Goal: Task Accomplishment & Management: Complete application form

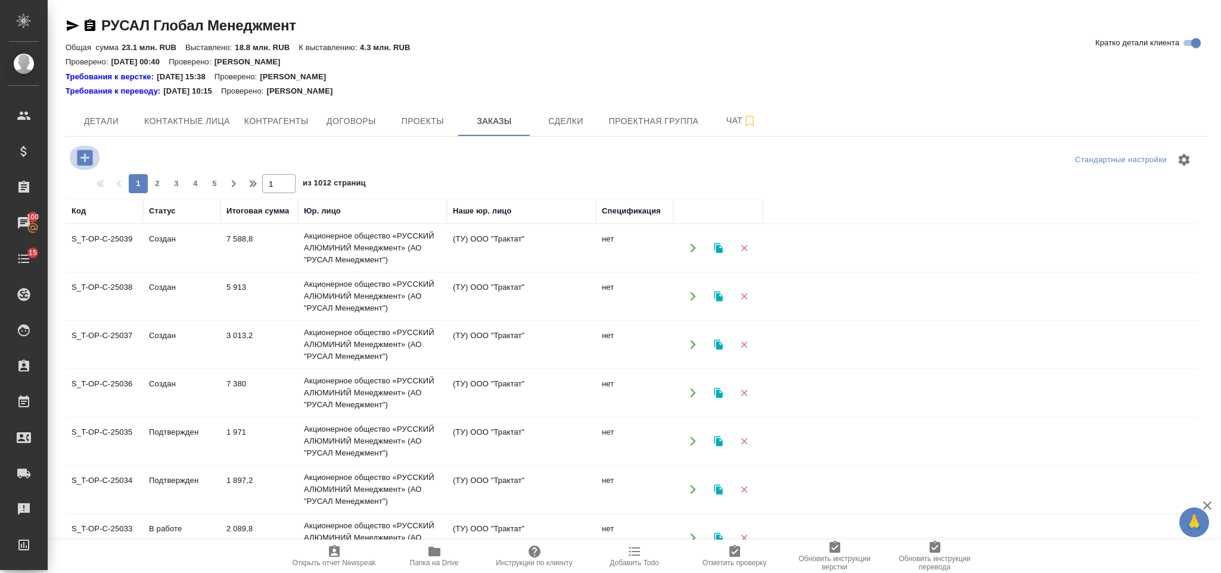
click at [77, 156] on icon "button" at bounding box center [84, 157] width 21 height 21
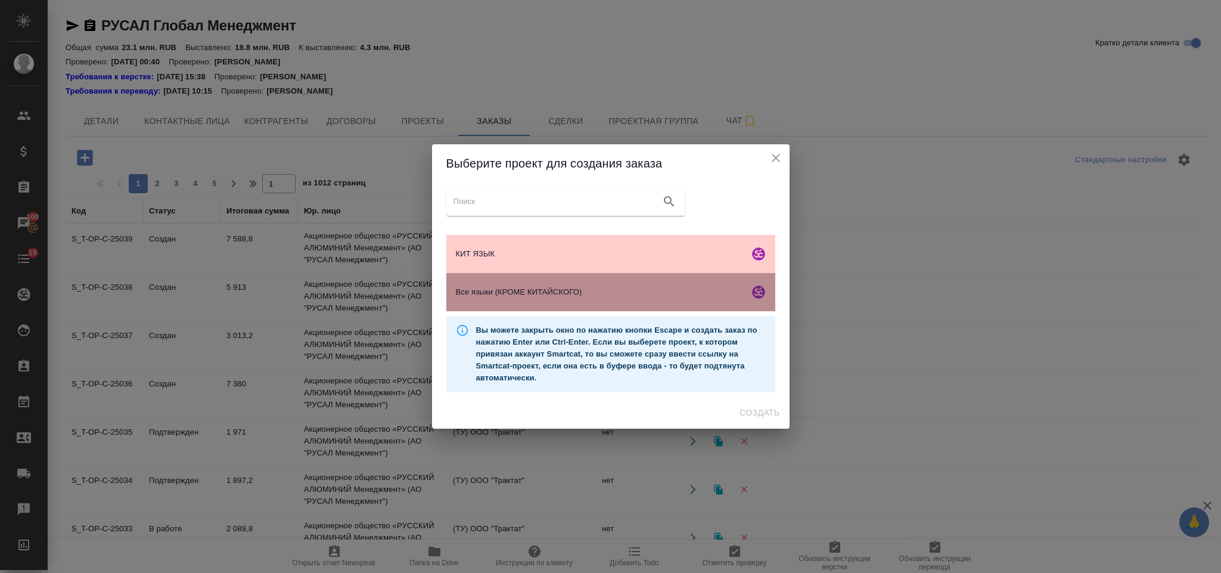
click at [517, 297] on span "Все языки (КРОМЕ КИТАЙСКОГО)" at bounding box center [600, 292] width 288 height 12
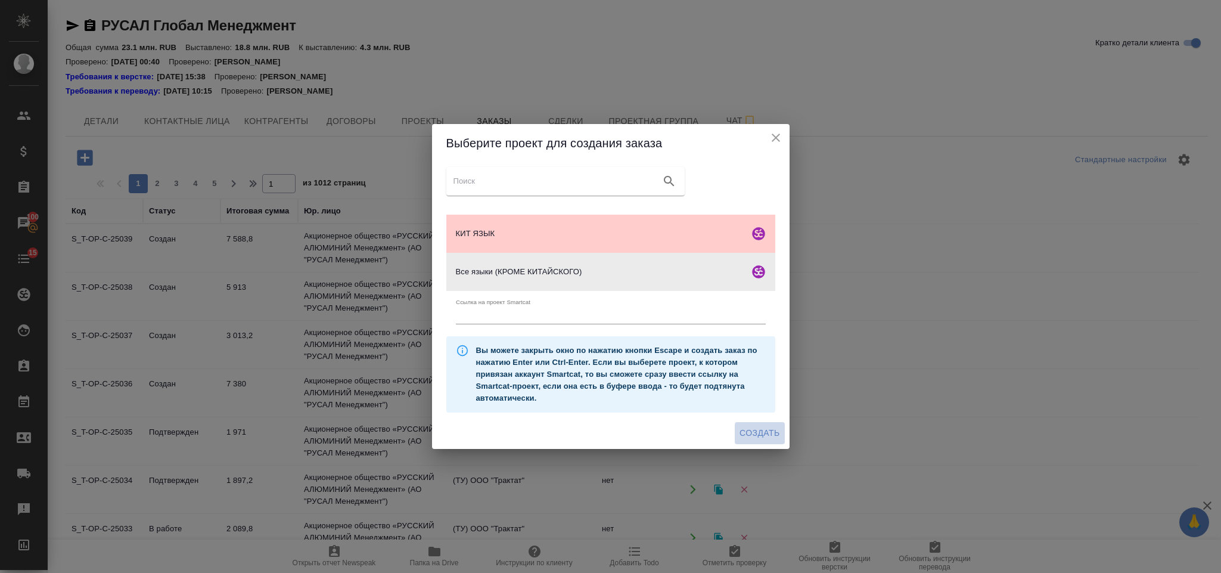
click at [772, 436] on span "Создать" at bounding box center [759, 432] width 40 height 15
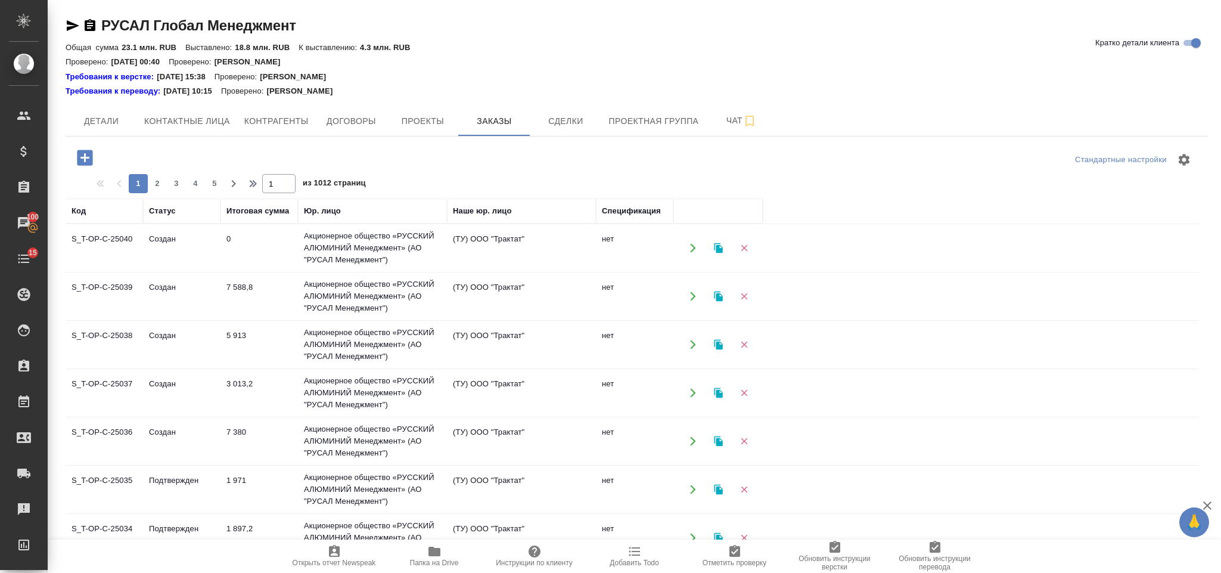
click at [90, 149] on icon "button" at bounding box center [84, 157] width 21 height 21
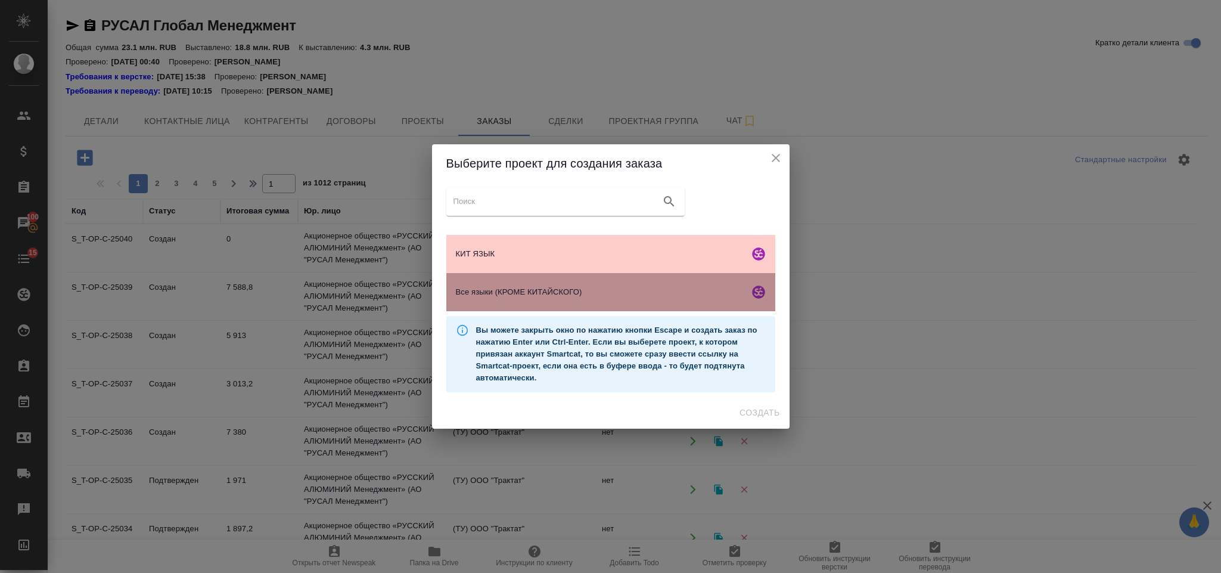
click at [558, 282] on div "Все языки (КРОМЕ КИТАЙСКОГО)" at bounding box center [610, 292] width 329 height 38
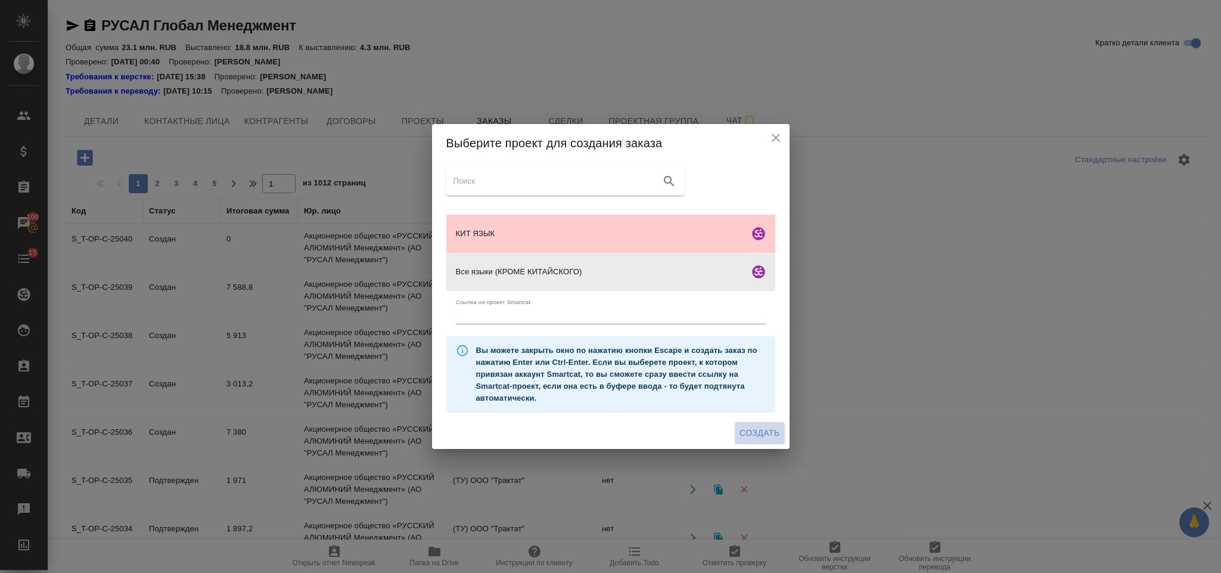
click at [757, 424] on button "Создать" at bounding box center [759, 433] width 49 height 22
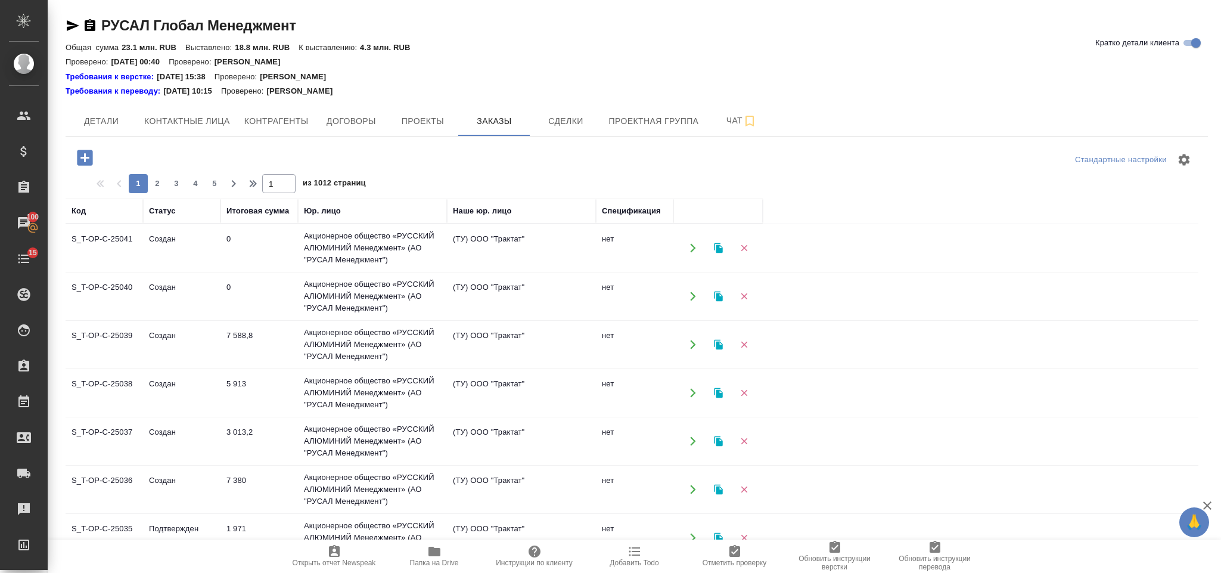
click at [93, 154] on div at bounding box center [256, 157] width 381 height 24
click at [86, 156] on icon "button" at bounding box center [84, 157] width 15 height 15
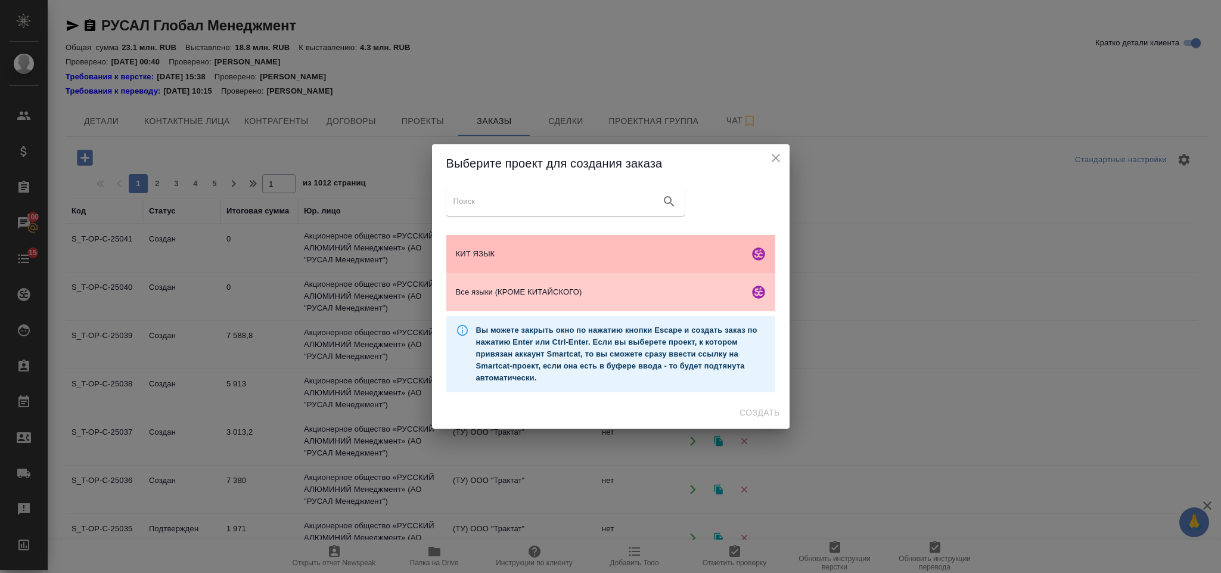
click at [583, 265] on div "КИТ ЯЗЫК" at bounding box center [610, 254] width 329 height 38
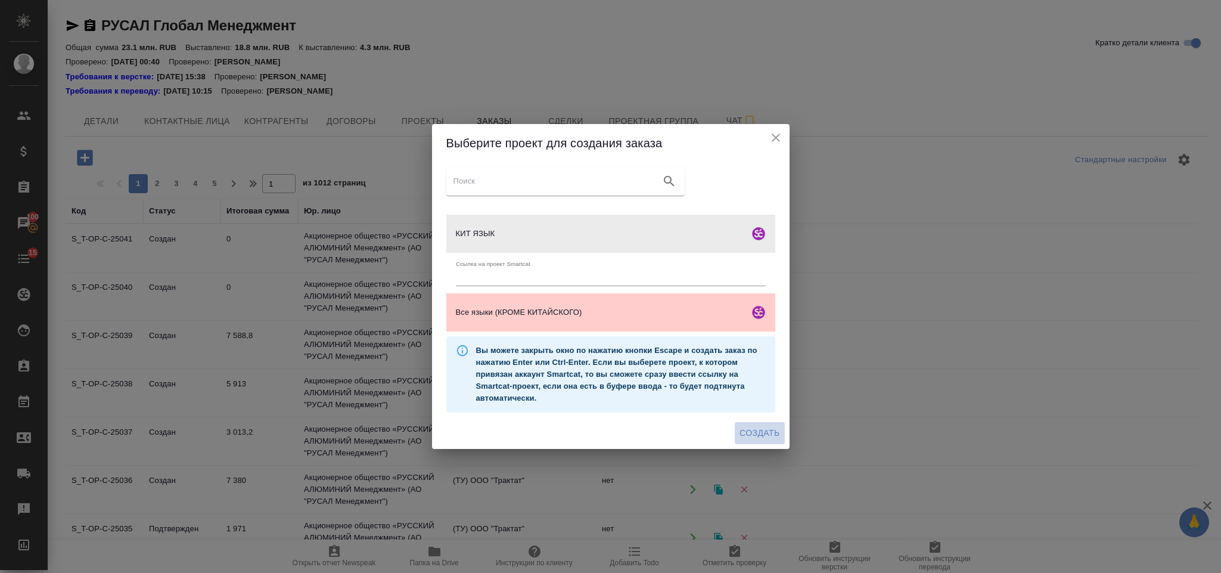
click at [744, 422] on button "Создать" at bounding box center [759, 433] width 49 height 22
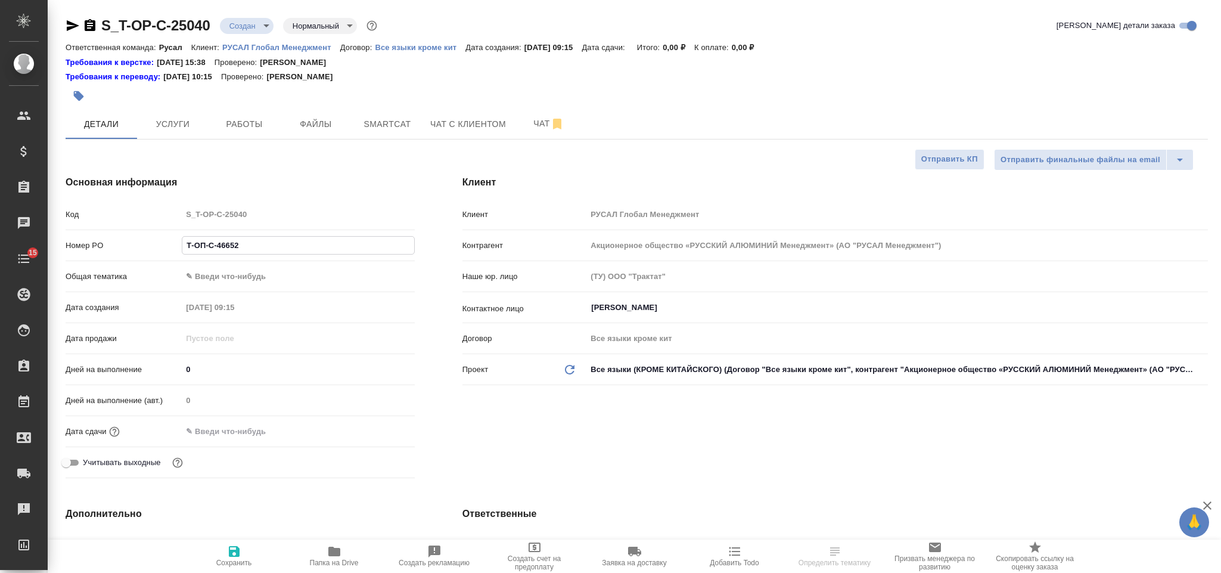
select select "RU"
type input "Т-ОП-С-46652"
click at [244, 269] on body "🙏 .cls-1 fill:#fff; AWATERA Gorlenko [PERSON_NAME] Спецификации Заказы Чаты 15 …" at bounding box center [610, 286] width 1221 height 573
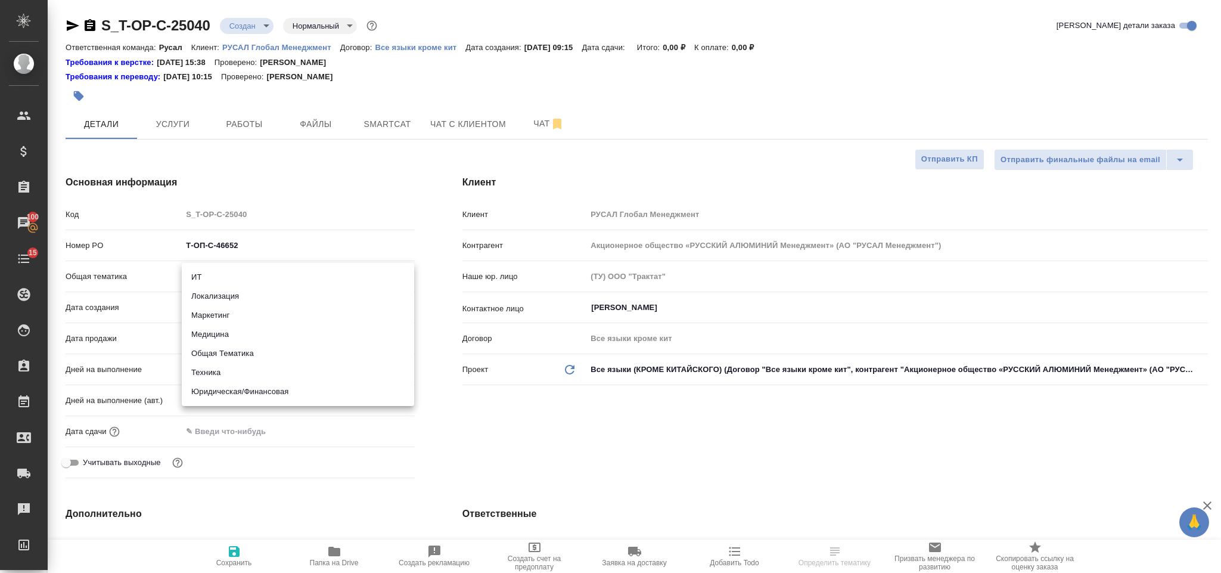
click at [271, 391] on li "Юридическая/Финансовая" at bounding box center [298, 391] width 232 height 19
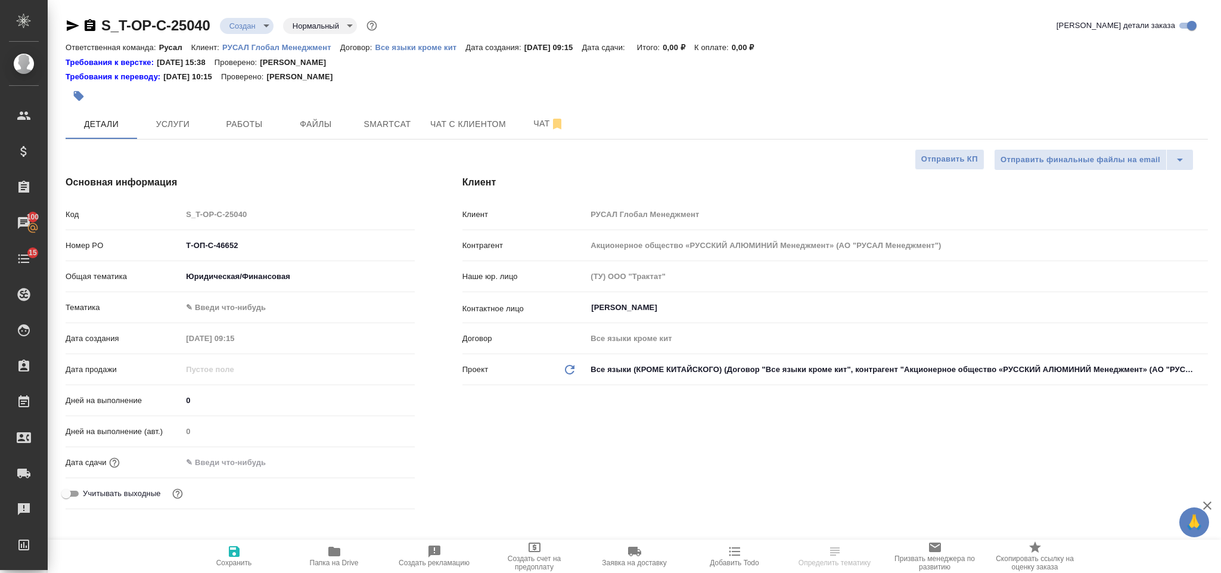
click at [267, 267] on body "🙏 .cls-1 fill:#fff; AWATERA [PERSON_NAME] Спецификации Заказы 100 Чаты 15 Todo …" at bounding box center [610, 286] width 1221 height 573
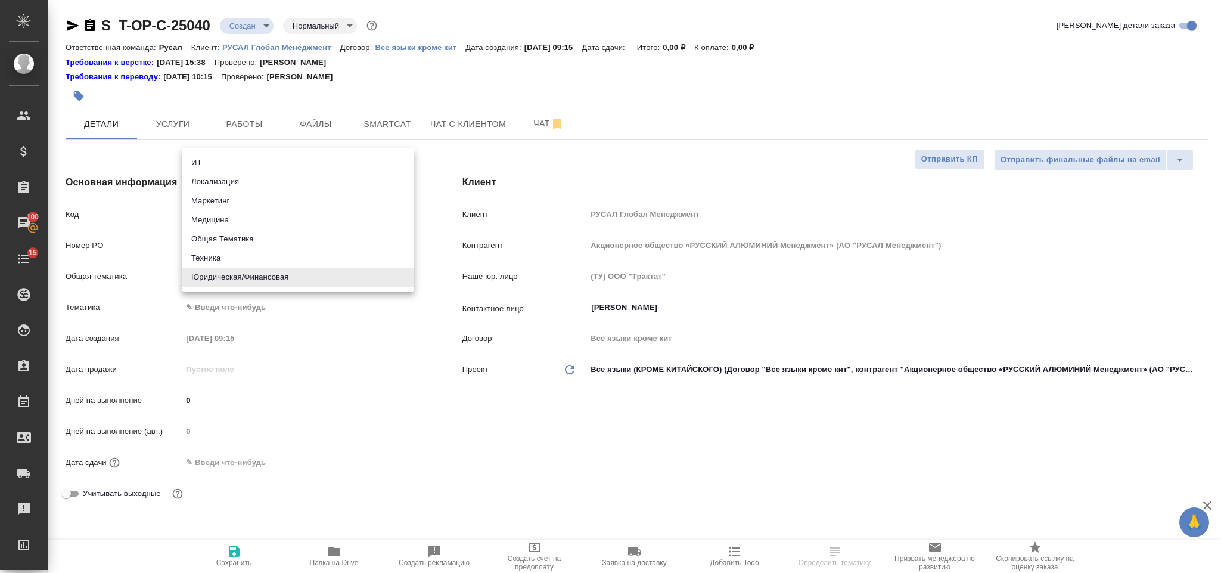
click at [256, 254] on li "Техника" at bounding box center [298, 257] width 232 height 19
type input "tech"
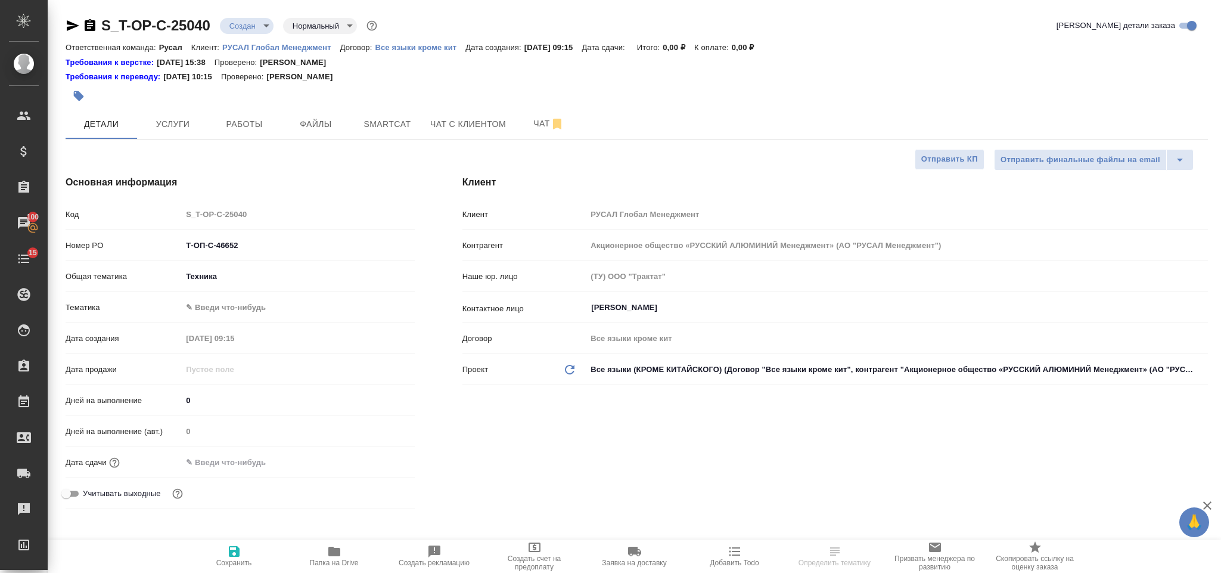
click at [247, 319] on div "[PERSON_NAME] ✎ Введи что-нибудь" at bounding box center [240, 312] width 349 height 31
click at [245, 309] on body "🙏 .cls-1 fill:#fff; AWATERA [PERSON_NAME] Спецификации Заказы 100 Чаты 15 Todo …" at bounding box center [610, 286] width 1221 height 573
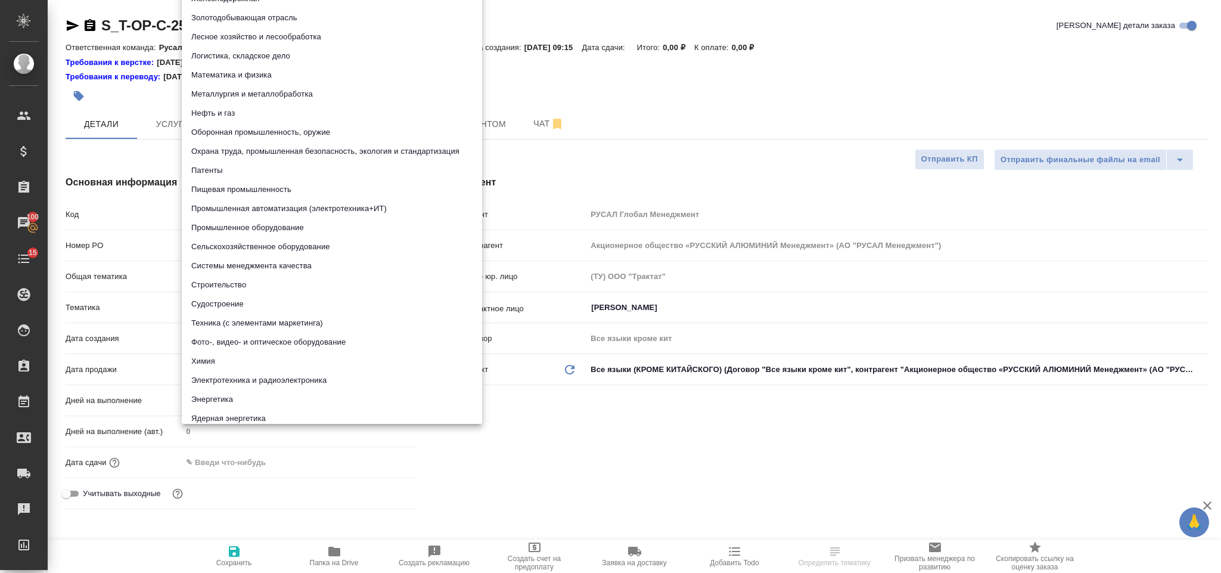
scroll to position [8, 0]
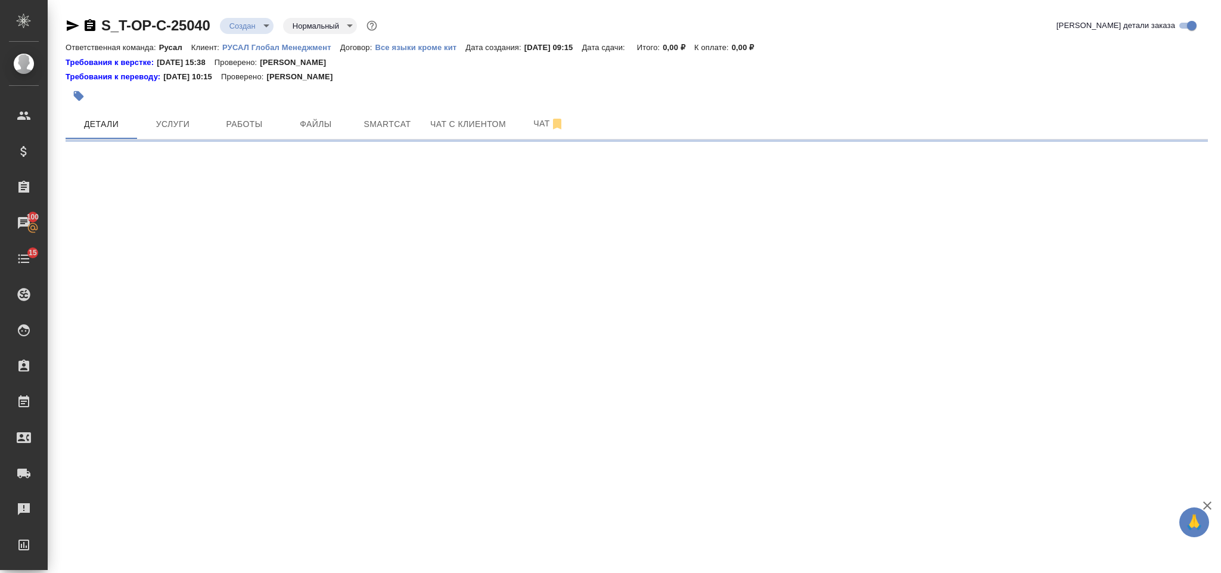
select select "RU"
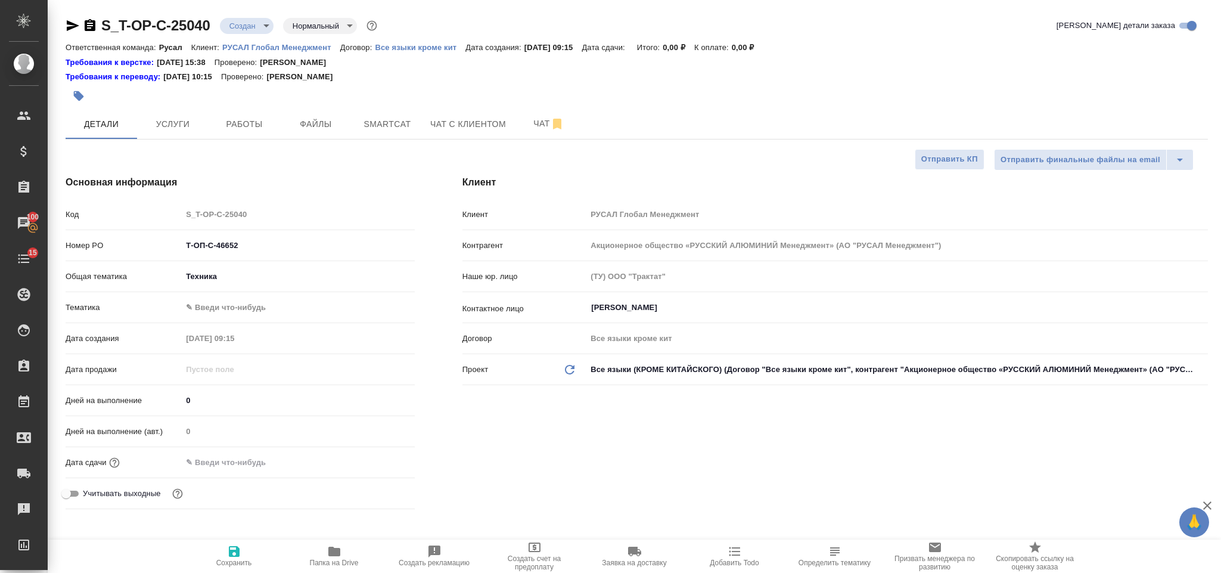
type textarea "x"
click at [231, 303] on body "🙏 .cls-1 fill:#fff; AWATERA [PERSON_NAME] Спецификации Заказы 100 Чаты 15 Todo …" at bounding box center [610, 286] width 1221 height 573
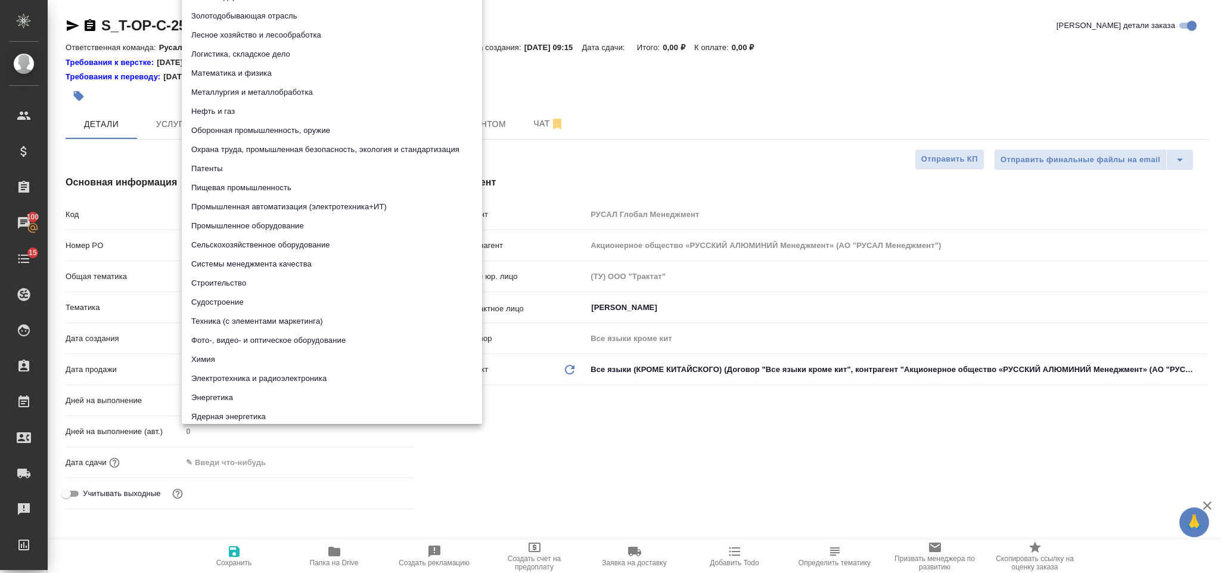
scroll to position [0, 0]
click at [288, 228] on li "Промышленное оборудование" at bounding box center [332, 227] width 300 height 19
type input "5f647205b73bc97568ca66bc"
type textarea "x"
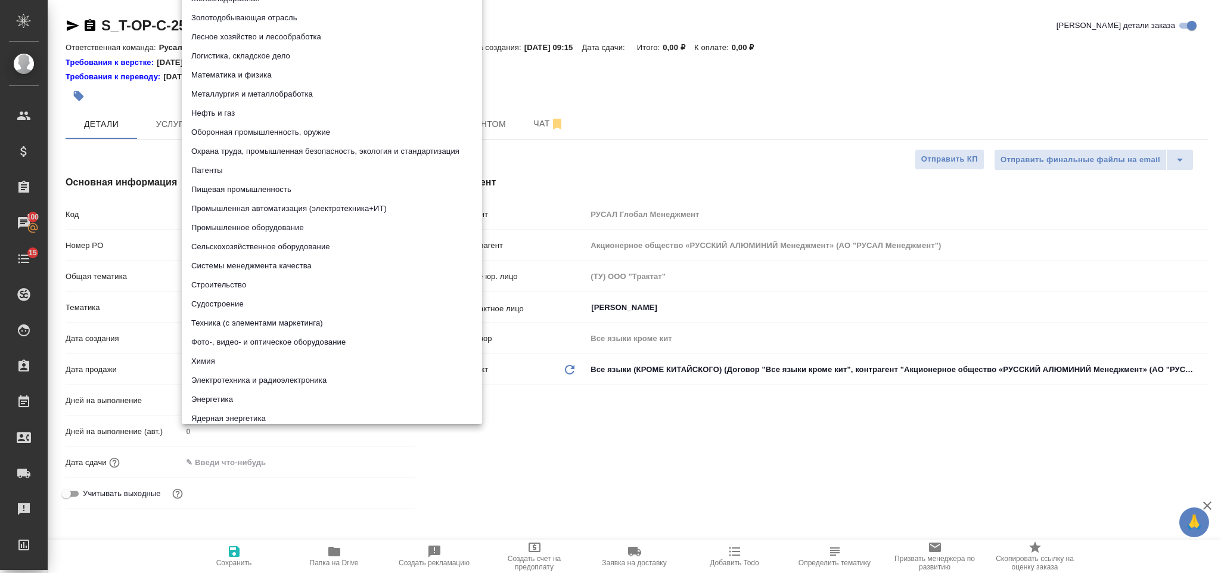
type textarea "x"
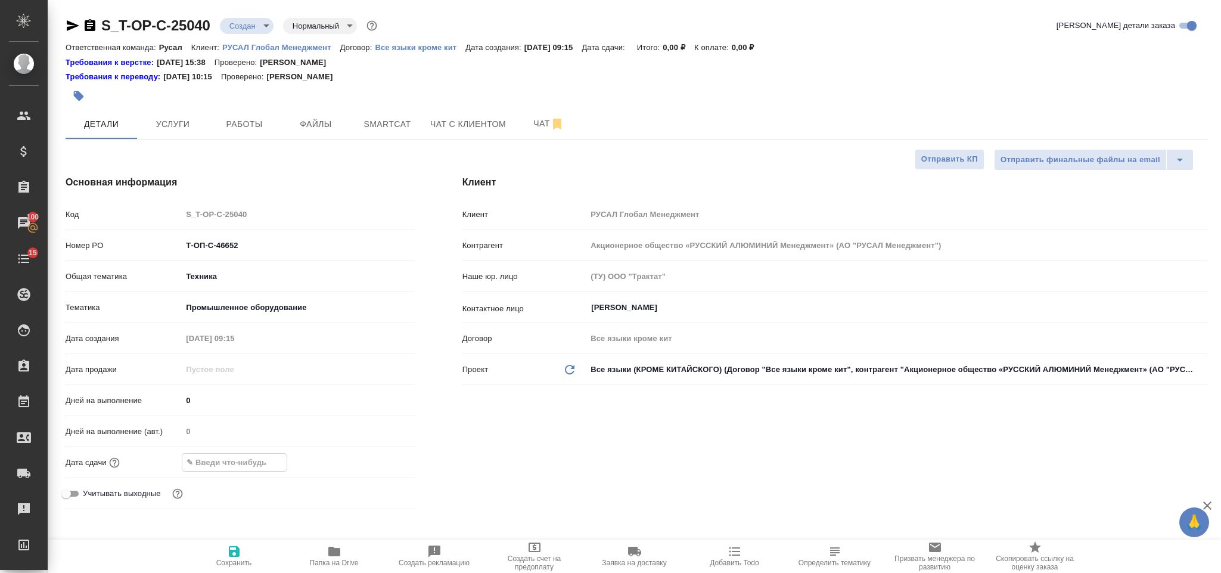
click at [272, 460] on input "text" at bounding box center [234, 461] width 104 height 17
click at [379, 459] on icon "button" at bounding box center [380, 462] width 14 height 14
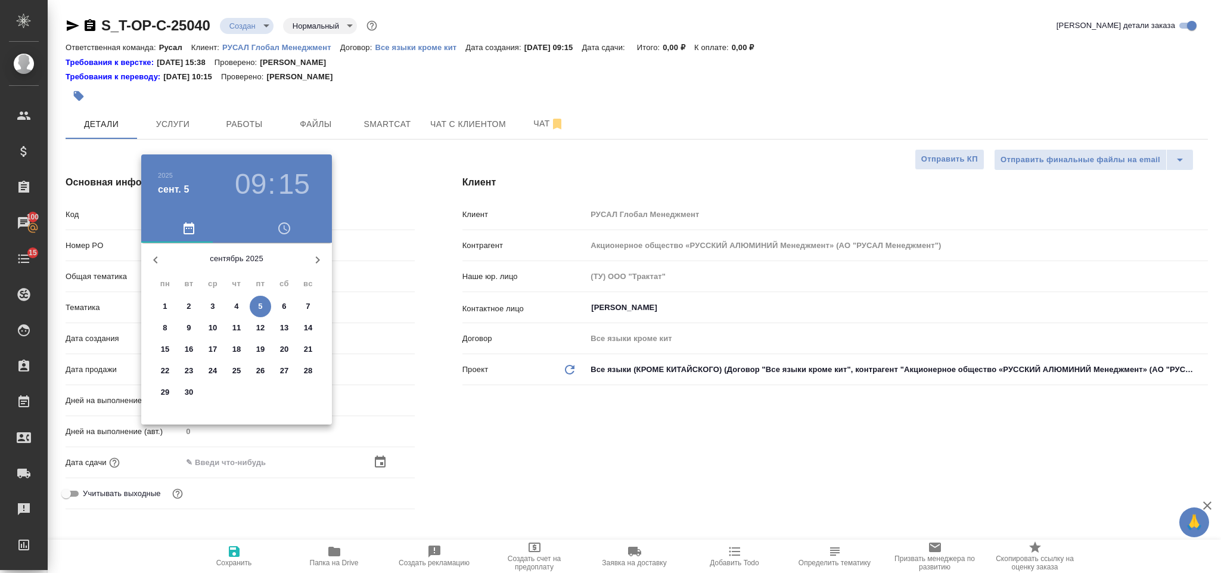
click at [261, 299] on button "5" at bounding box center [260, 306] width 21 height 21
type input "[DATE] 09:15"
type textarea "x"
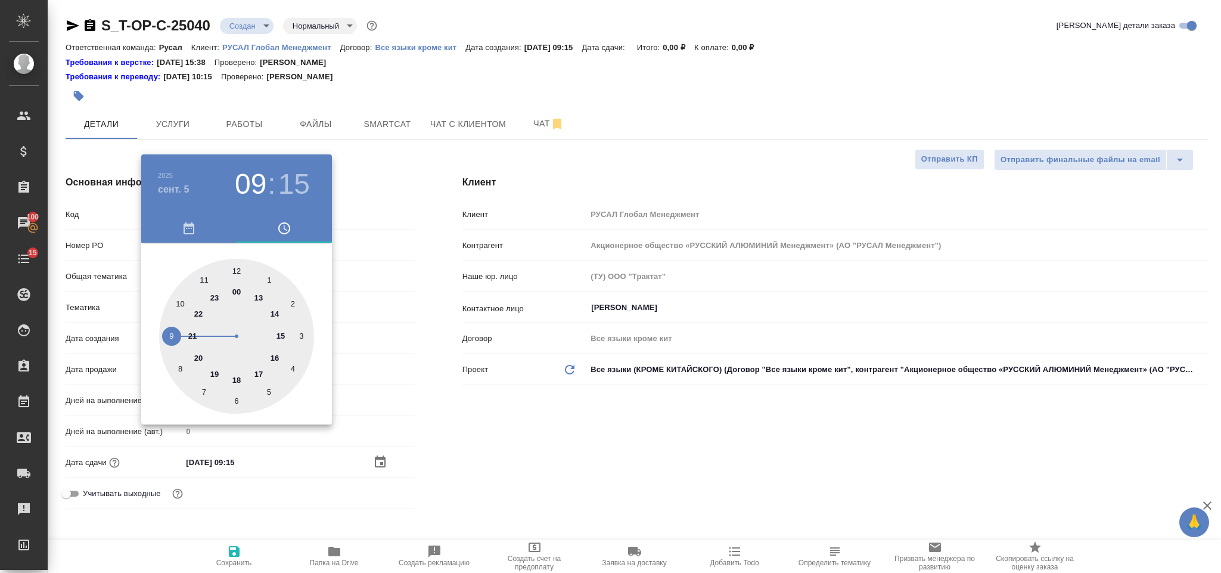
click at [237, 377] on div at bounding box center [236, 336] width 155 height 155
type input "[DATE] 18:15"
type textarea "x"
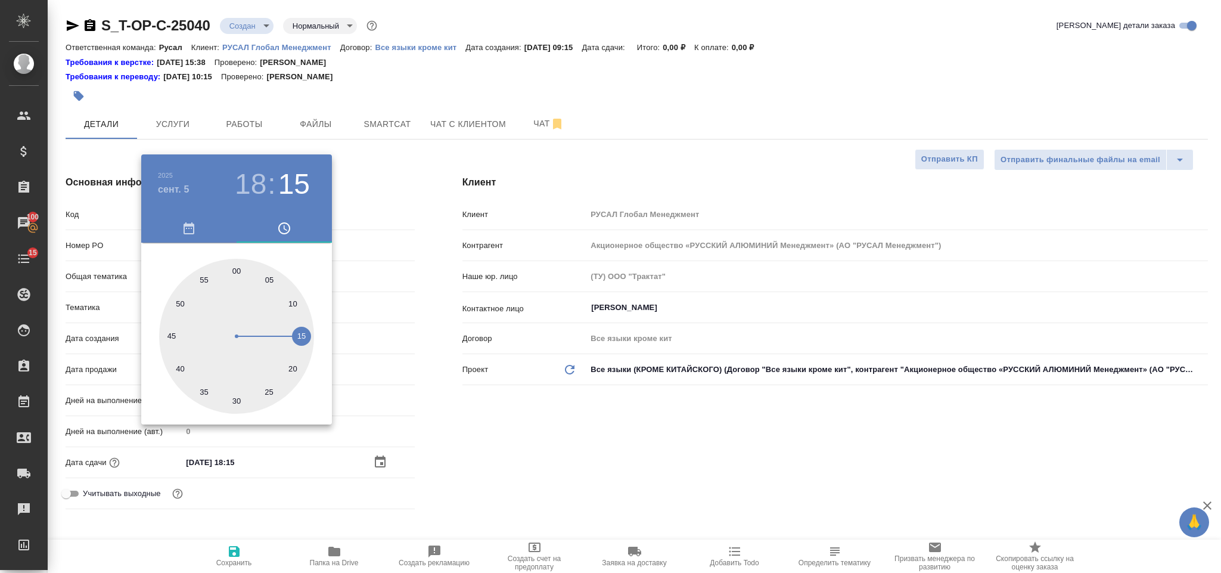
click at [236, 261] on div at bounding box center [236, 336] width 155 height 155
type input "[DATE] 18:00"
type textarea "x"
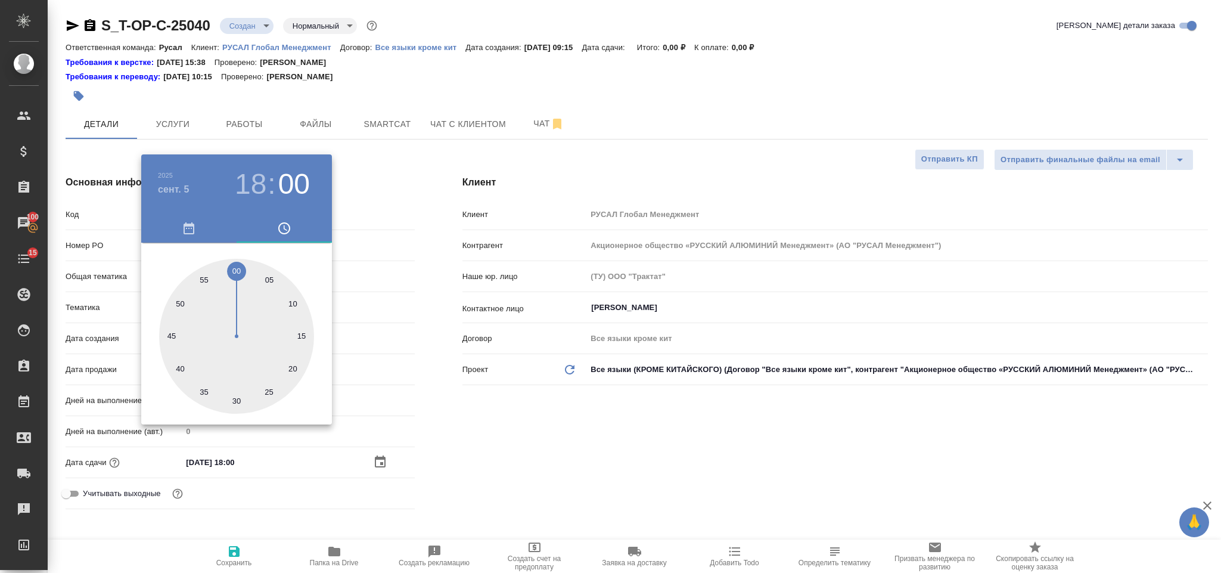
click at [449, 384] on div at bounding box center [610, 286] width 1221 height 573
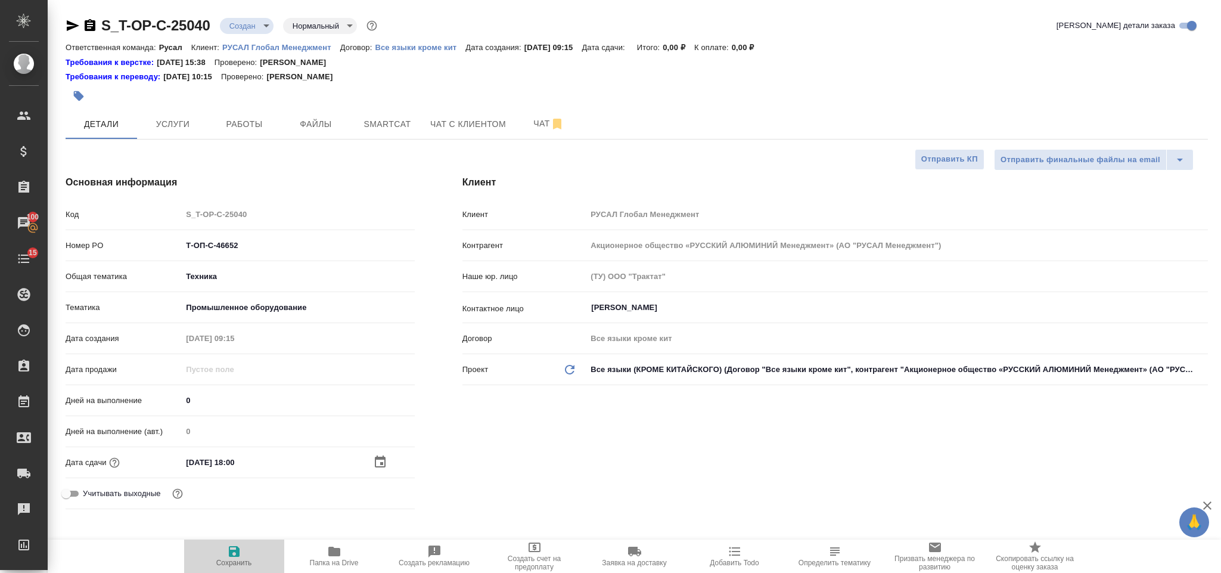
click at [232, 548] on icon "button" at bounding box center [234, 551] width 14 height 14
type textarea "x"
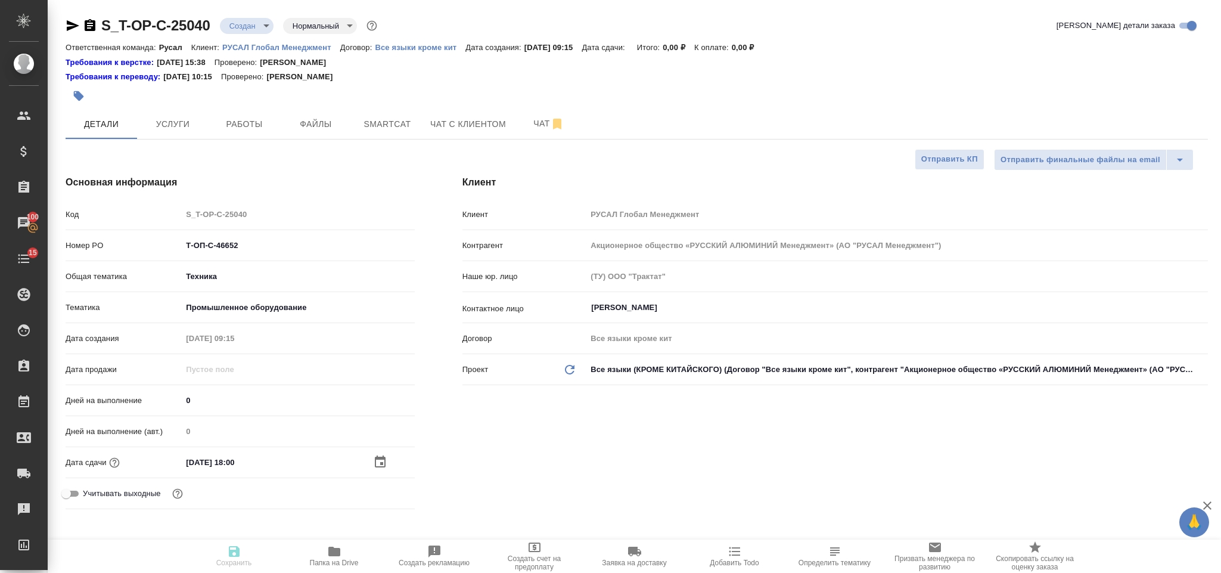
type textarea "x"
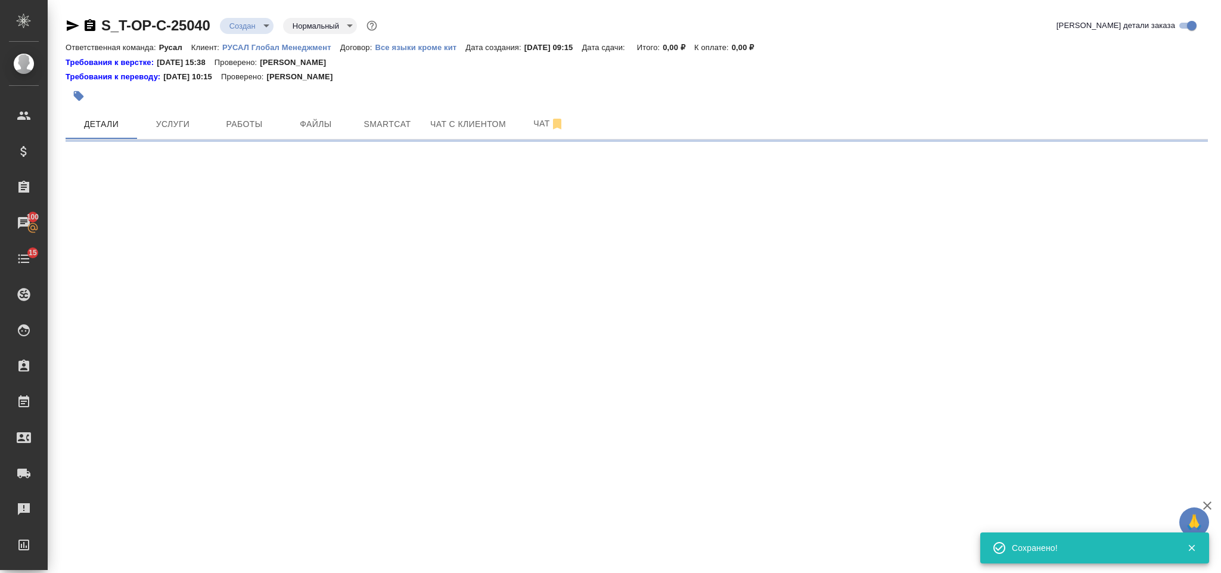
select select "RU"
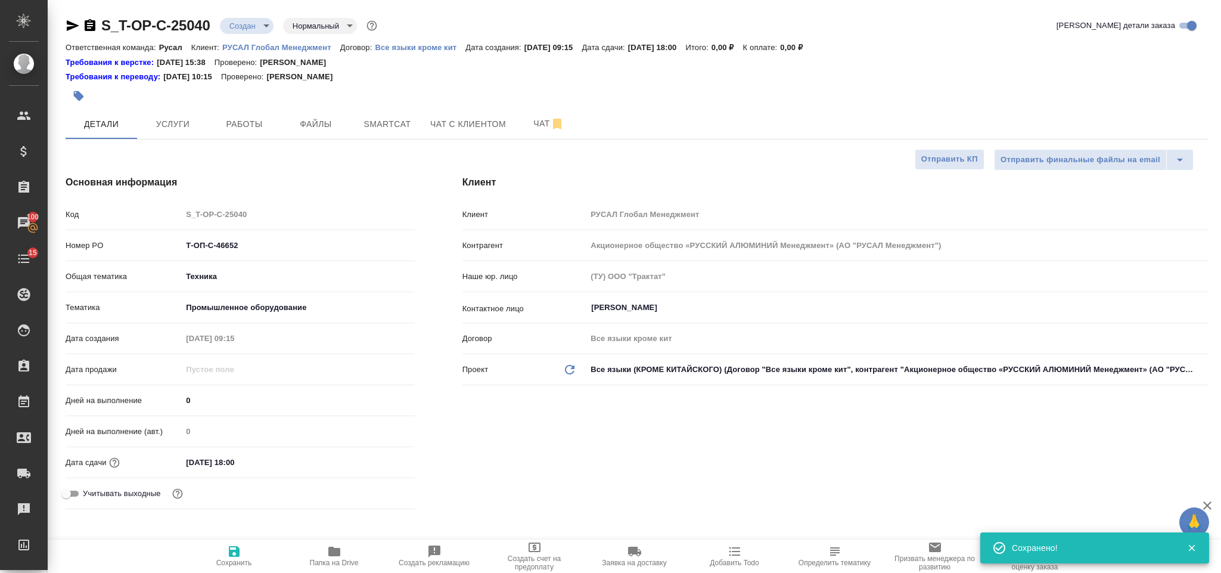
type textarea "x"
click at [311, 122] on span "Файлы" at bounding box center [315, 124] width 57 height 15
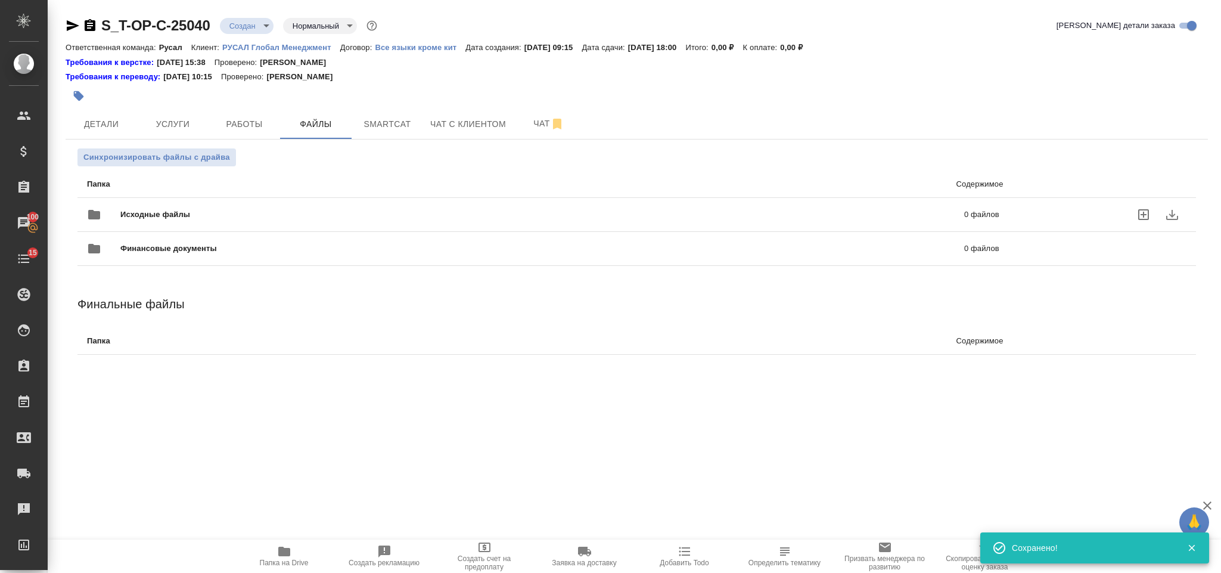
click at [269, 206] on div "Исходные файлы 0 файлов" at bounding box center [543, 214] width 912 height 29
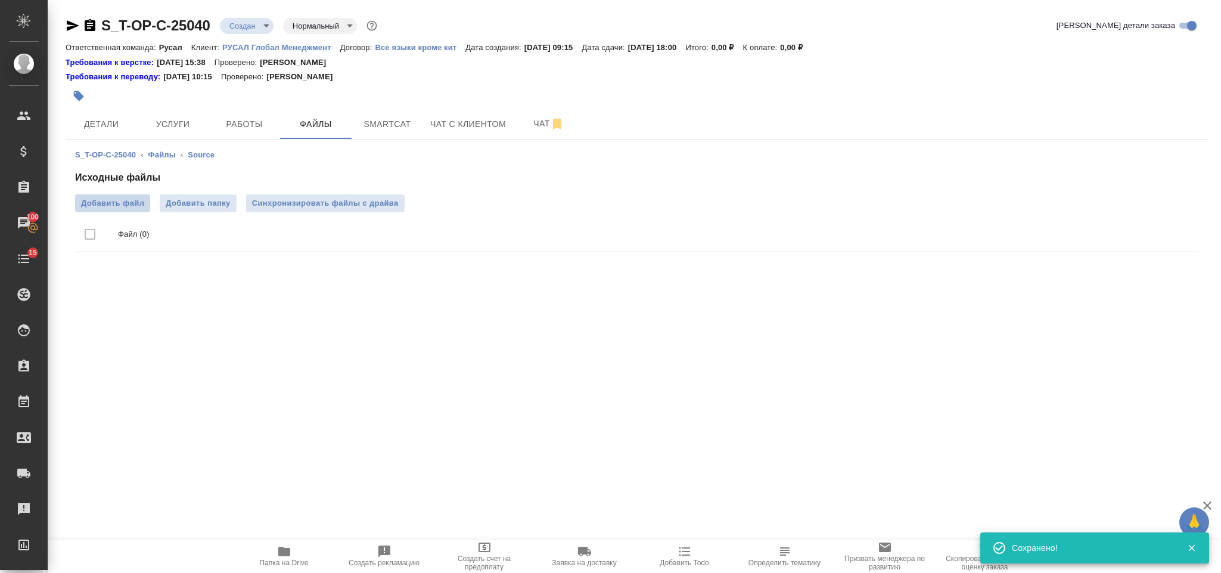
click at [141, 204] on span "Добавить файл" at bounding box center [112, 203] width 63 height 12
click at [0, 0] on input "Добавить файл" at bounding box center [0, 0] width 0 height 0
click at [186, 124] on span "Услуги" at bounding box center [172, 124] width 57 height 15
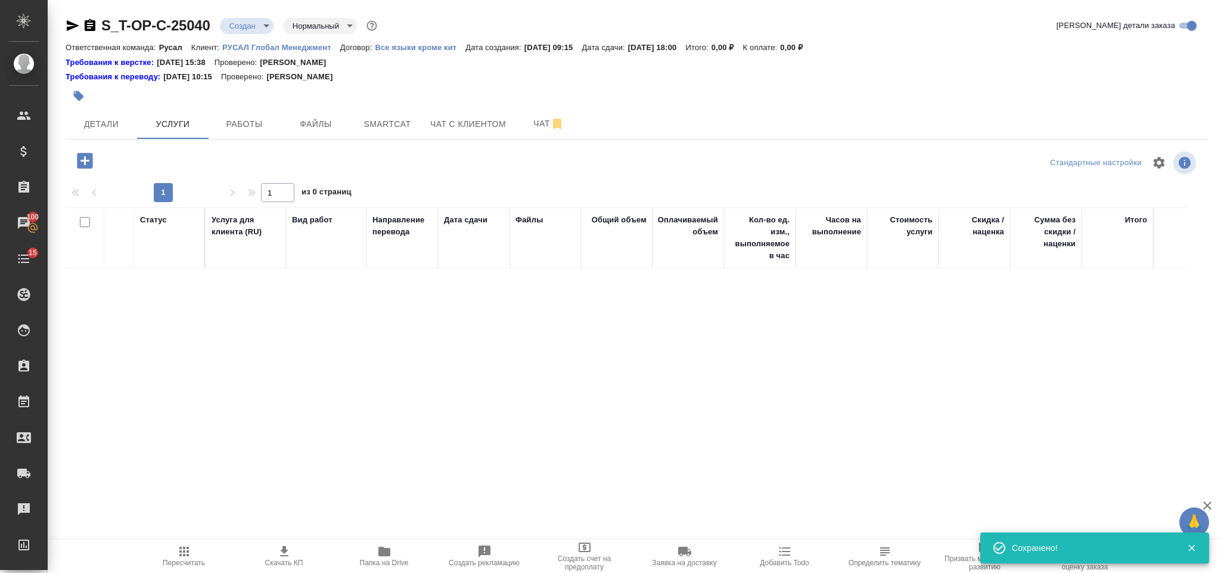
click at [88, 159] on icon "button" at bounding box center [84, 160] width 15 height 15
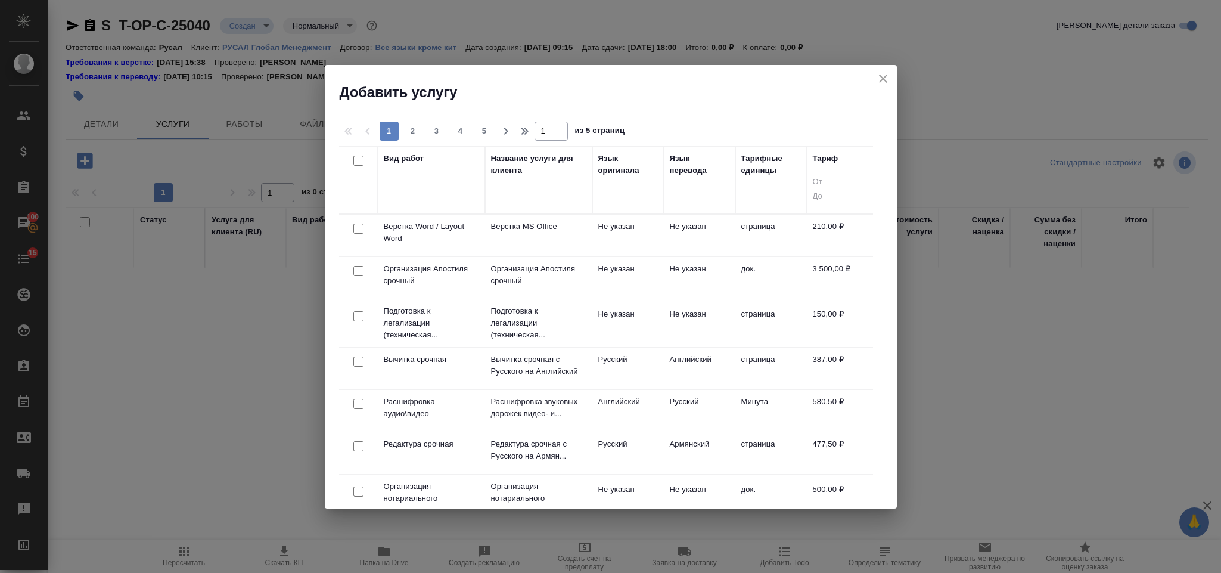
click at [636, 194] on div at bounding box center [628, 186] width 60 height 17
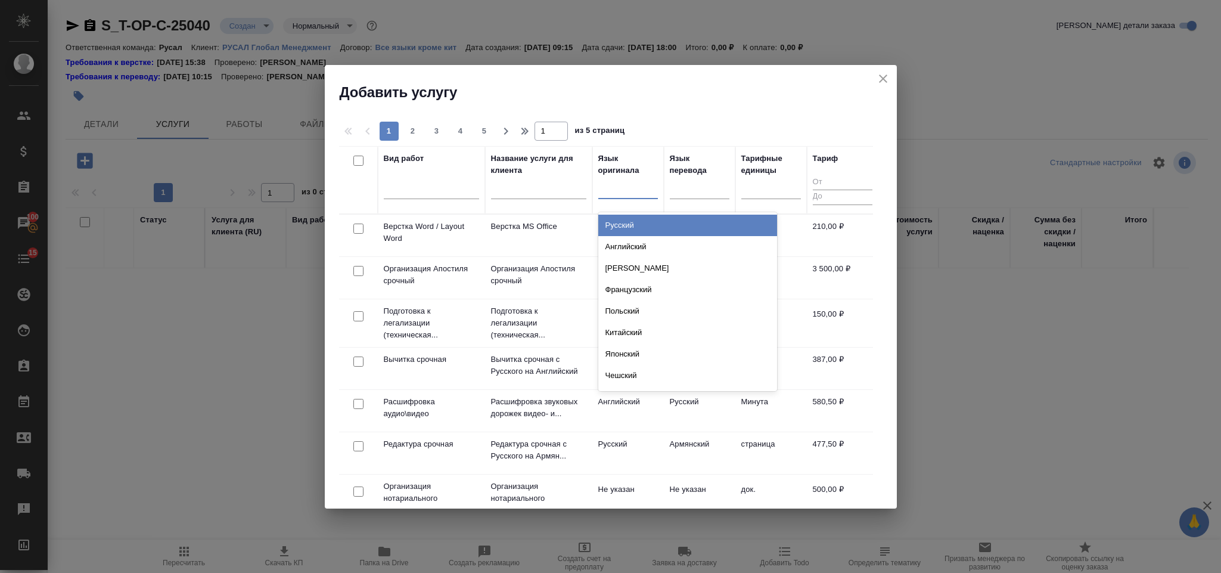
click at [651, 222] on div "Русский" at bounding box center [687, 224] width 179 height 21
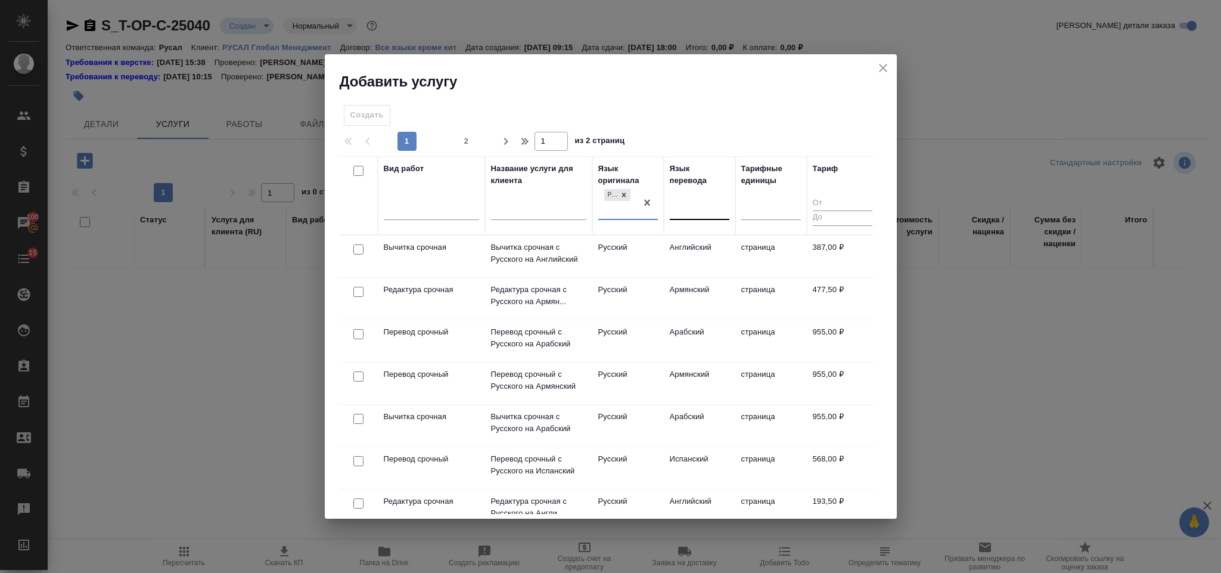
click at [688, 210] on div at bounding box center [700, 207] width 60 height 17
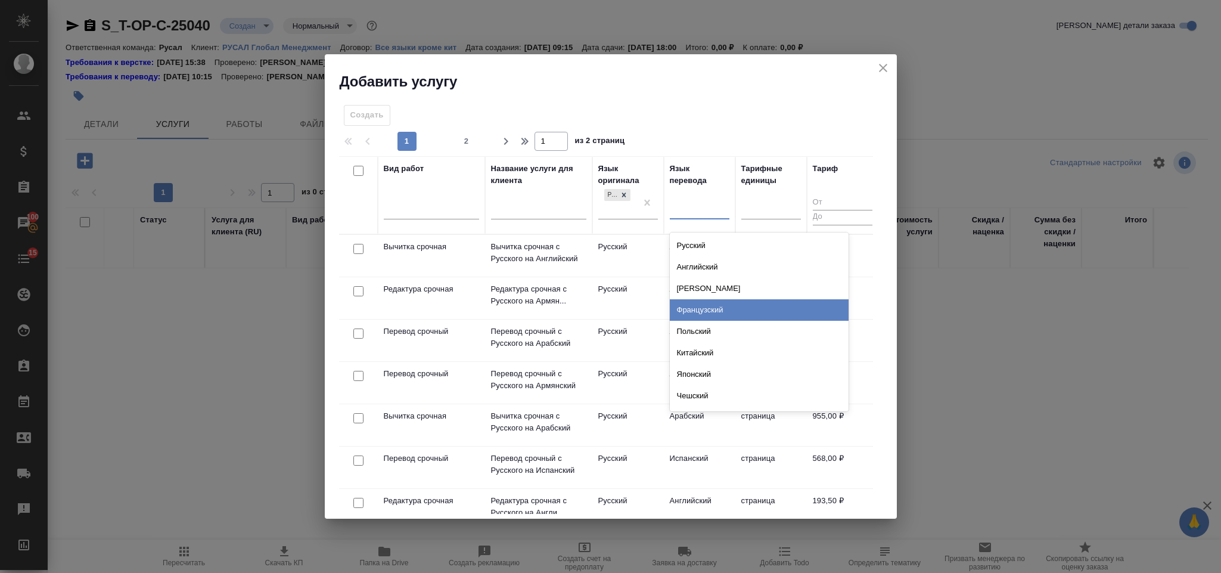
click at [706, 313] on div "Французский" at bounding box center [759, 309] width 179 height 21
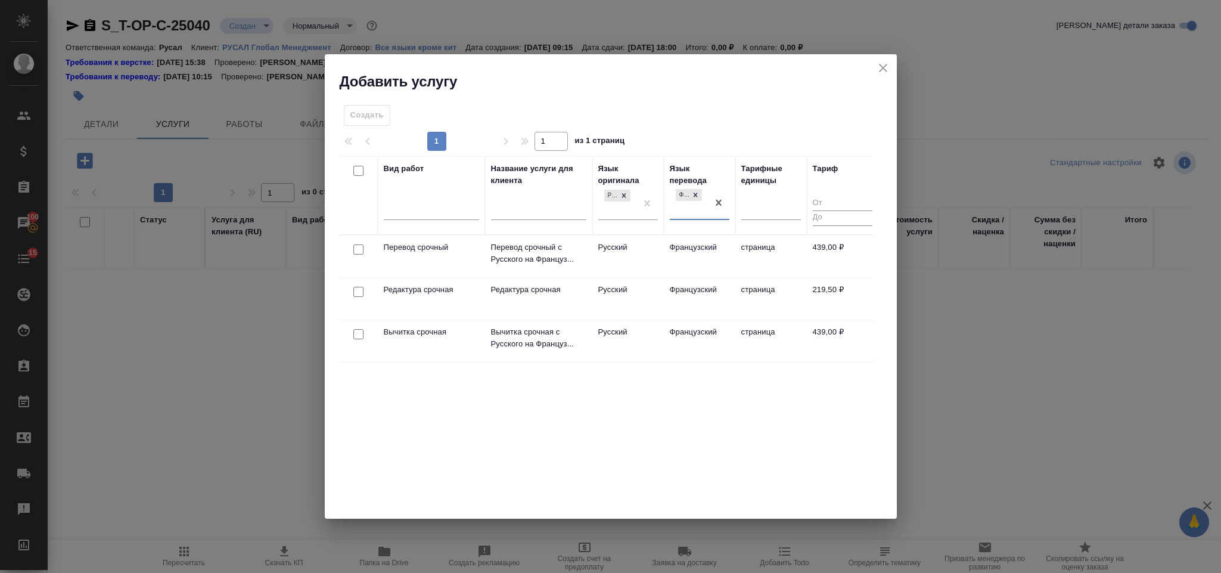
click at [361, 250] on input "checkbox" at bounding box center [358, 249] width 10 height 10
checkbox input "true"
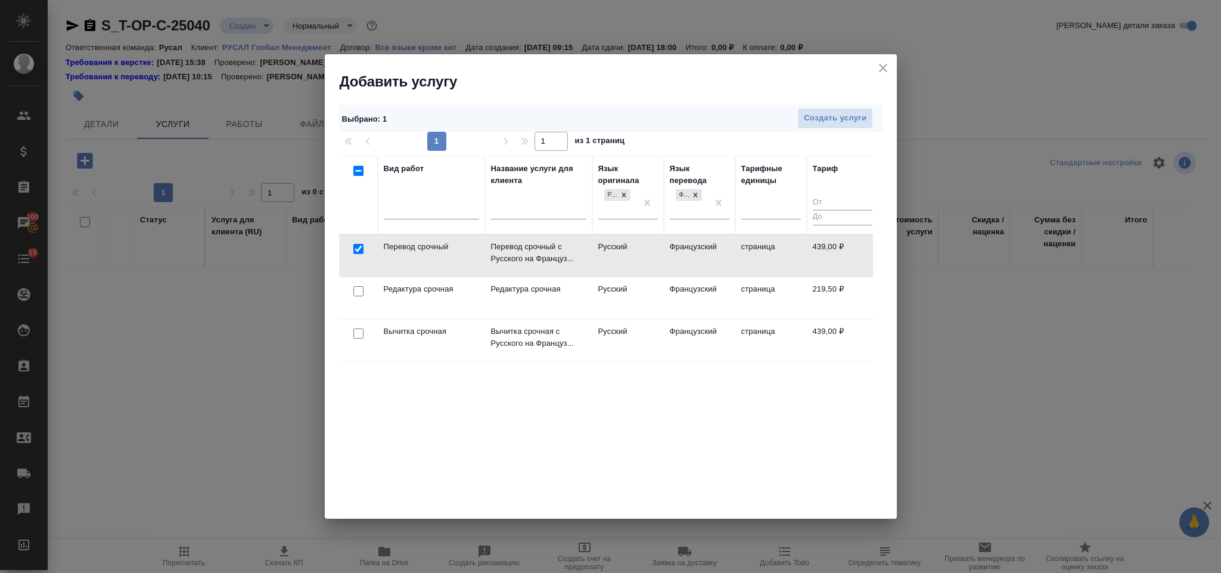
click at [357, 290] on input "checkbox" at bounding box center [358, 291] width 10 height 10
checkbox input "true"
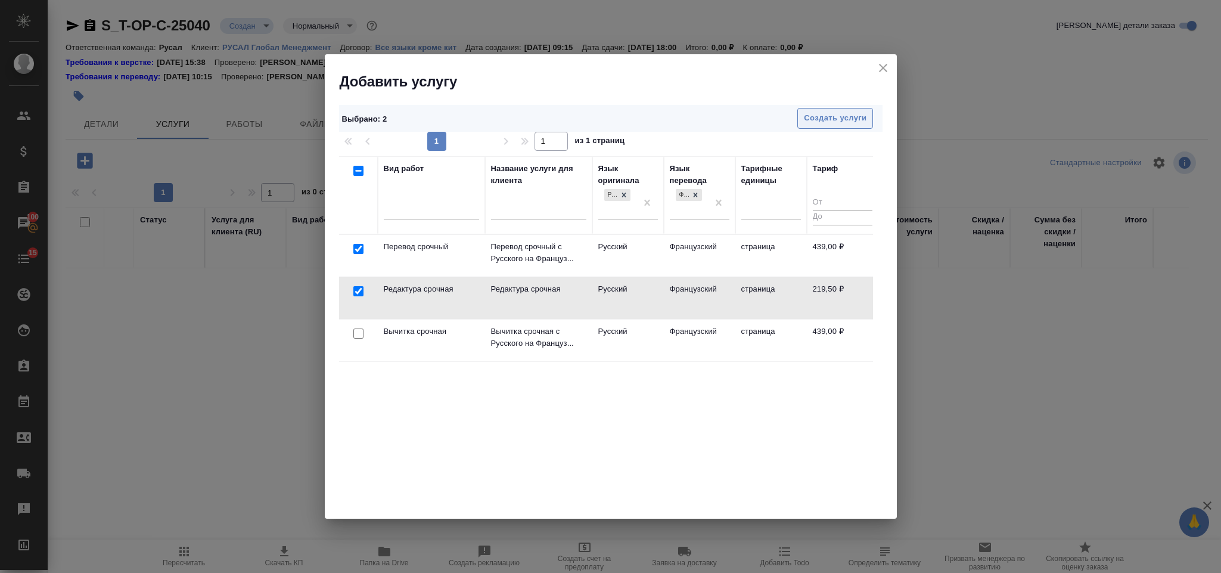
click at [807, 125] on span "Создать услуги" at bounding box center [835, 118] width 63 height 14
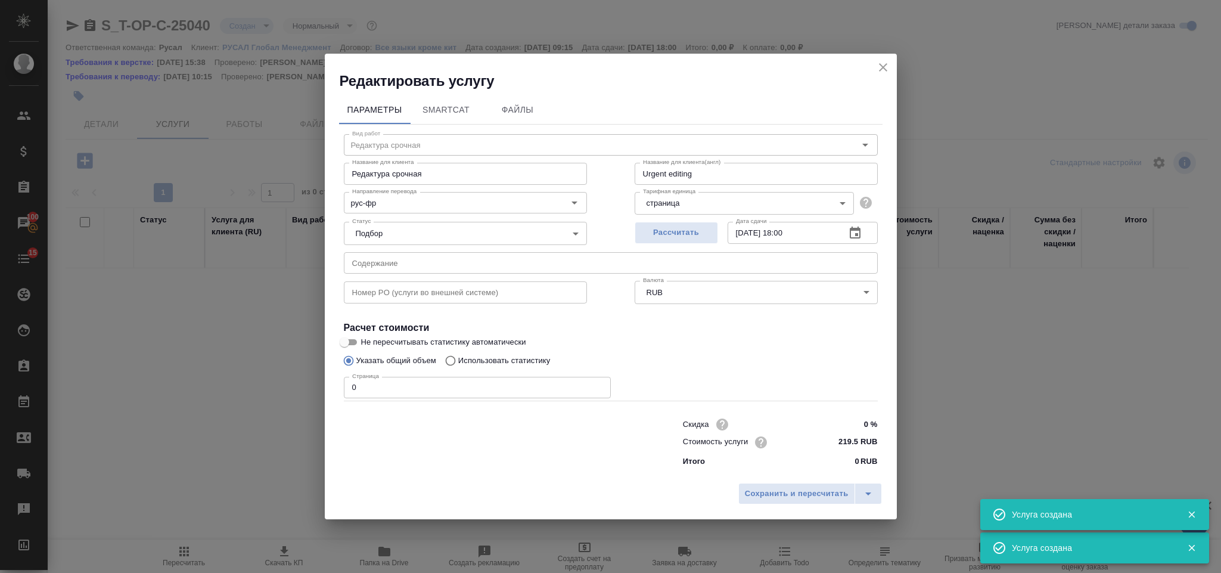
click at [494, 256] on input "text" at bounding box center [611, 262] width 534 height 21
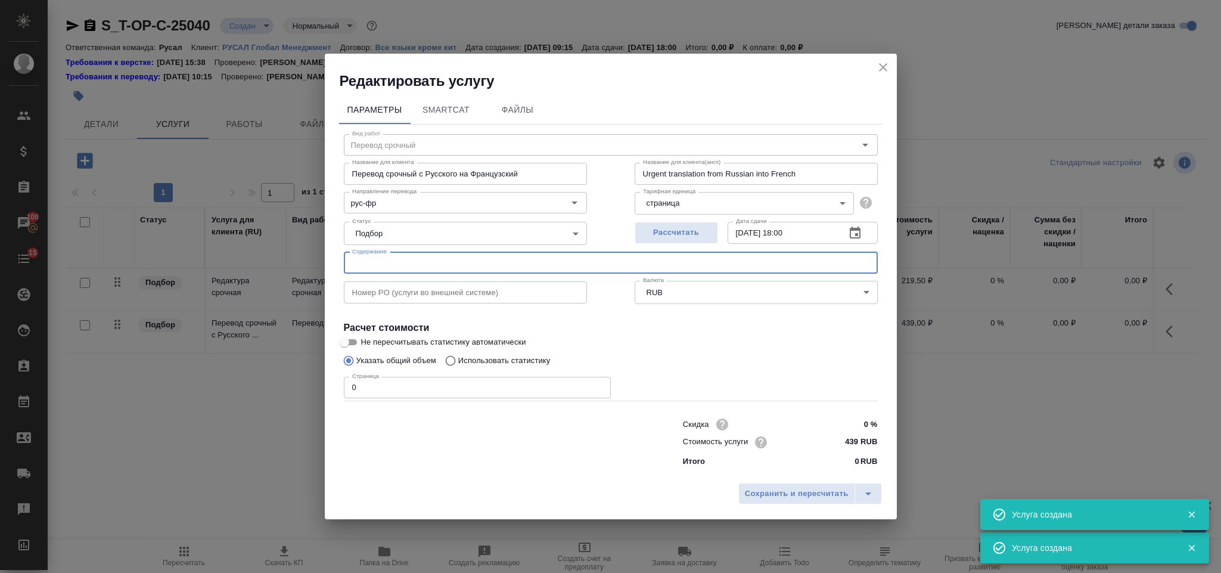
type input "Перевод срочный"
type input "Перевод срочный с Русского на Французский"
type input "Urgent translation from Russian into French"
type input "439 RUB"
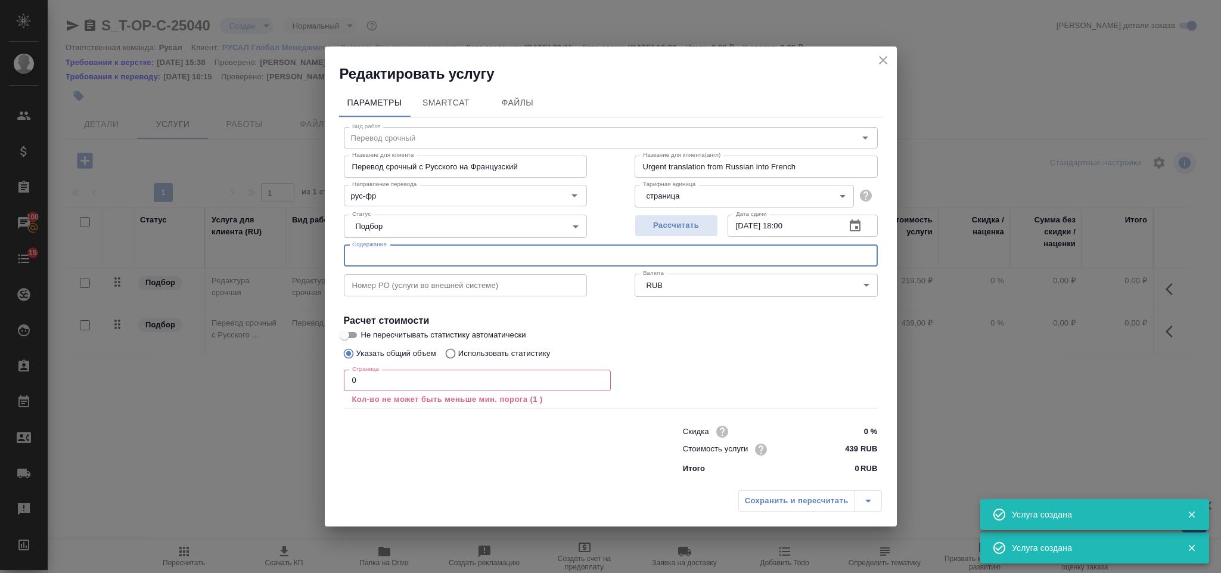
paste input "89 ед. списание"
type input "89 ед. списание"
click at [456, 390] on input "0" at bounding box center [477, 379] width 267 height 21
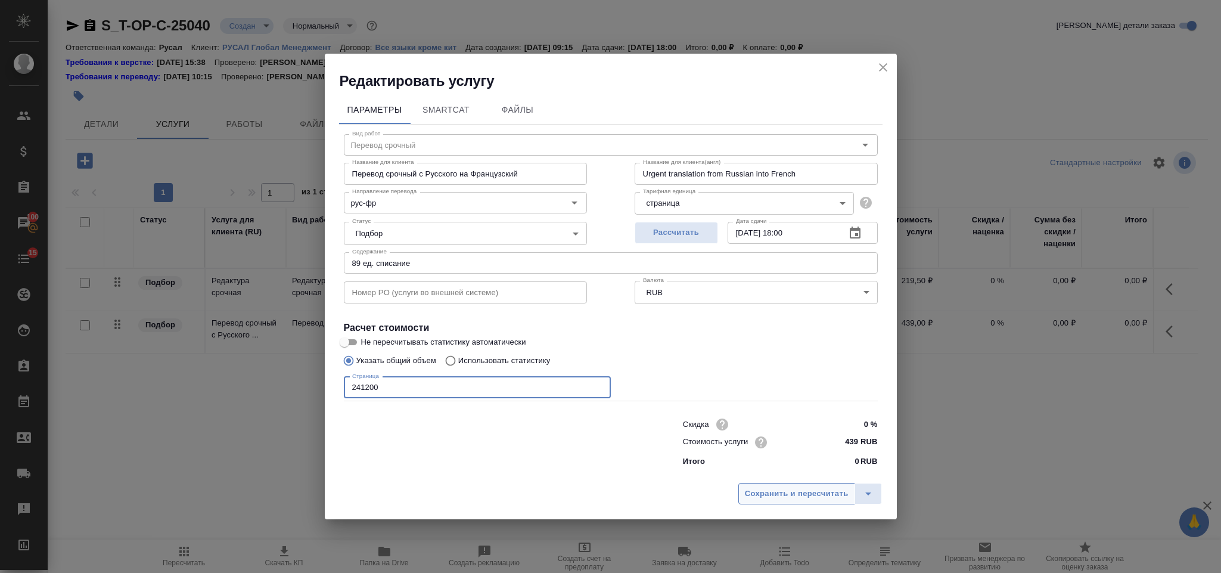
type input "241200"
drag, startPoint x: 767, startPoint y: 497, endPoint x: 766, endPoint y: 489, distance: 8.5
click at [767, 490] on span "Сохранить и пересчитать" at bounding box center [797, 494] width 104 height 14
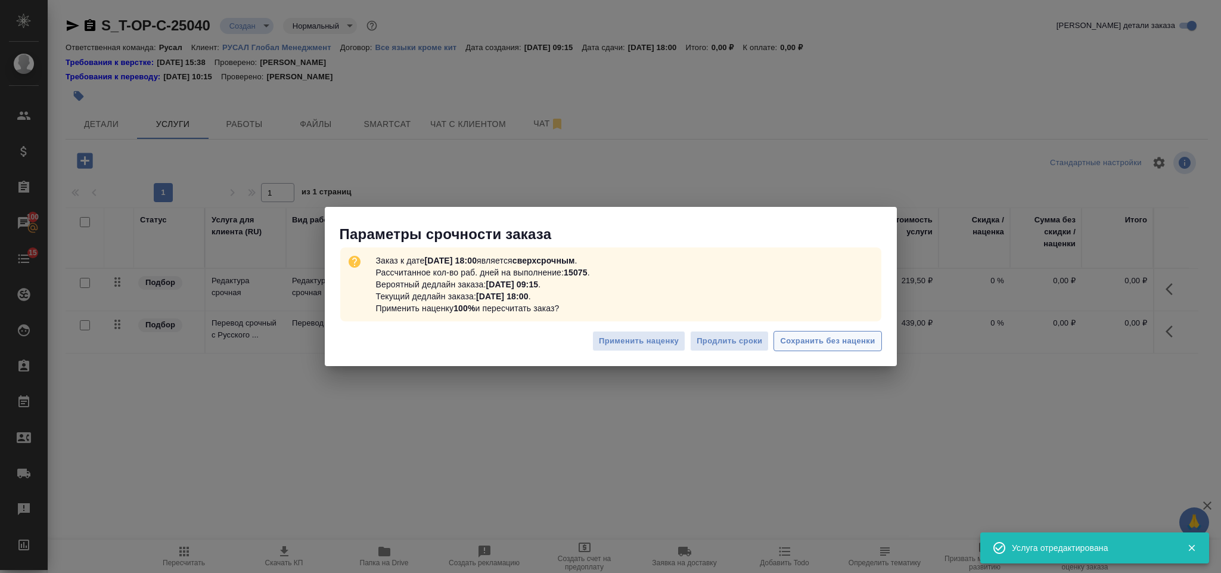
click at [798, 349] on button "Сохранить без наценки" at bounding box center [827, 341] width 108 height 21
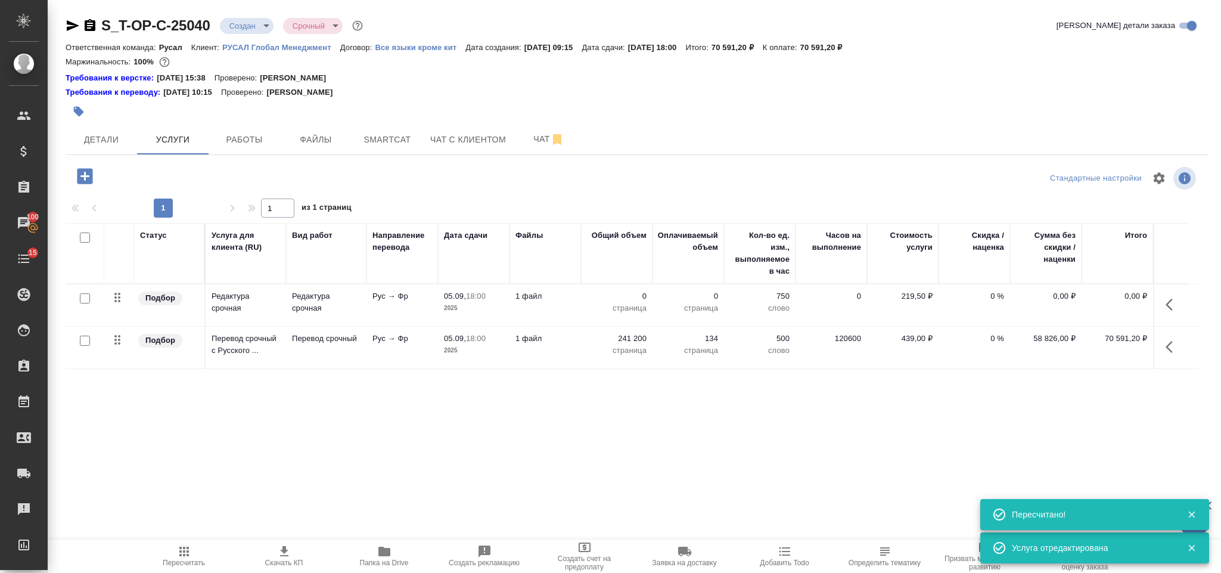
type input "urgent"
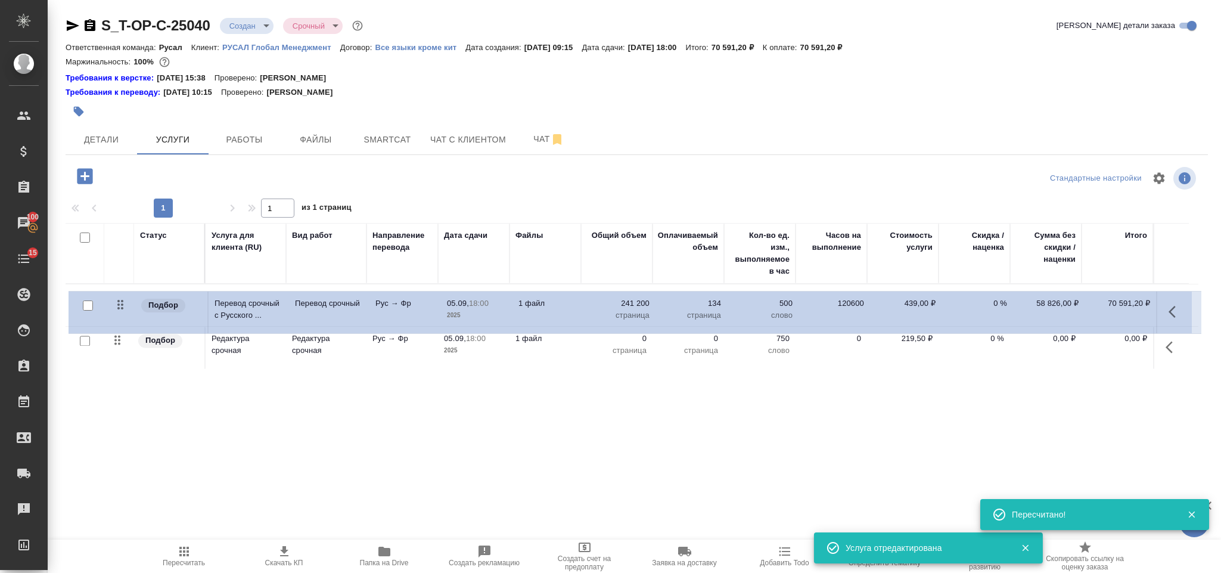
drag, startPoint x: 119, startPoint y: 342, endPoint x: 122, endPoint y: 301, distance: 41.2
click at [122, 301] on table "Статус Услуга для клиента (RU) Вид работ Направление перевода Дата сдачи Файлы …" at bounding box center [632, 296] width 1133 height 146
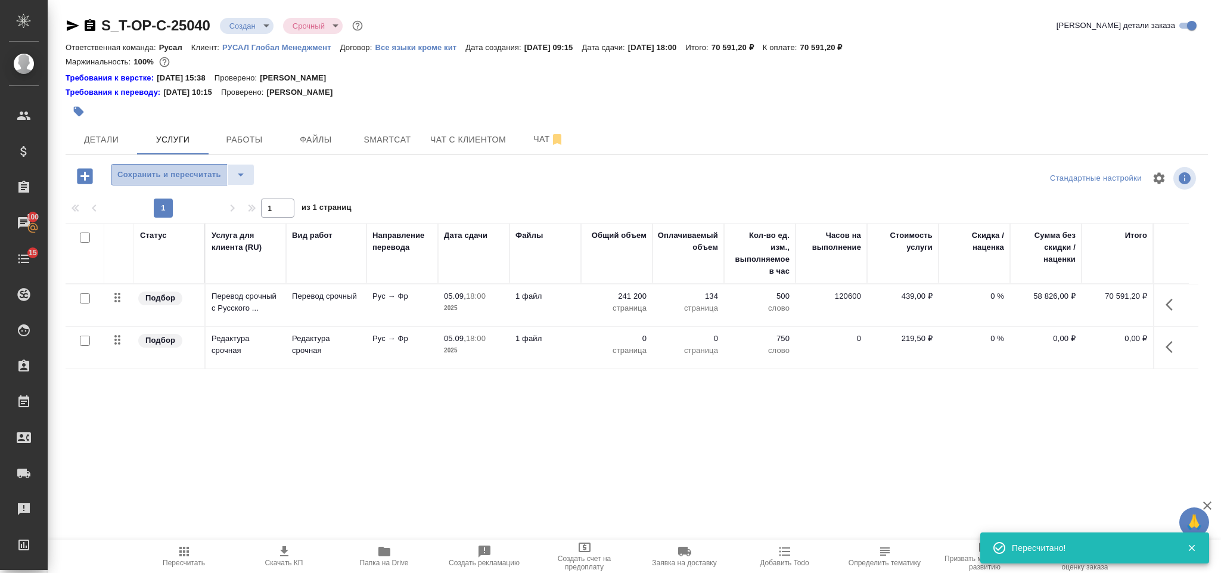
click at [173, 179] on span "Сохранить и пересчитать" at bounding box center [169, 175] width 104 height 14
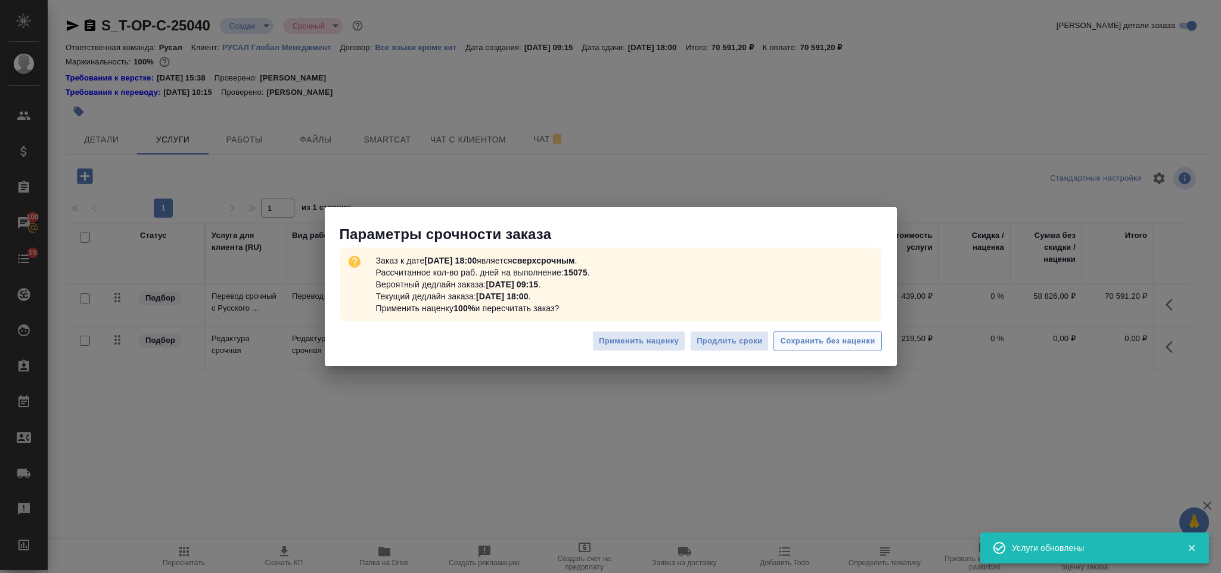
click at [819, 347] on span "Сохранить без наценки" at bounding box center [827, 341] width 95 height 14
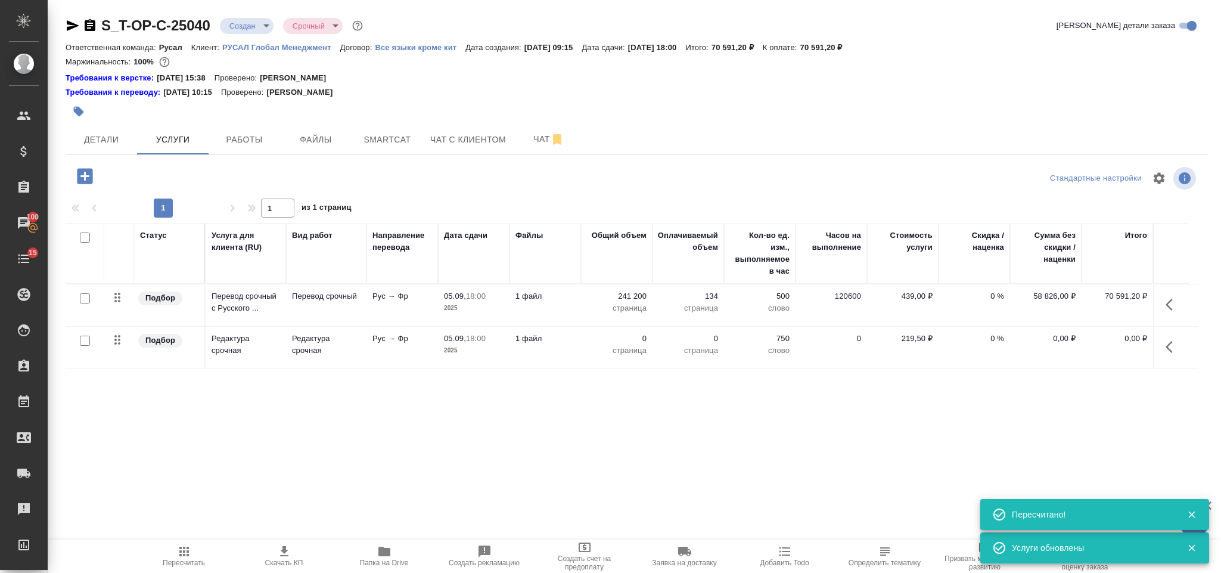
click at [1165, 345] on icon "button" at bounding box center [1172, 347] width 14 height 14
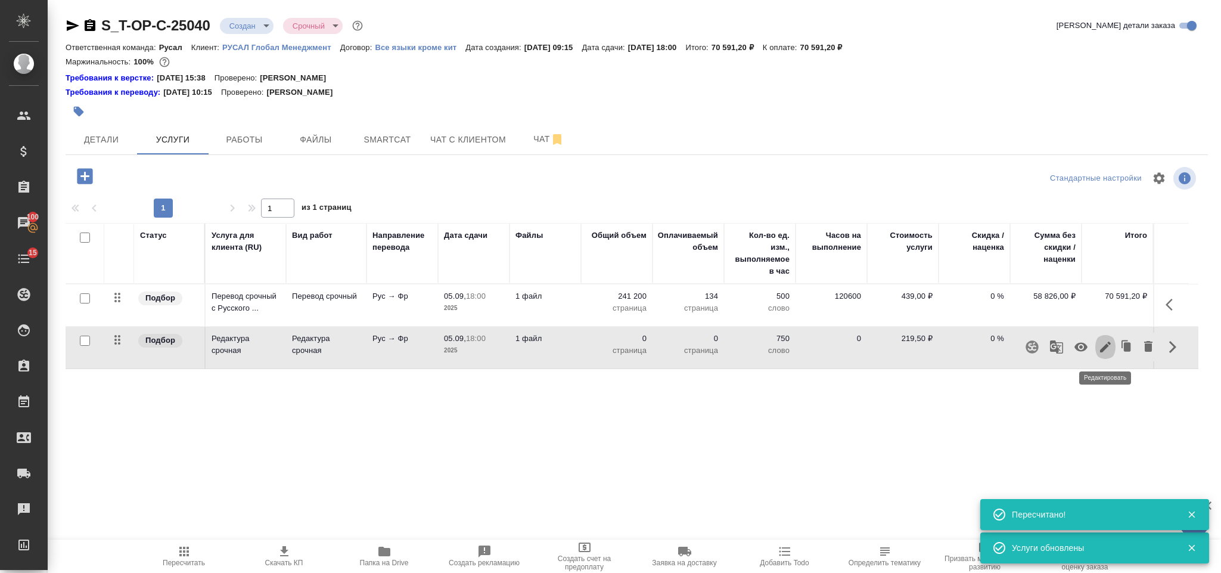
click at [1109, 349] on icon "button" at bounding box center [1105, 347] width 14 height 14
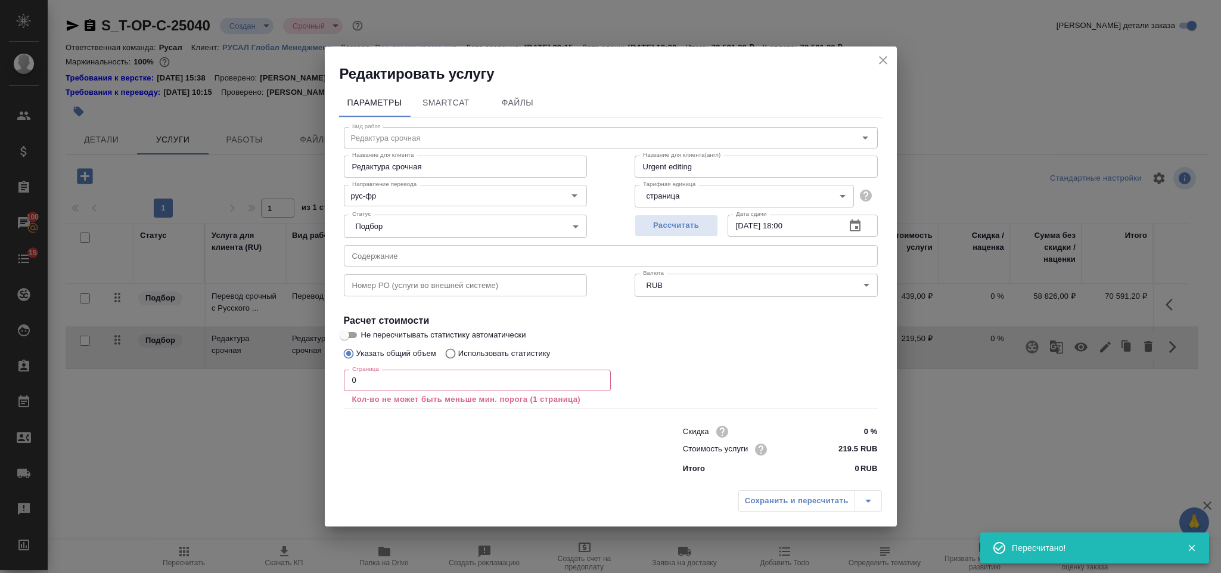
click at [370, 375] on input "0" at bounding box center [477, 379] width 267 height 21
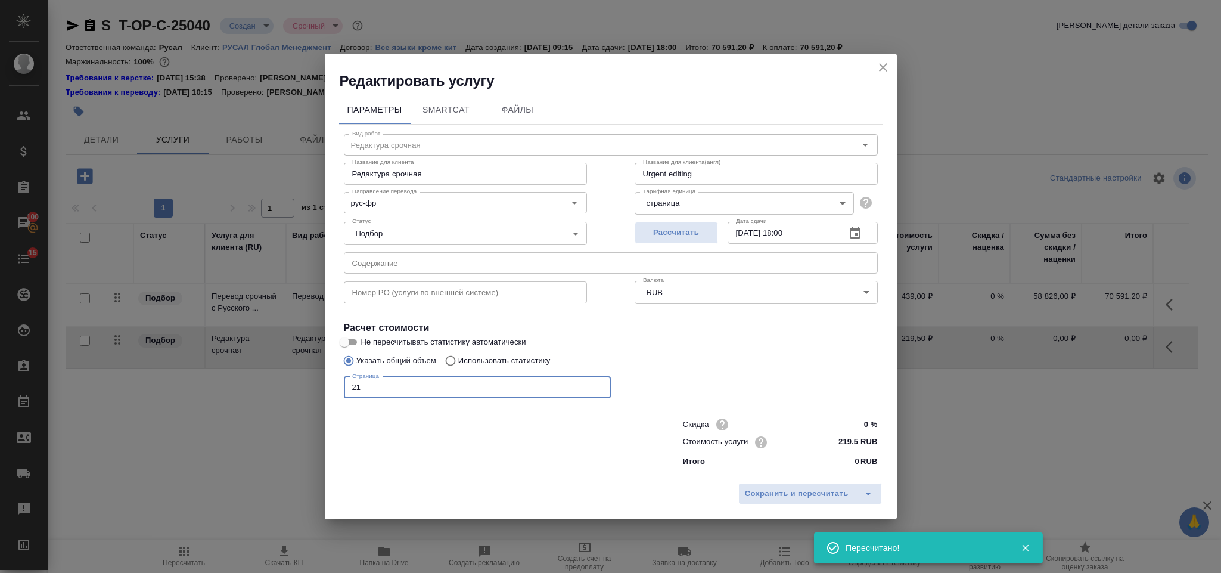
type input "2"
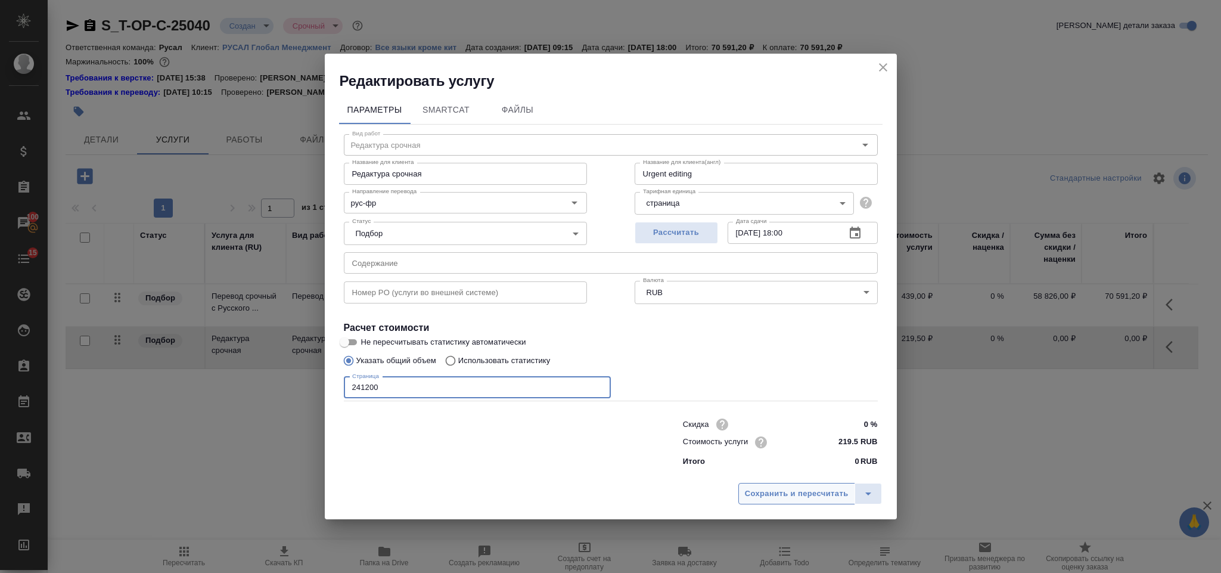
type input "241200"
click at [809, 499] on span "Сохранить и пересчитать" at bounding box center [797, 494] width 104 height 14
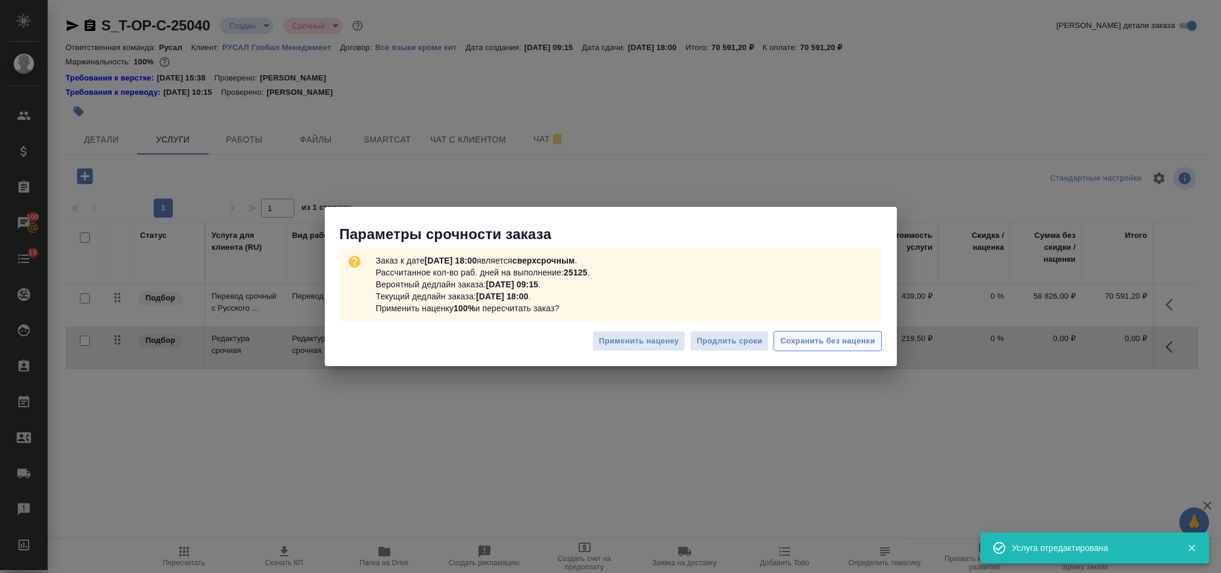
click at [819, 347] on span "Сохранить без наценки" at bounding box center [827, 341] width 95 height 14
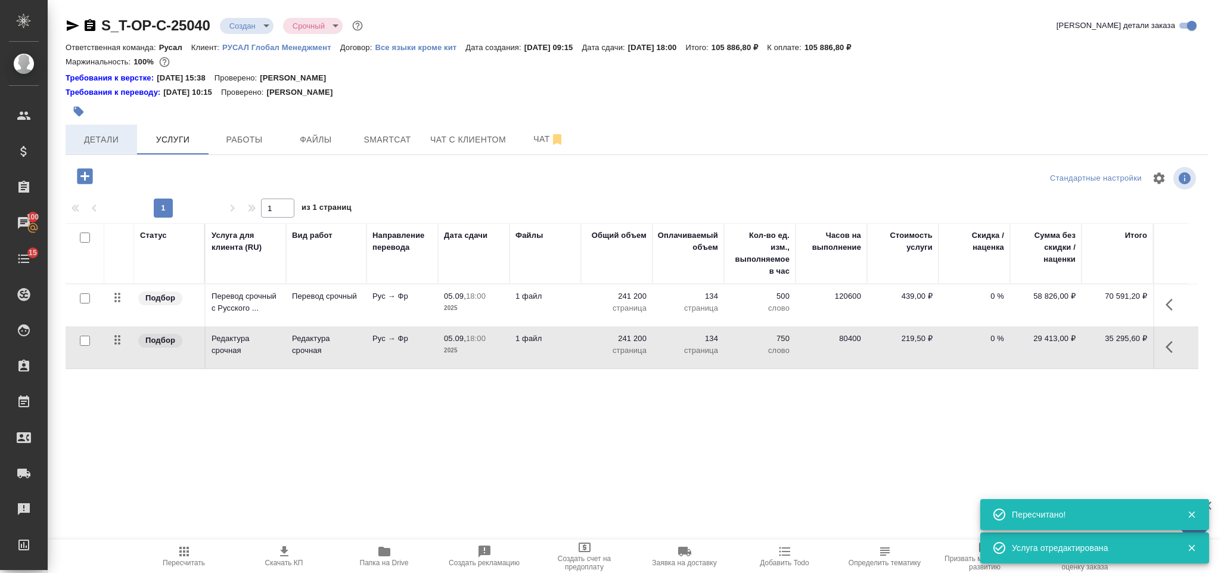
click at [95, 139] on span "Детали" at bounding box center [101, 139] width 57 height 15
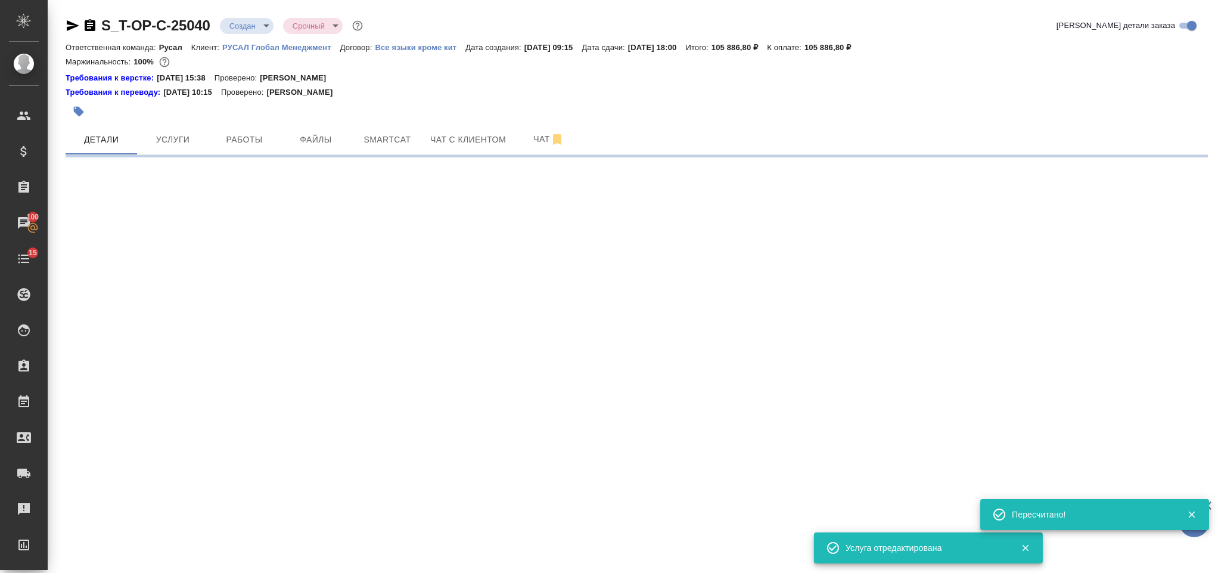
select select "RU"
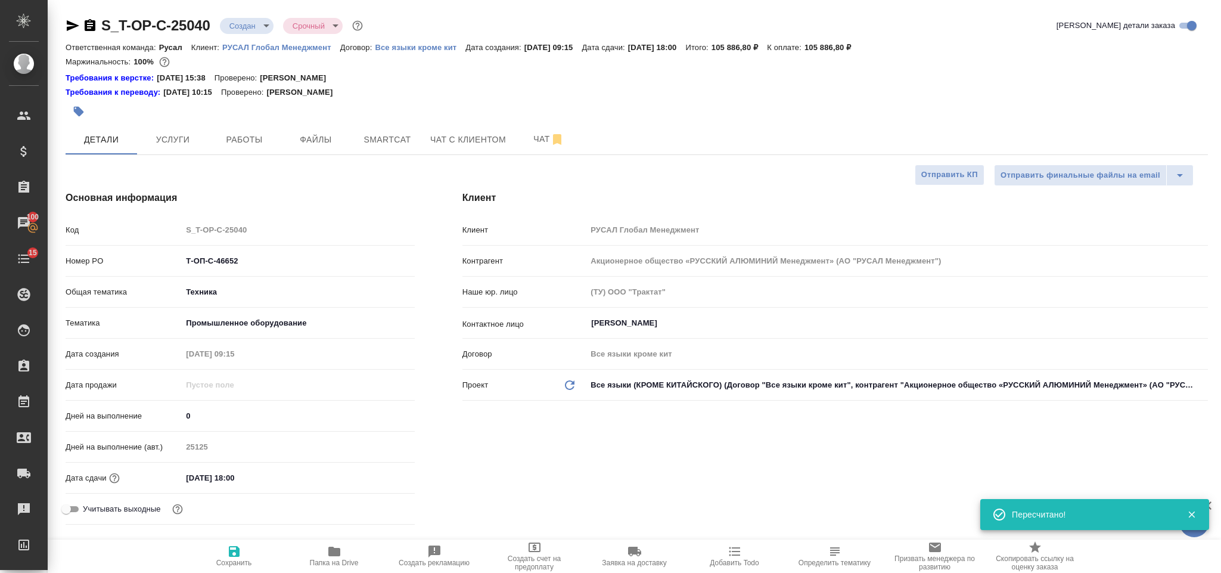
click at [89, 26] on icon "button" at bounding box center [90, 25] width 14 height 14
type textarea "x"
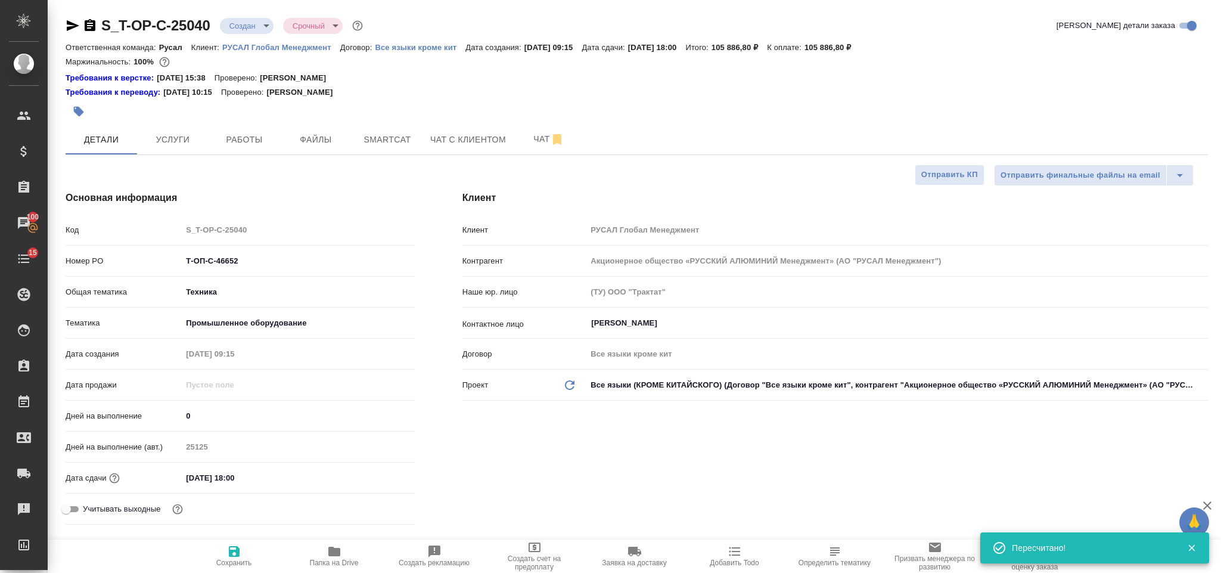
click at [73, 29] on icon "button" at bounding box center [73, 25] width 14 height 14
drag, startPoint x: 263, startPoint y: 256, endPoint x: 181, endPoint y: 253, distance: 82.9
click at [181, 253] on div "Номер PO Т-ОП-С-46652" at bounding box center [240, 260] width 349 height 21
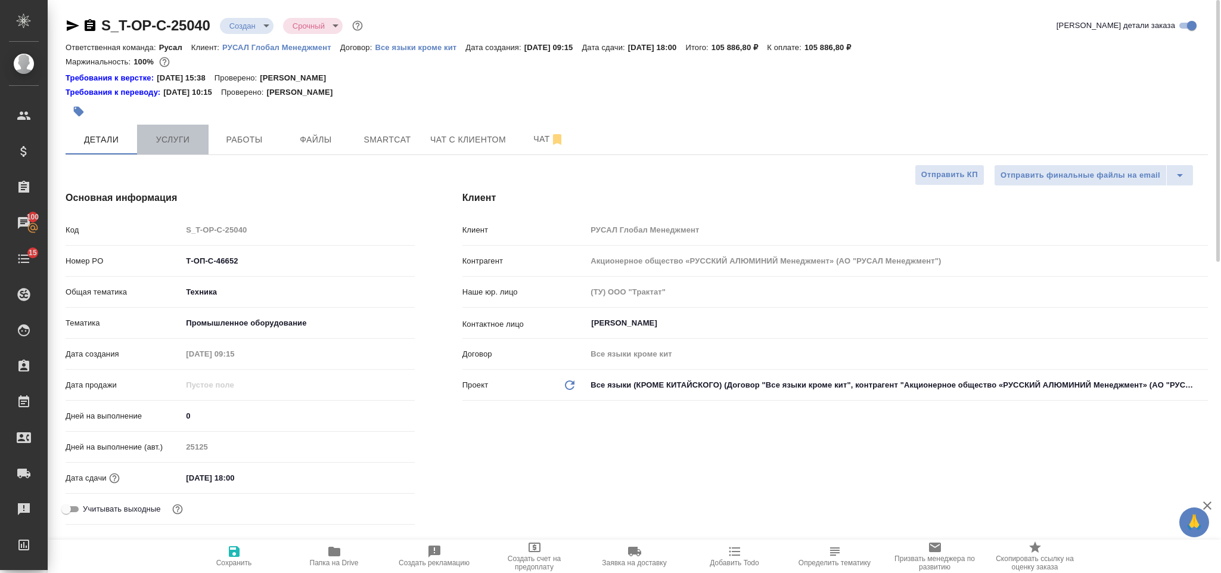
click at [183, 138] on span "Услуги" at bounding box center [172, 139] width 57 height 15
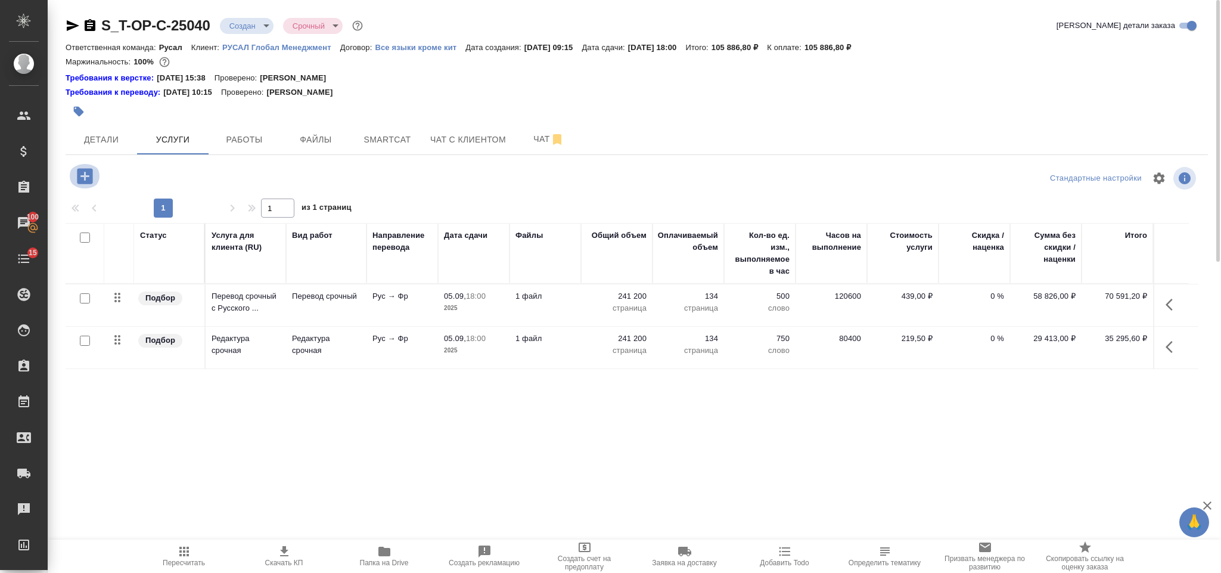
click at [84, 174] on icon "button" at bounding box center [84, 175] width 15 height 15
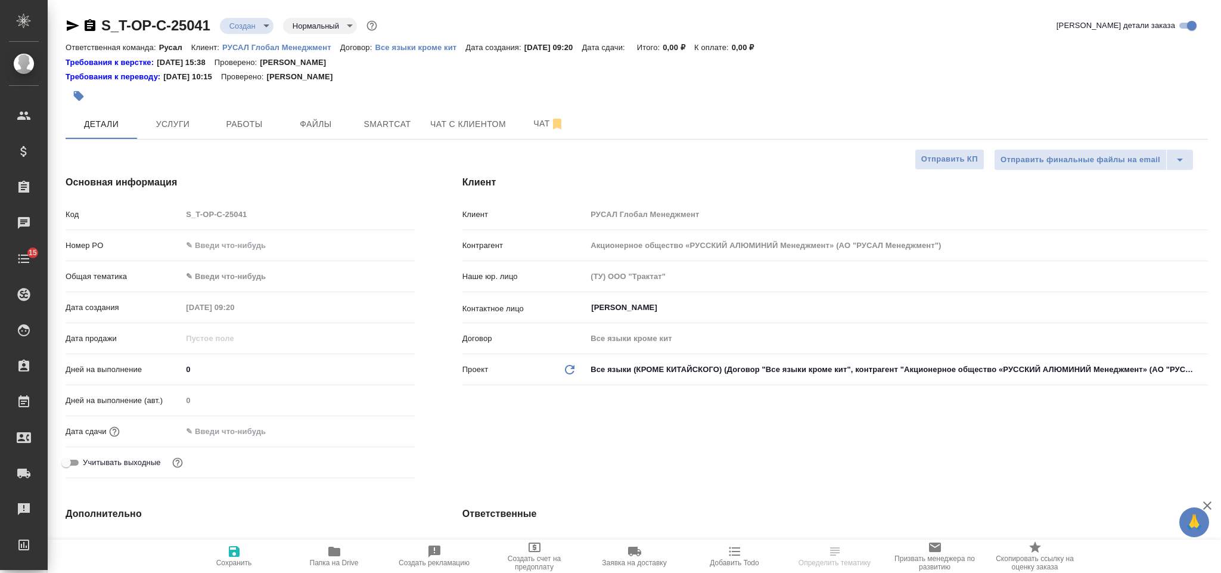
select select "RU"
click at [249, 238] on input "text" at bounding box center [298, 245] width 232 height 17
paste input "Т-ОП-С-46653"
type input "Т-ОП-С-46653"
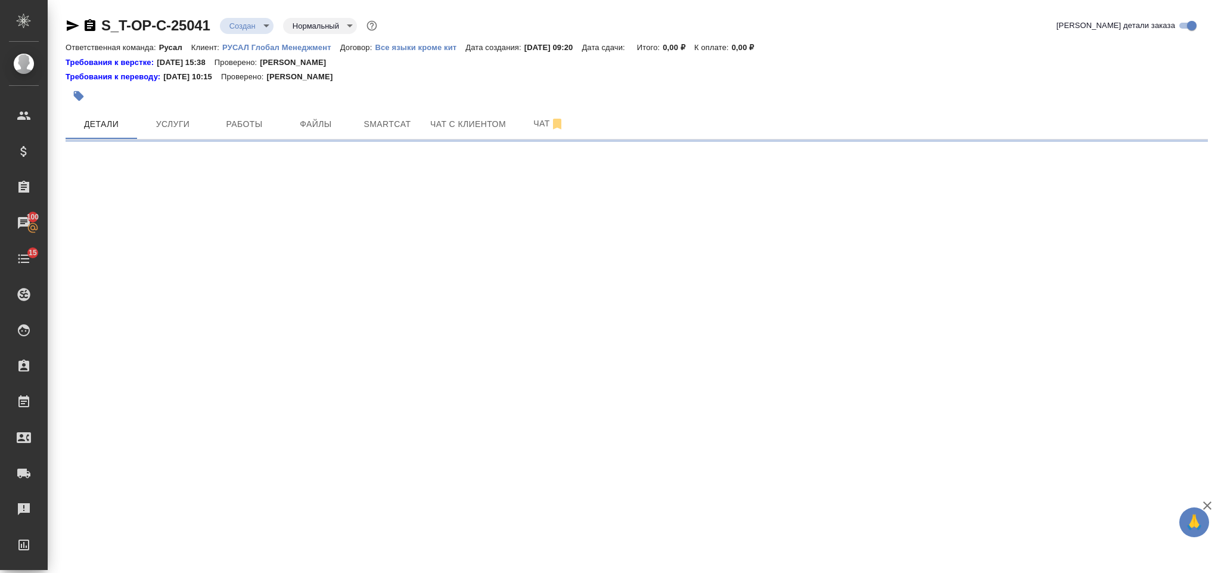
select select "RU"
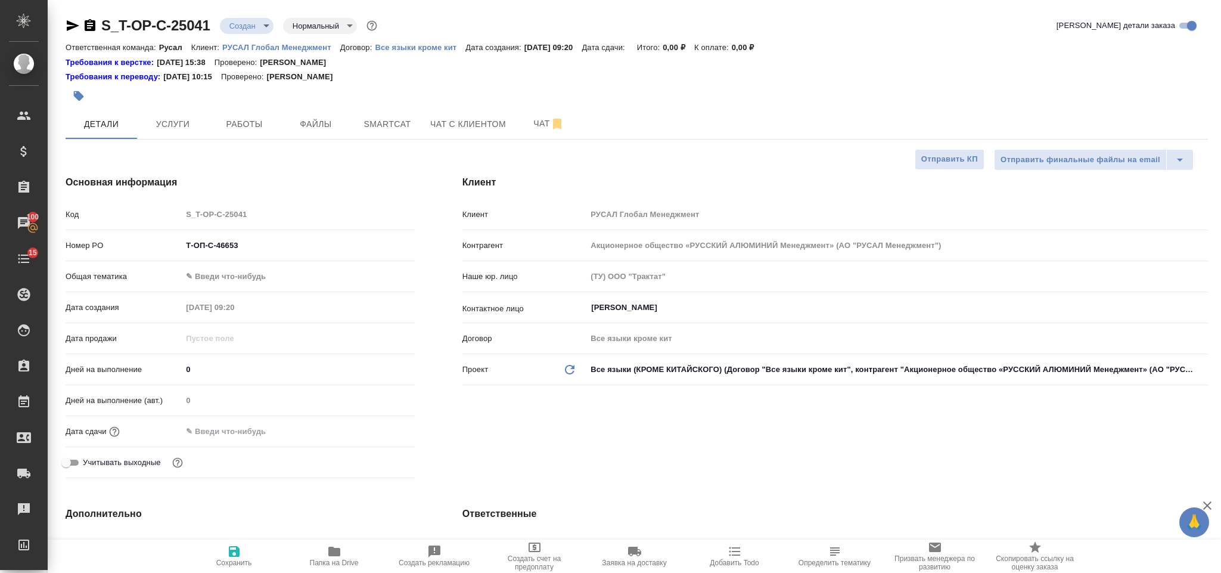
type textarea "x"
click at [297, 269] on body "🙏 .cls-1 fill:#fff; AWATERA Gorlenko Yuliua Клиенты Спецификации Заказы 100 Чат…" at bounding box center [610, 286] width 1221 height 573
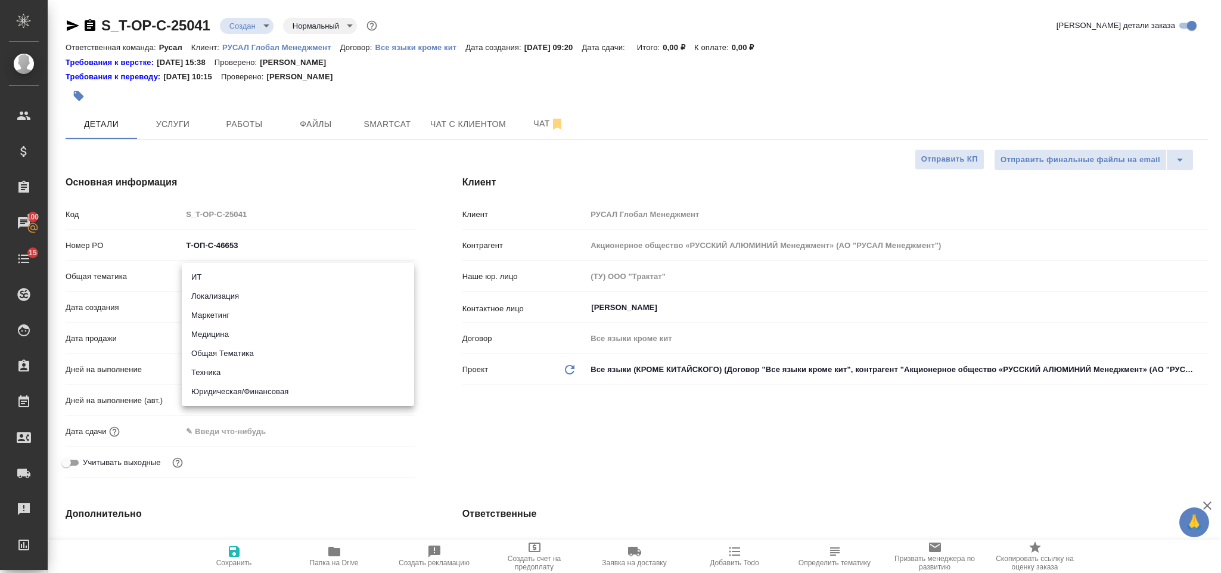
click at [284, 391] on li "Юридическая/Финансовая" at bounding box center [298, 391] width 232 height 19
type input "yr-fn"
type textarea "x"
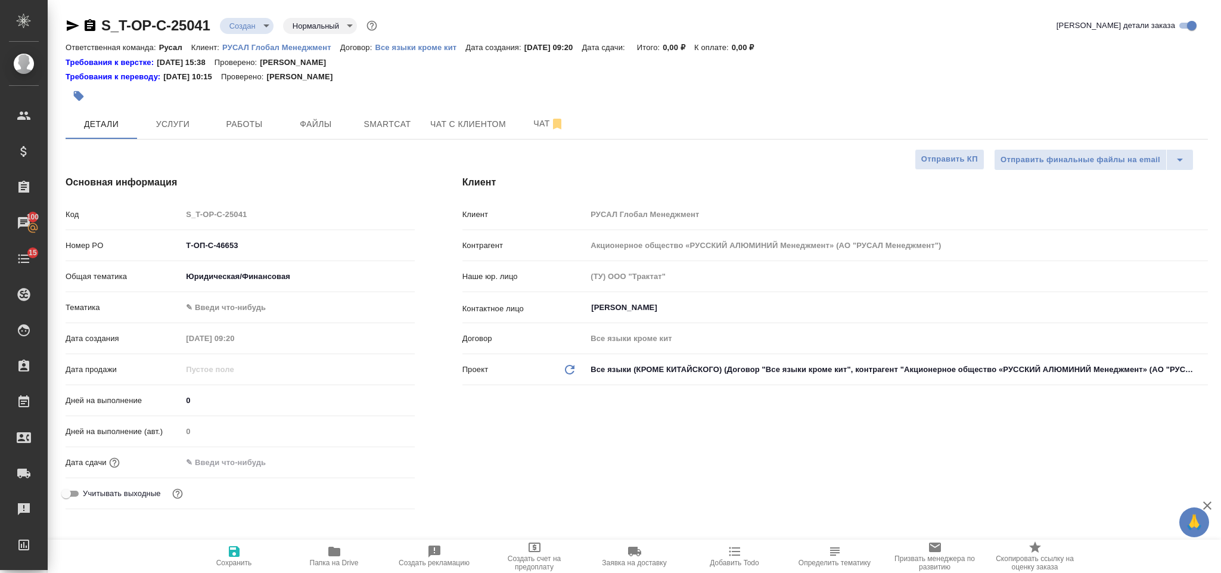
click at [257, 306] on body "🙏 .cls-1 fill:#fff; AWATERA Gorlenko Yuliua Клиенты Спецификации Заказы 100 Чат…" at bounding box center [610, 286] width 1221 height 573
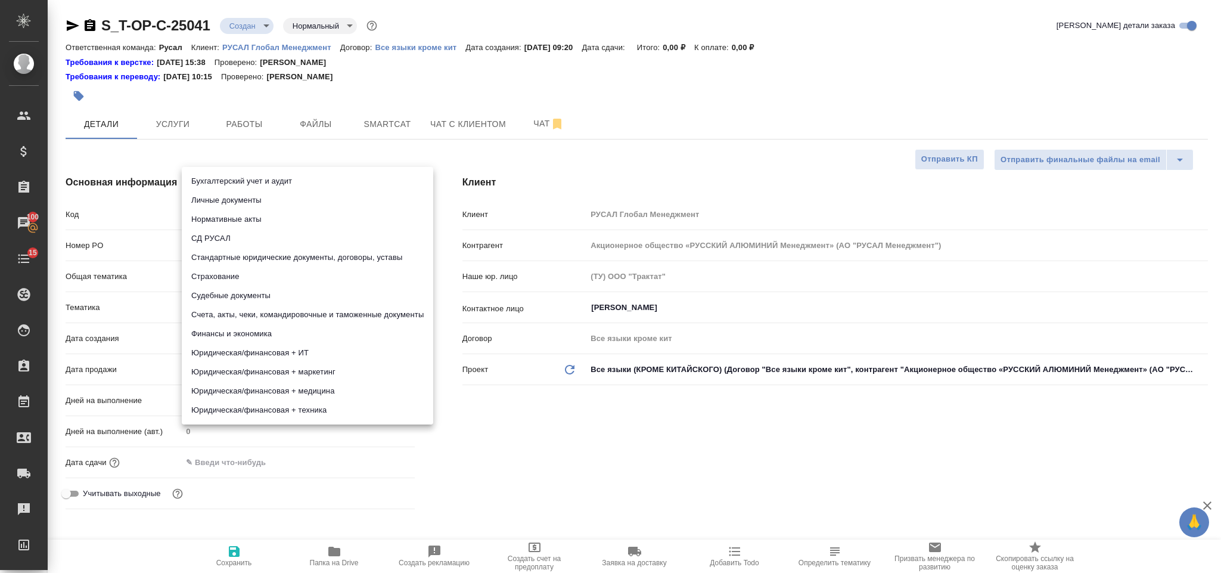
click at [276, 406] on li "Юридическая/финансовая + техника" at bounding box center [307, 409] width 251 height 19
type textarea "x"
type input "5a8b8b956a9677013d343e73"
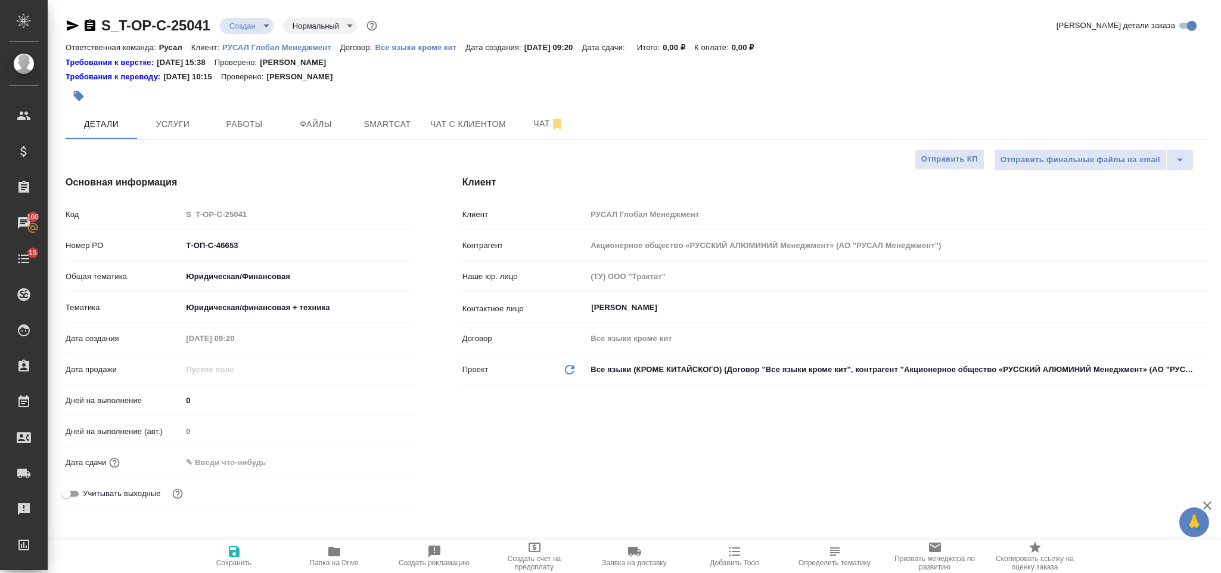
click at [257, 463] on input "text" at bounding box center [234, 461] width 104 height 17
click at [381, 461] on icon "button" at bounding box center [380, 461] width 14 height 14
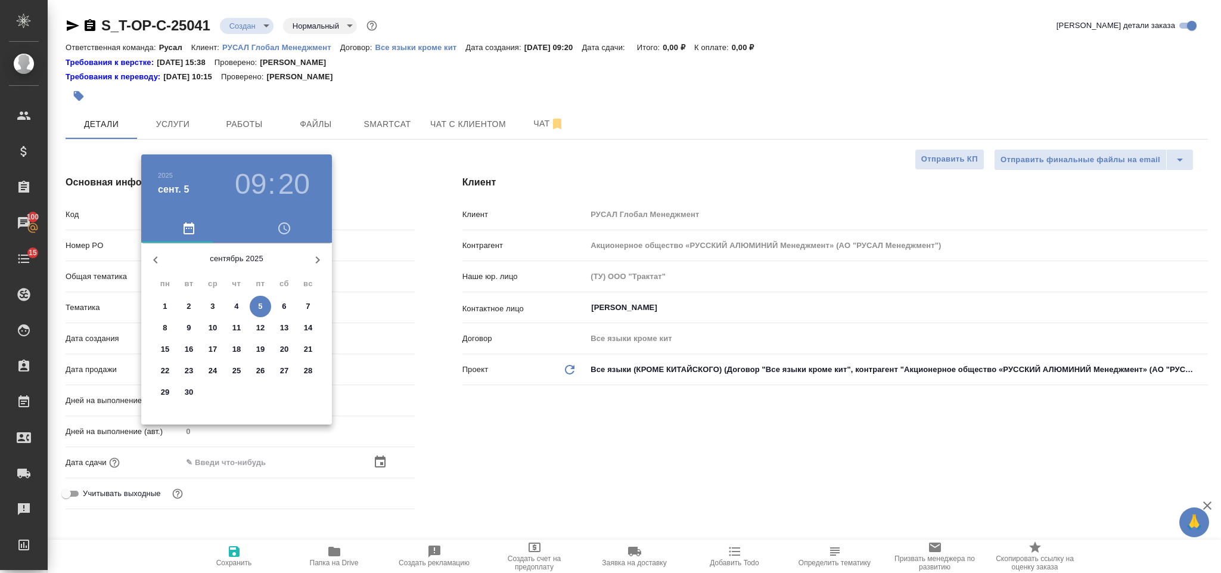
click at [188, 325] on p "9" at bounding box center [188, 328] width 4 height 12
type input "09.09.2025 09:20"
type textarea "x"
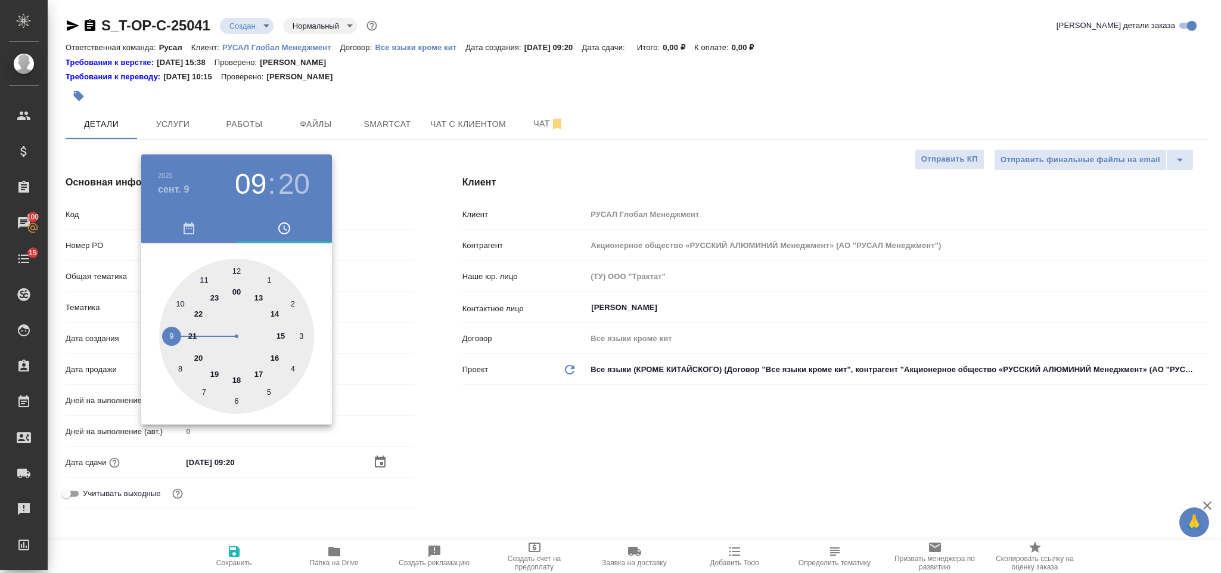
click at [276, 358] on div at bounding box center [236, 336] width 155 height 155
type input "09.09.2025 16:20"
type textarea "x"
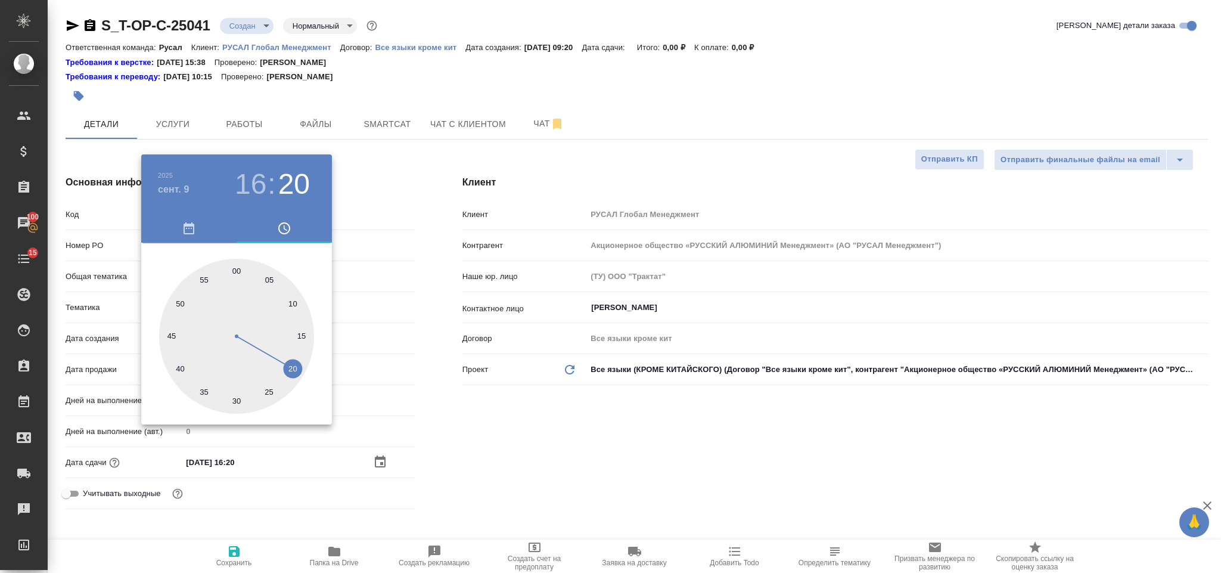
click at [236, 399] on div at bounding box center [236, 336] width 155 height 155
type input "09.09.2025 16:30"
type textarea "x"
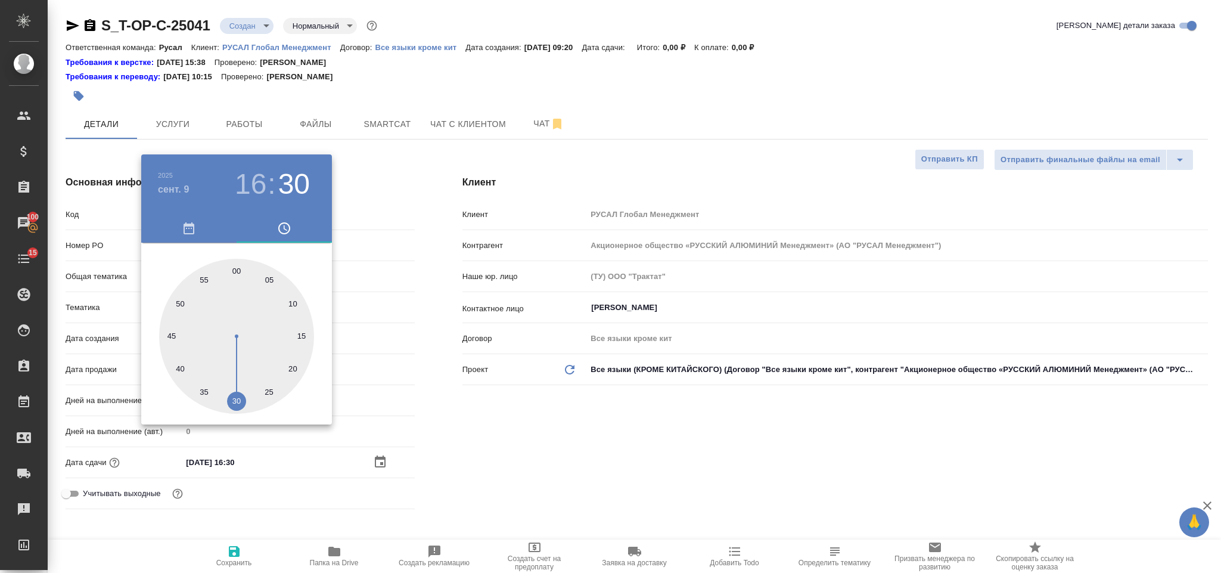
click at [489, 415] on div at bounding box center [610, 286] width 1221 height 573
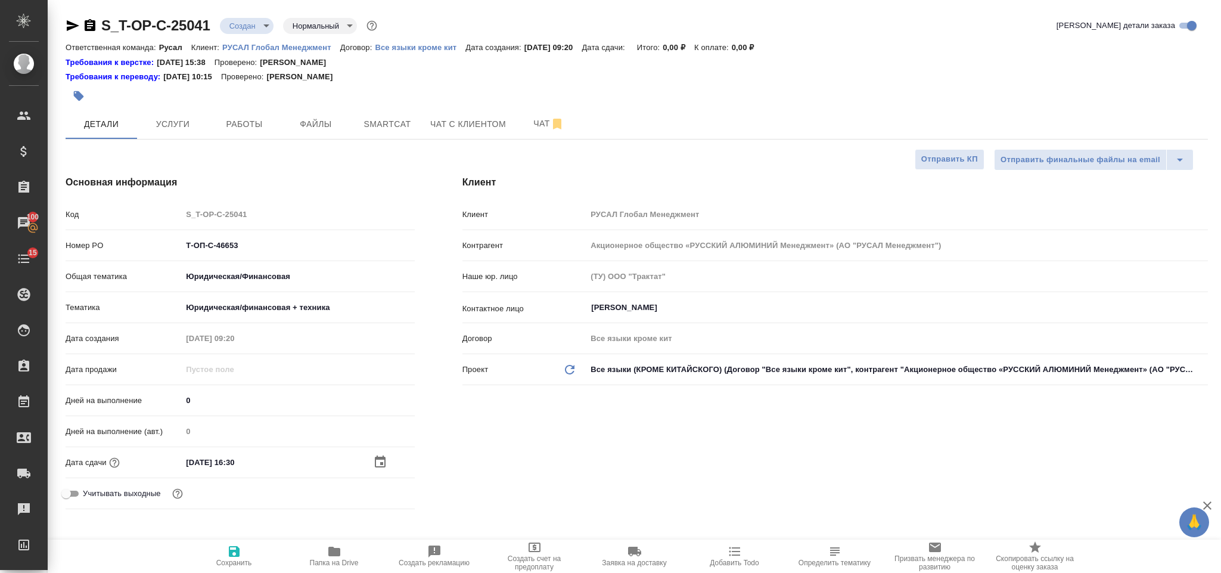
click at [240, 546] on icon "button" at bounding box center [234, 551] width 14 height 14
type textarea "x"
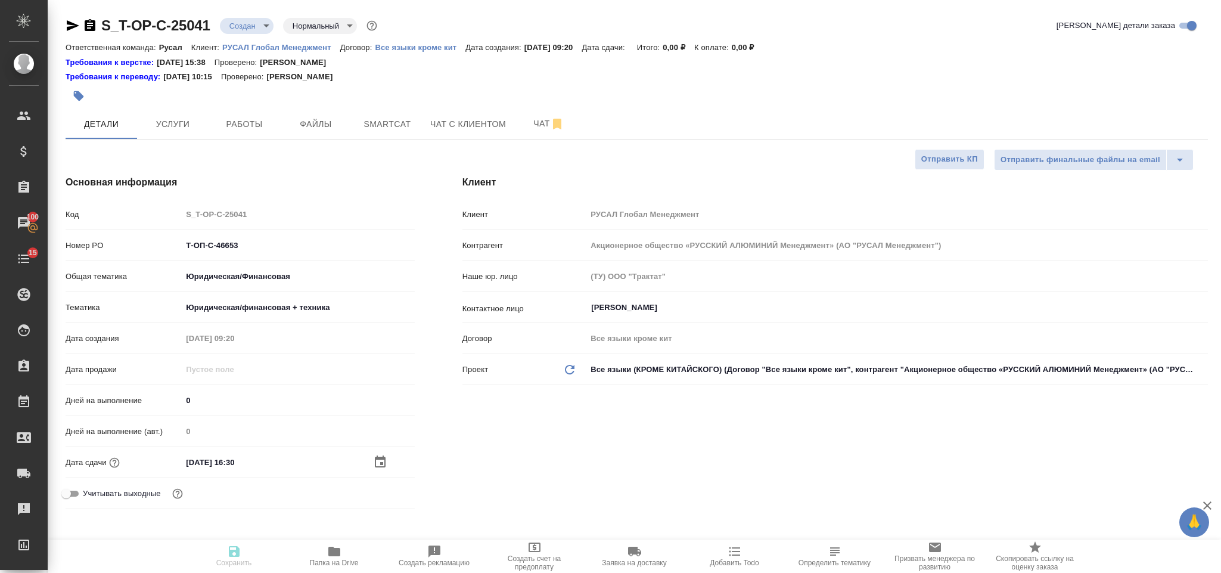
type textarea "x"
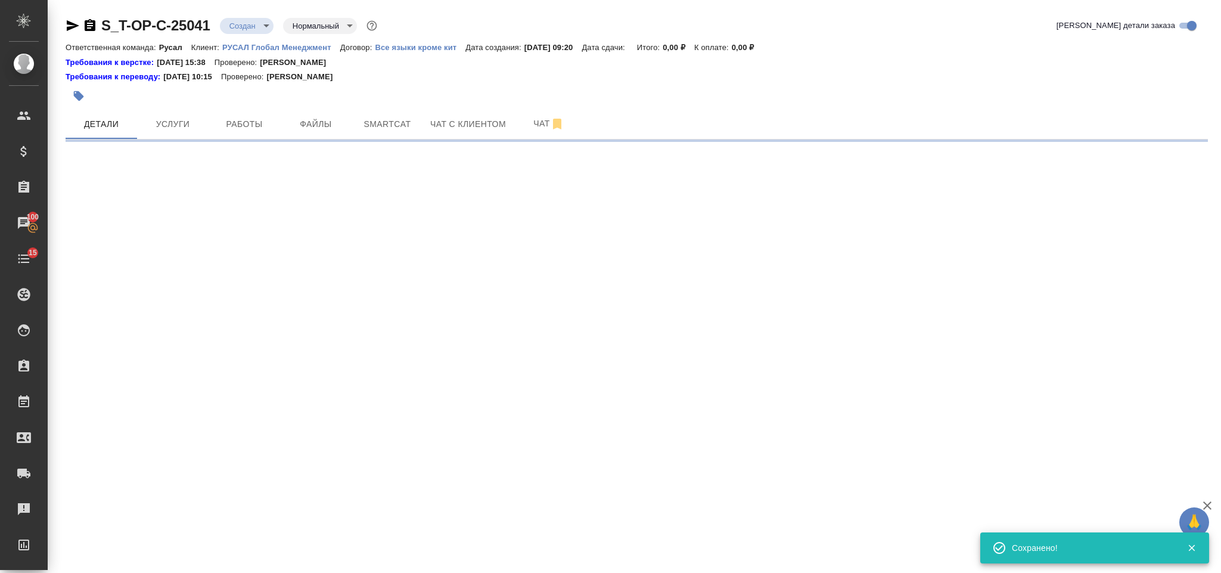
select select "RU"
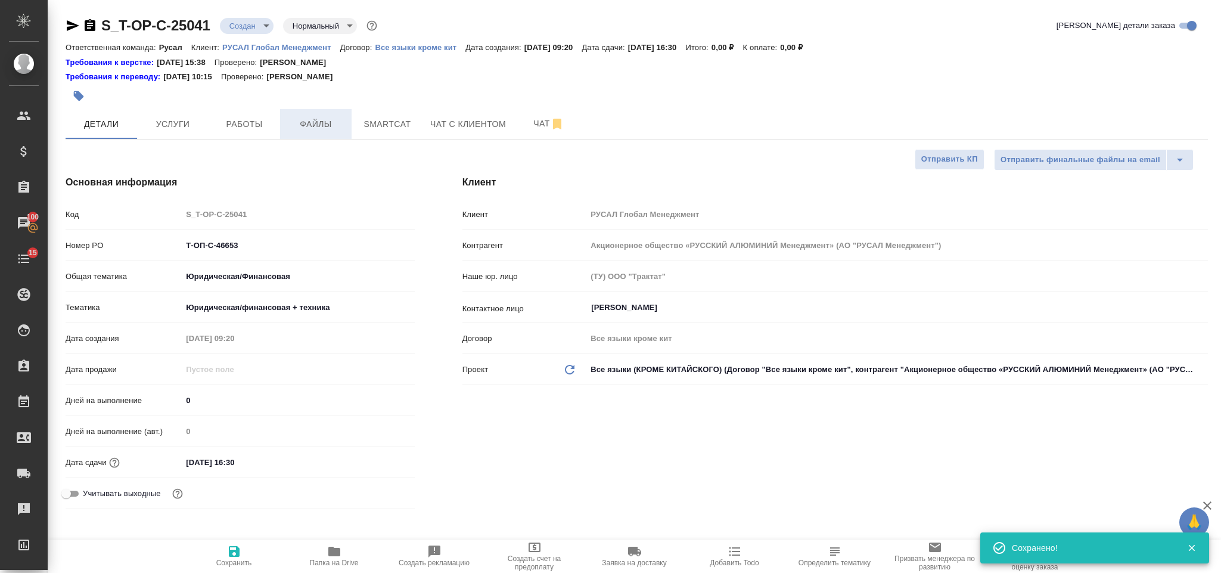
type textarea "x"
click at [313, 128] on span "Файлы" at bounding box center [315, 124] width 57 height 15
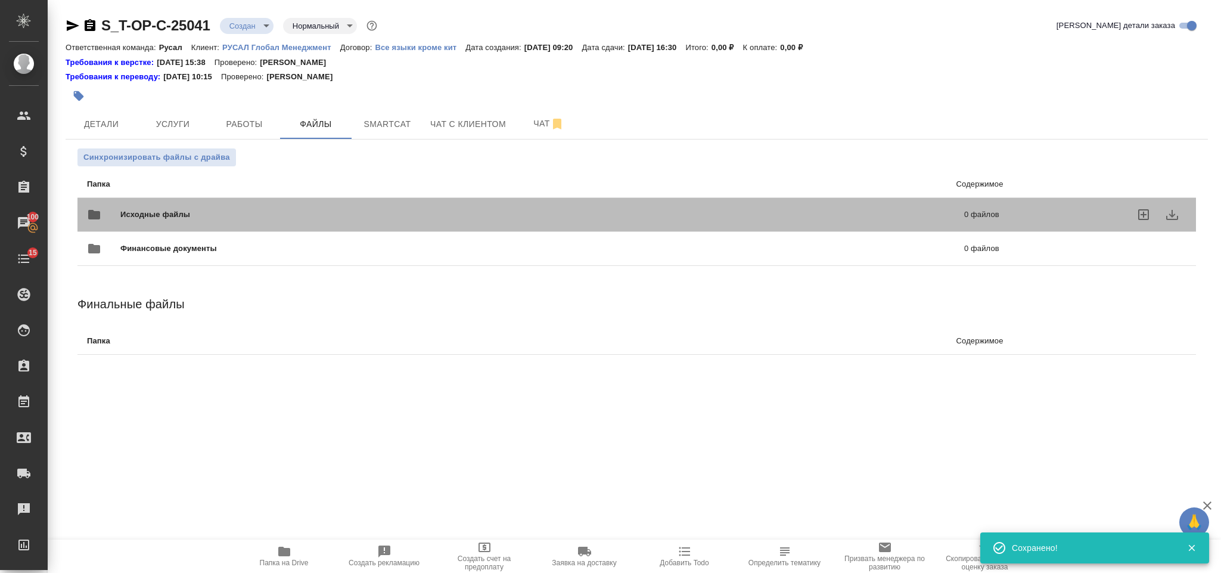
click at [190, 202] on div "Исходные файлы 0 файлов" at bounding box center [543, 214] width 912 height 29
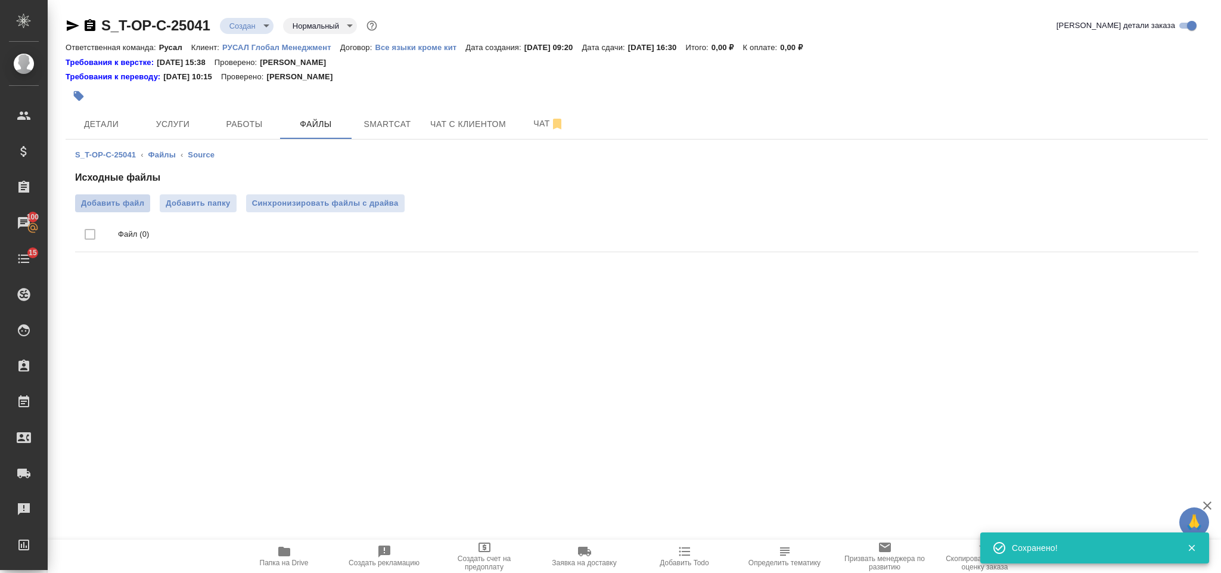
click at [129, 203] on span "Добавить файл" at bounding box center [112, 203] width 63 height 12
click at [0, 0] on input "Добавить файл" at bounding box center [0, 0] width 0 height 0
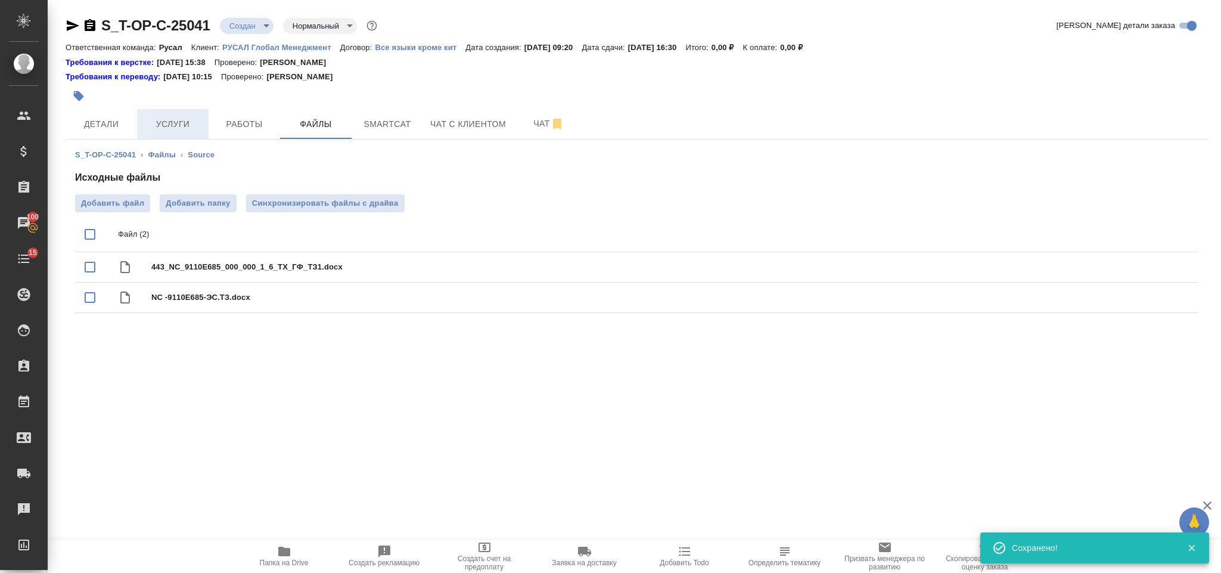
click at [169, 119] on span "Услуги" at bounding box center [172, 124] width 57 height 15
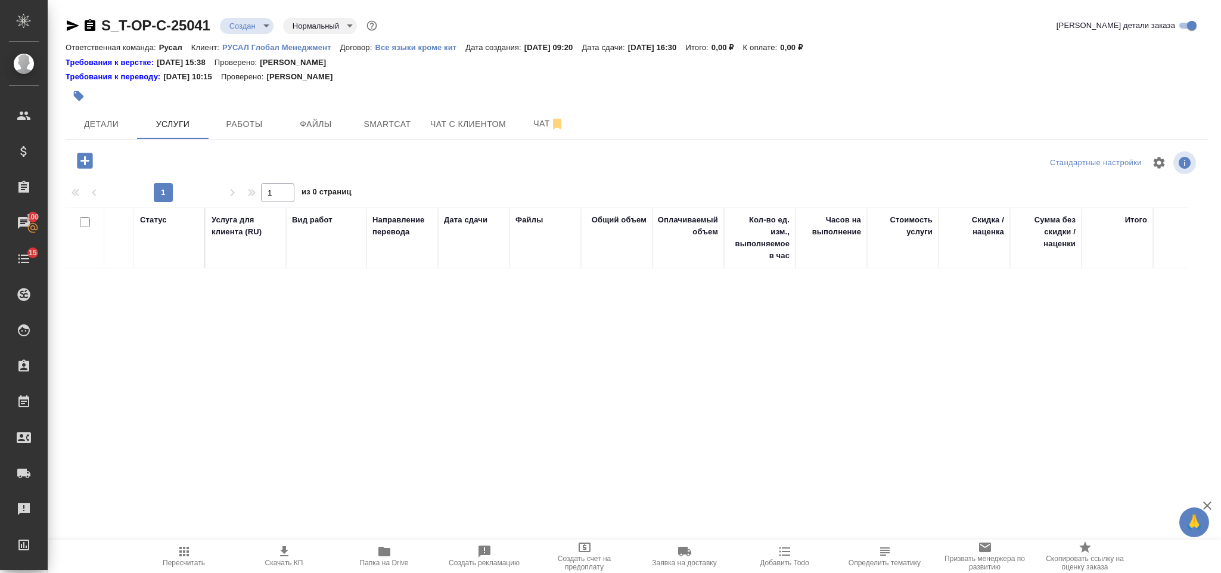
click at [88, 163] on icon "button" at bounding box center [84, 160] width 15 height 15
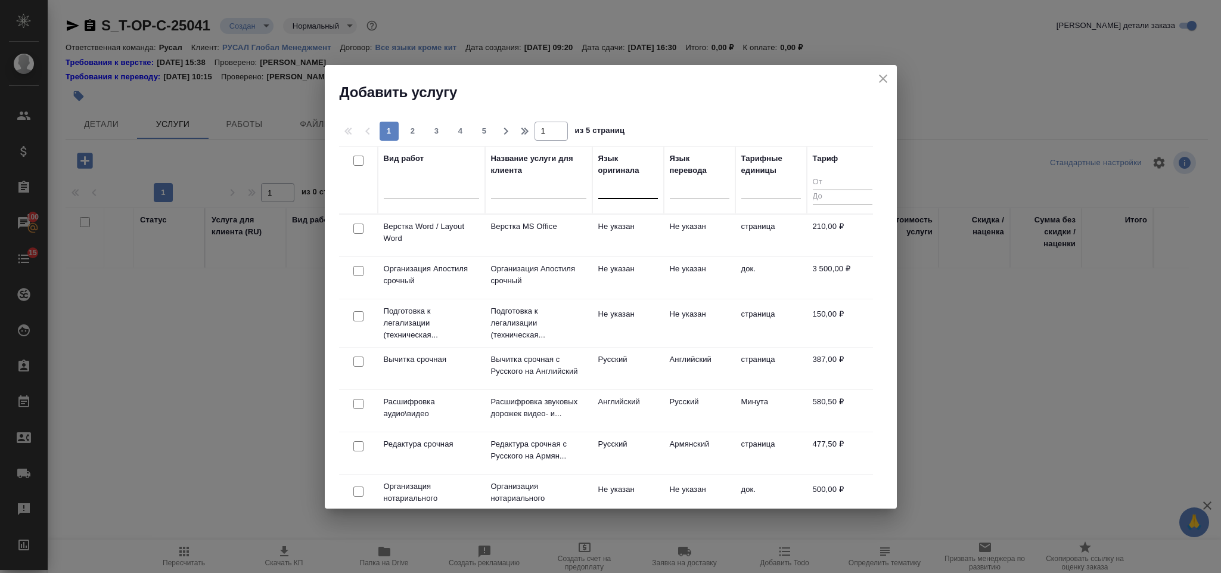
click at [611, 188] on div at bounding box center [628, 186] width 60 height 17
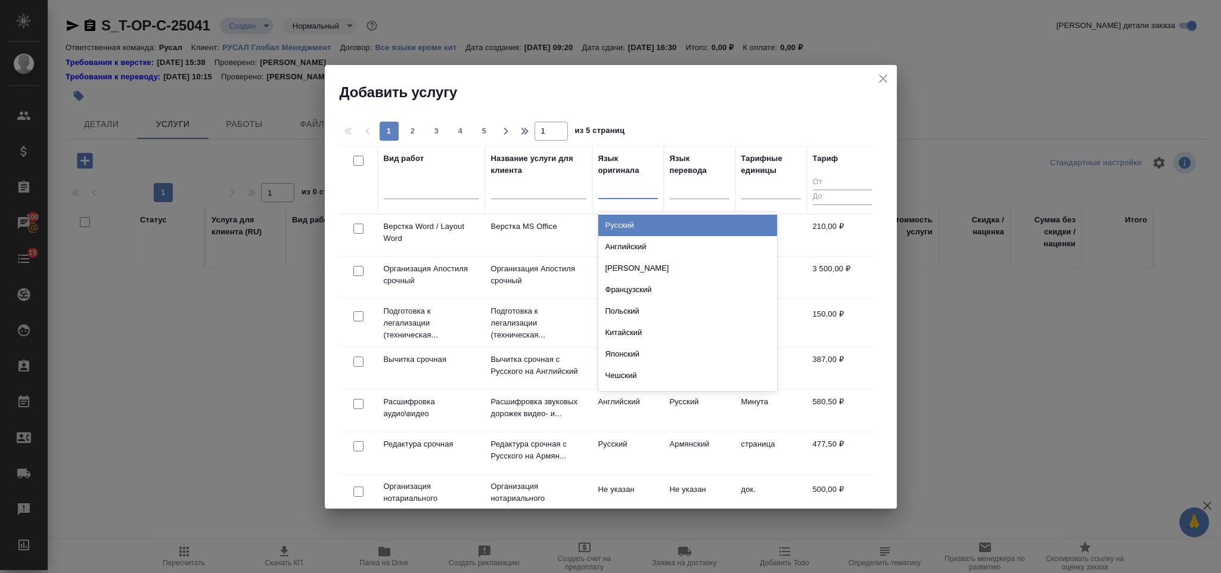
click at [673, 220] on div "Русский" at bounding box center [687, 224] width 179 height 21
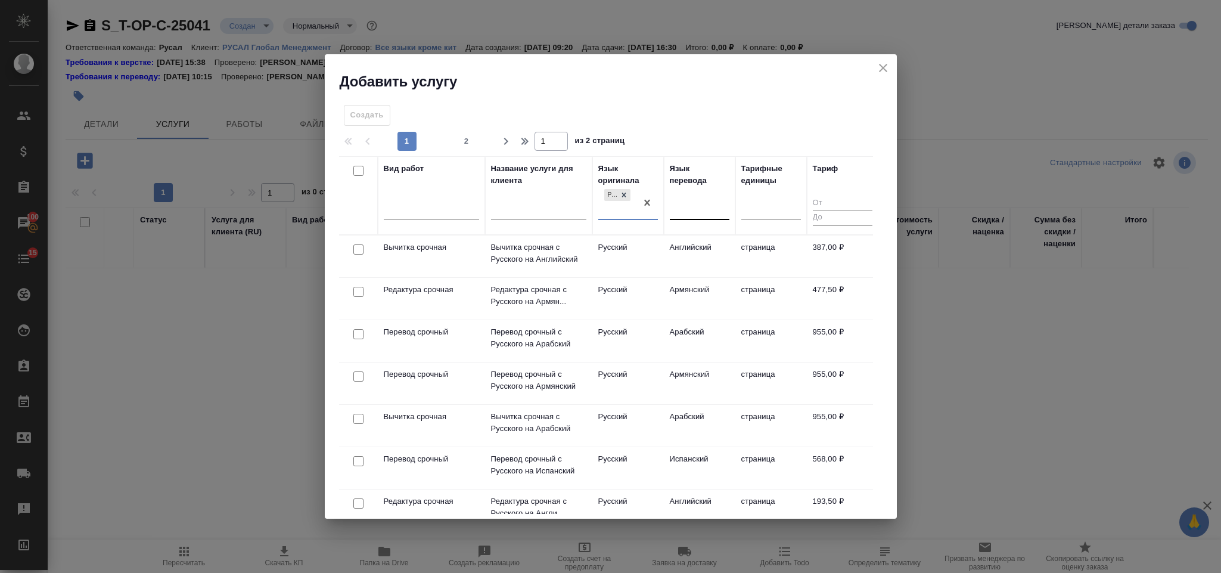
click at [691, 204] on div at bounding box center [700, 207] width 60 height 17
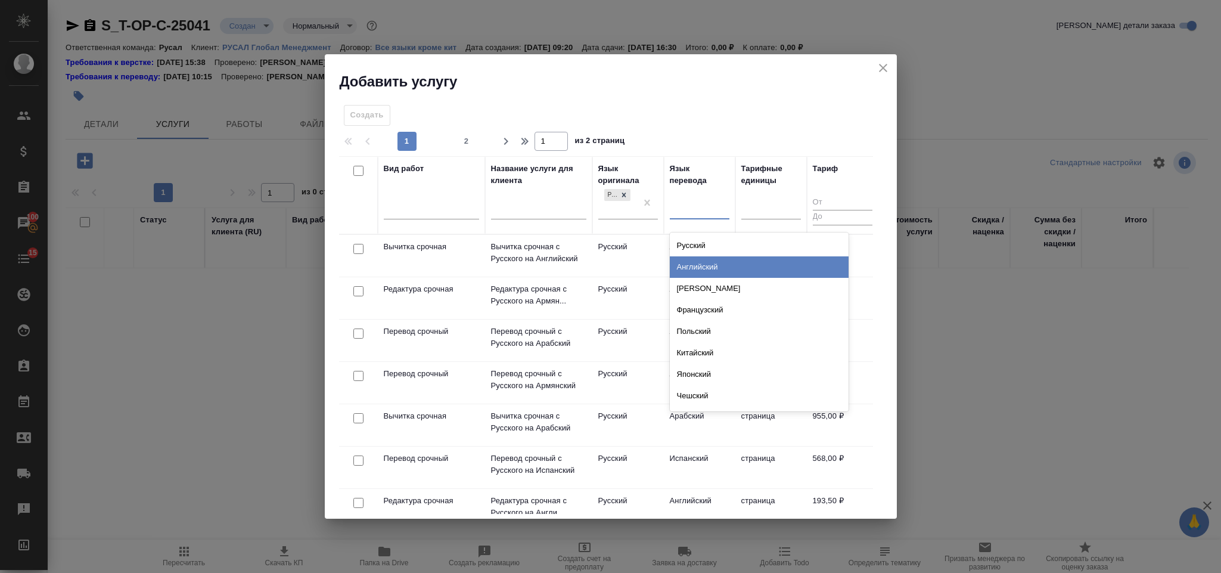
click at [710, 269] on div "Английский" at bounding box center [759, 266] width 179 height 21
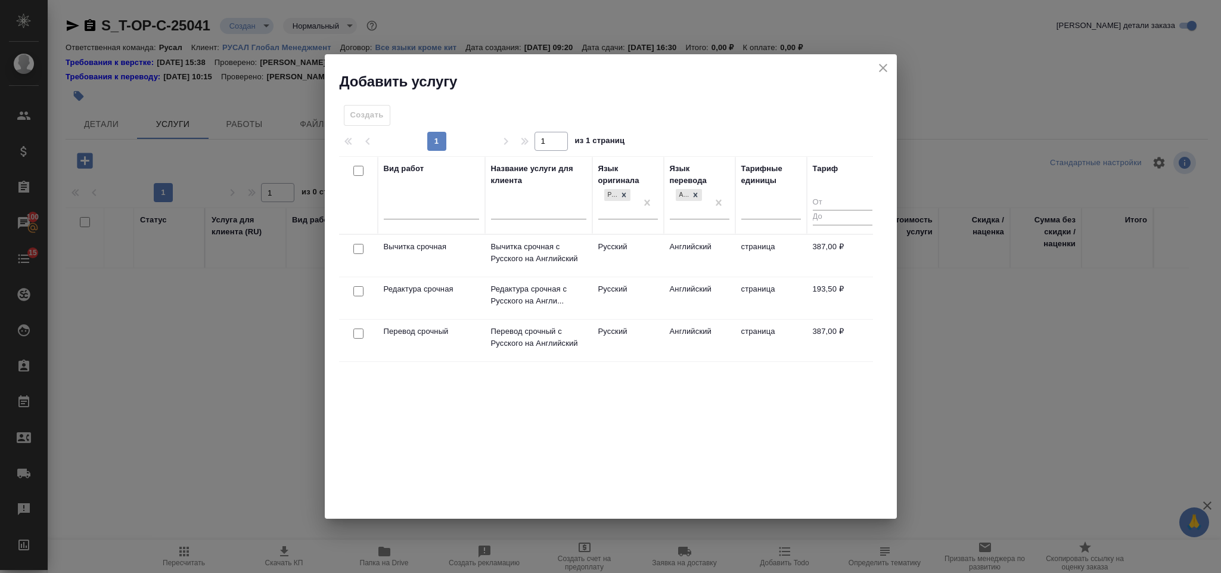
click at [353, 290] on input "checkbox" at bounding box center [358, 291] width 10 height 10
checkbox input "true"
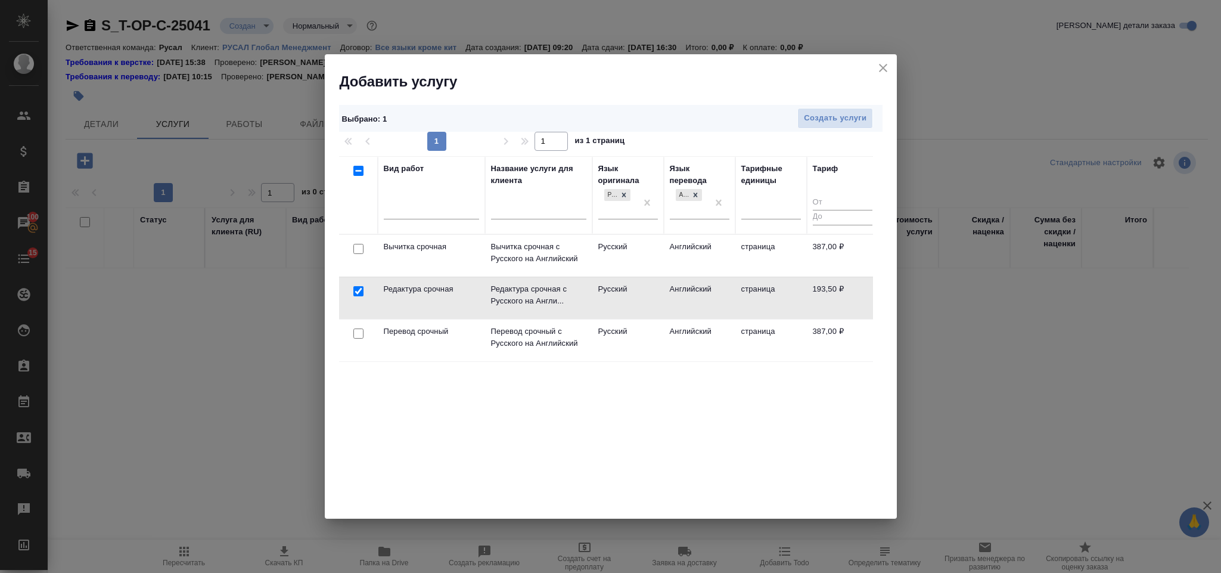
click at [356, 331] on input "checkbox" at bounding box center [358, 333] width 10 height 10
checkbox input "true"
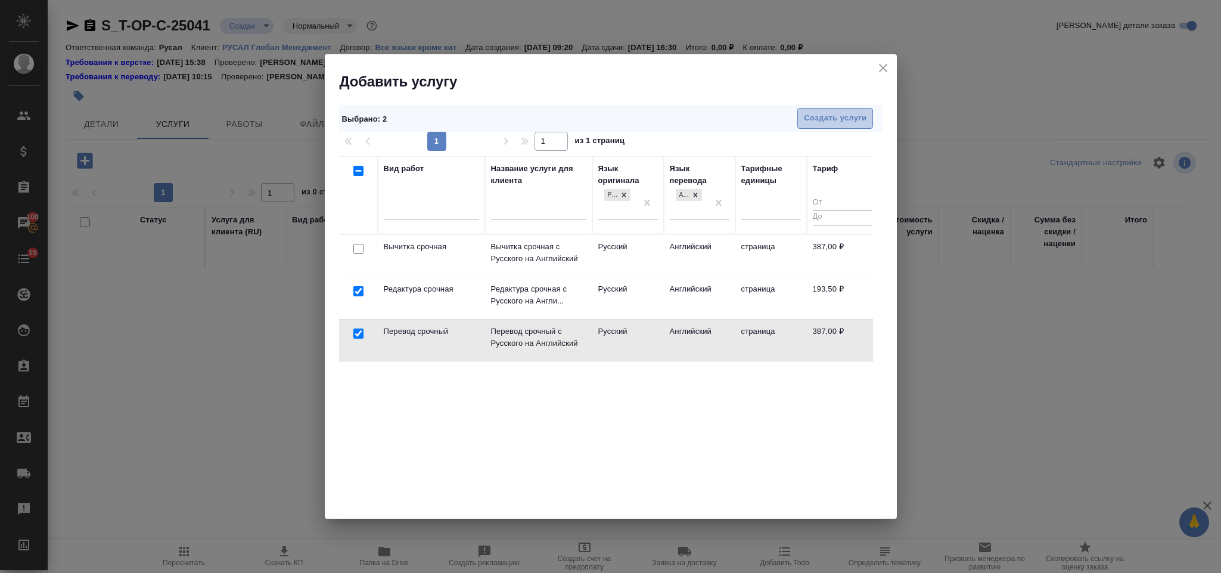
click at [817, 123] on span "Создать услуги" at bounding box center [835, 118] width 63 height 14
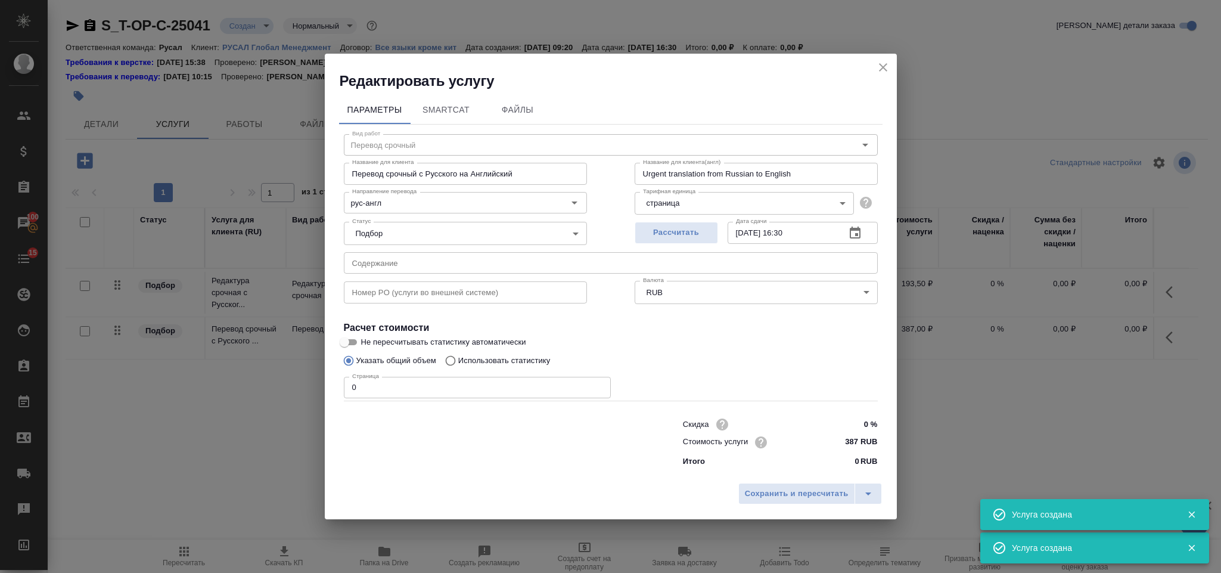
type input "Перевод срочный"
type input "Перевод срочный с Русского на Английский"
type input "Urgent translation from Russian to English"
type input "387 RUB"
click at [405, 263] on input "text" at bounding box center [611, 262] width 534 height 21
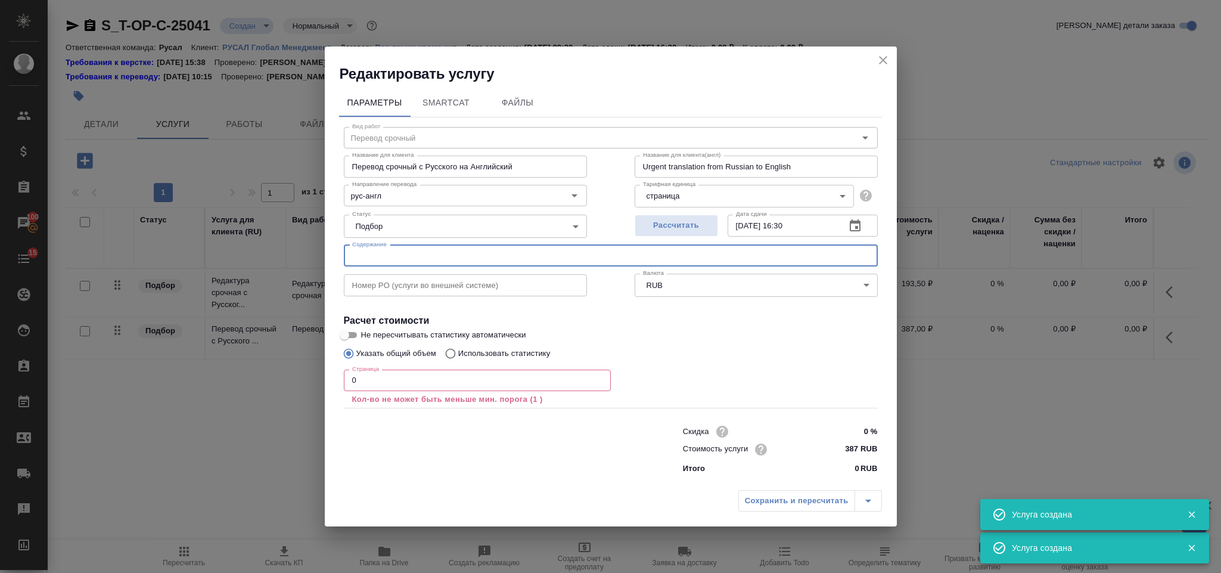
paste input "443_NC_9110Е685_000_000_1_6_ТХ_ГФ_ТЗ1"
type input "443_NC_9110Е685_000_000_1_6_ТХ_ГФ_ТЗ1"
click at [425, 383] on input "0" at bounding box center [477, 379] width 267 height 21
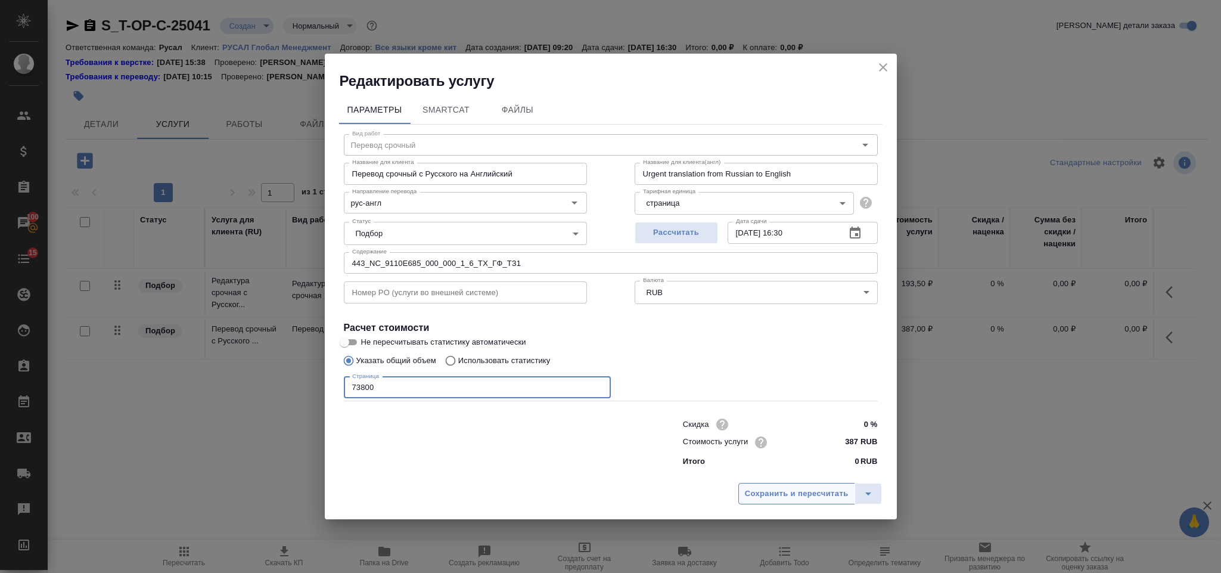
type input "73800"
click at [755, 503] on button "Сохранить и пересчитать" at bounding box center [796, 493] width 117 height 21
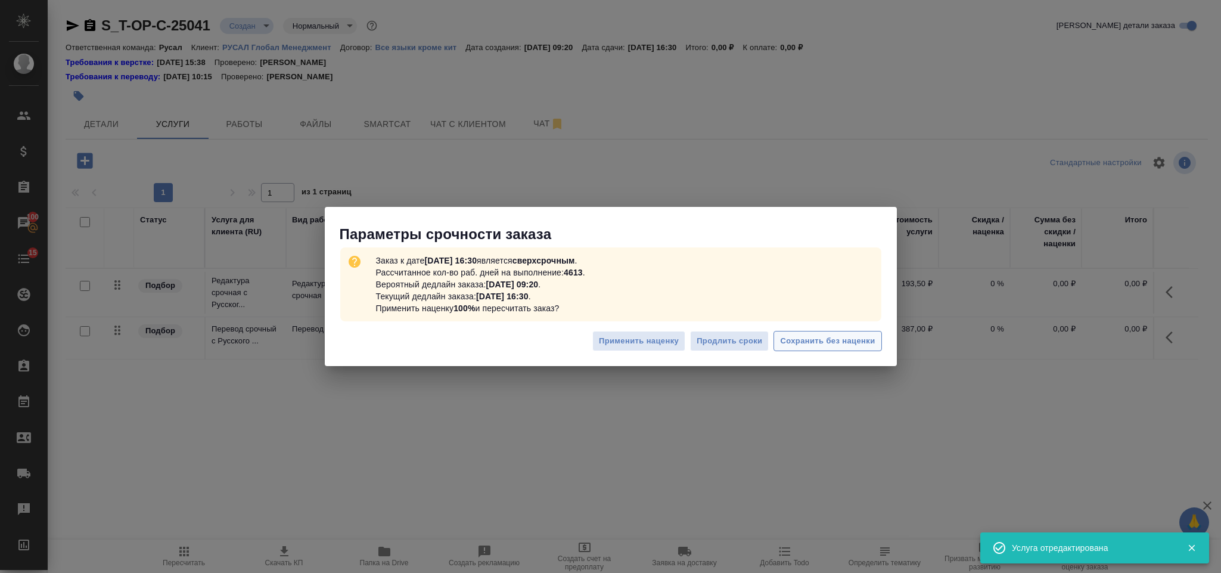
click at [847, 351] on button "Сохранить без наценки" at bounding box center [827, 341] width 108 height 21
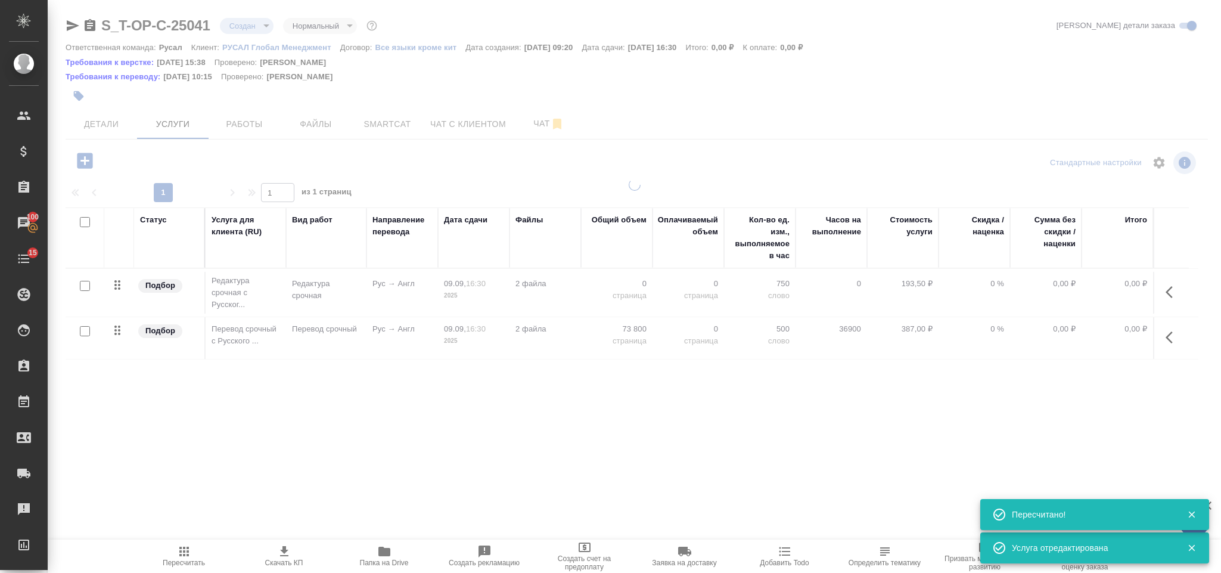
type input "urgent"
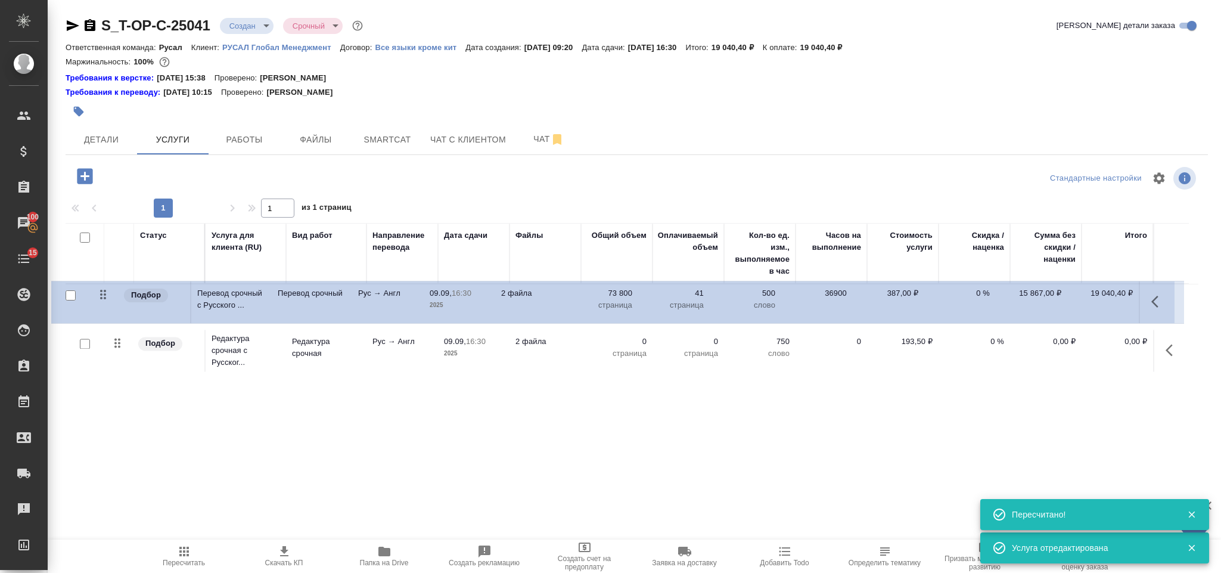
drag, startPoint x: 122, startPoint y: 349, endPoint x: 105, endPoint y: 285, distance: 66.3
click at [105, 285] on table "Статус Услуга для клиента (RU) Вид работ Направление перевода Дата сдачи Файлы …" at bounding box center [632, 299] width 1133 height 152
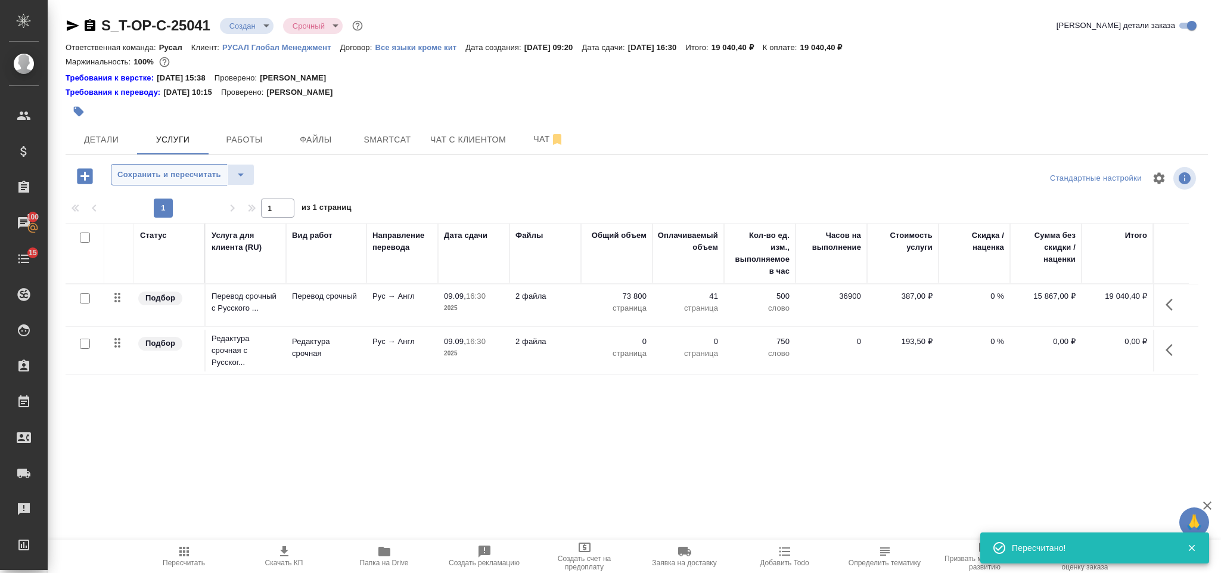
click at [165, 175] on span "Сохранить и пересчитать" at bounding box center [169, 175] width 104 height 14
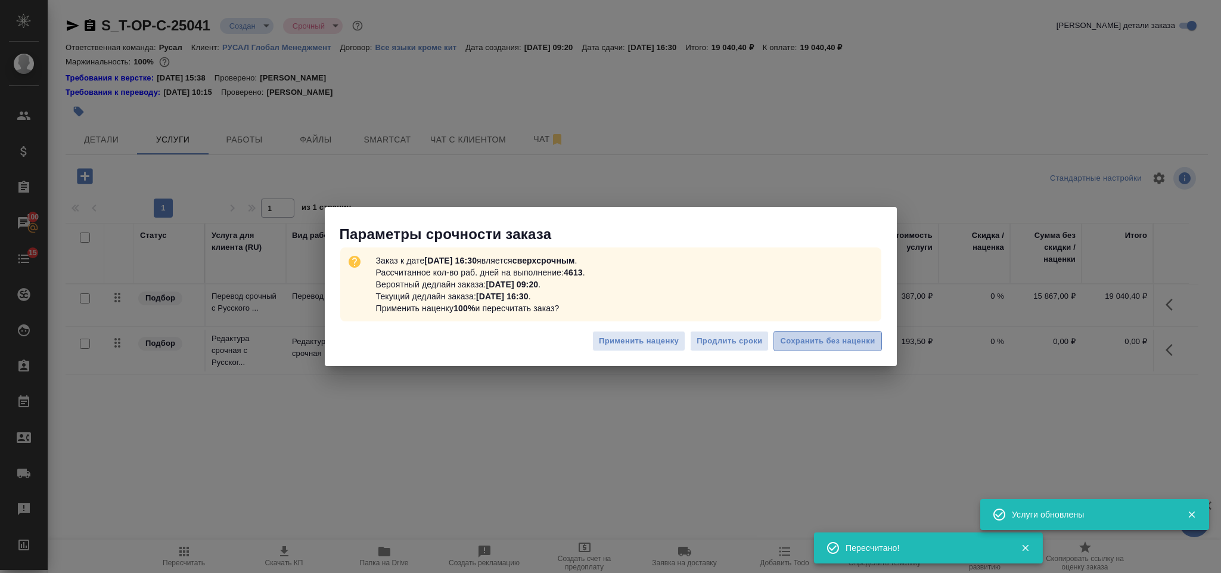
click at [855, 336] on span "Сохранить без наценки" at bounding box center [827, 341] width 95 height 14
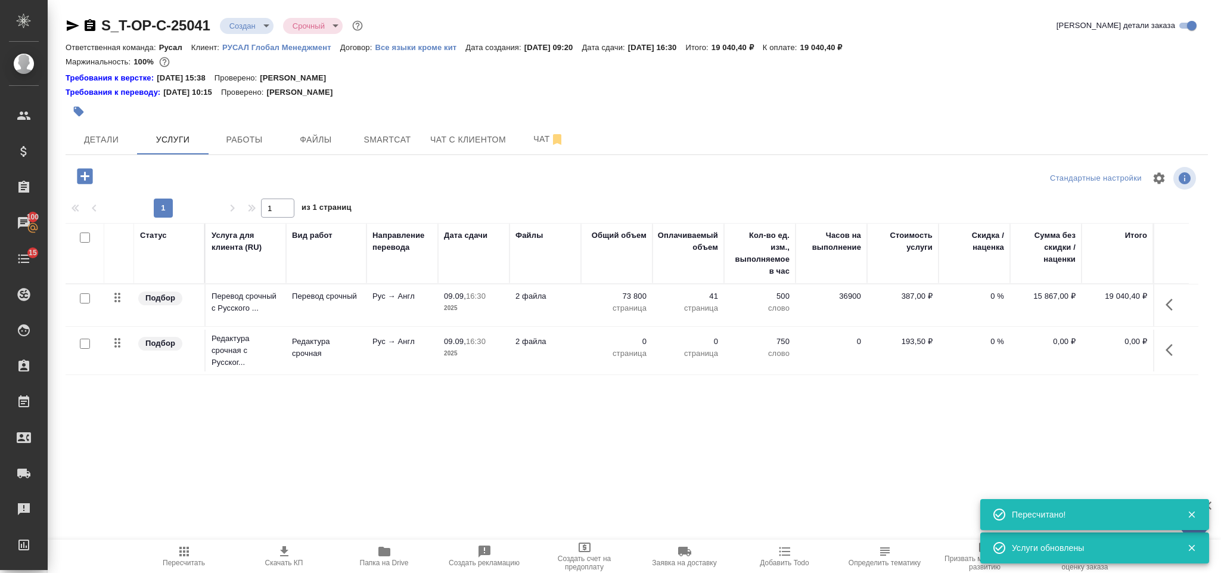
click at [1165, 349] on icon "button" at bounding box center [1172, 350] width 14 height 14
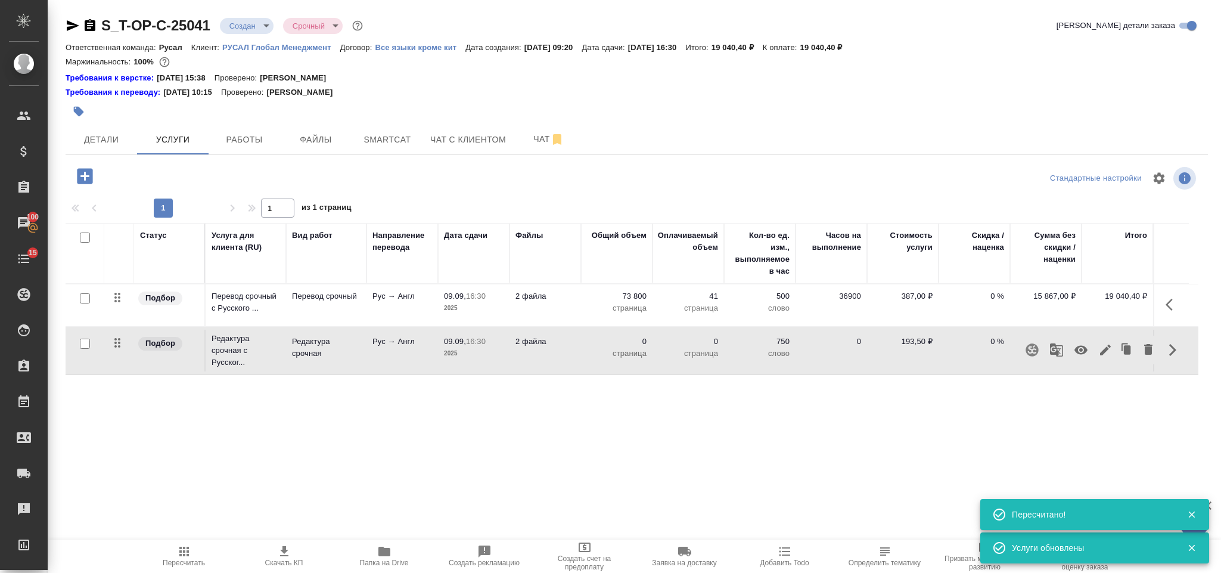
click at [1105, 353] on icon "button" at bounding box center [1105, 349] width 11 height 11
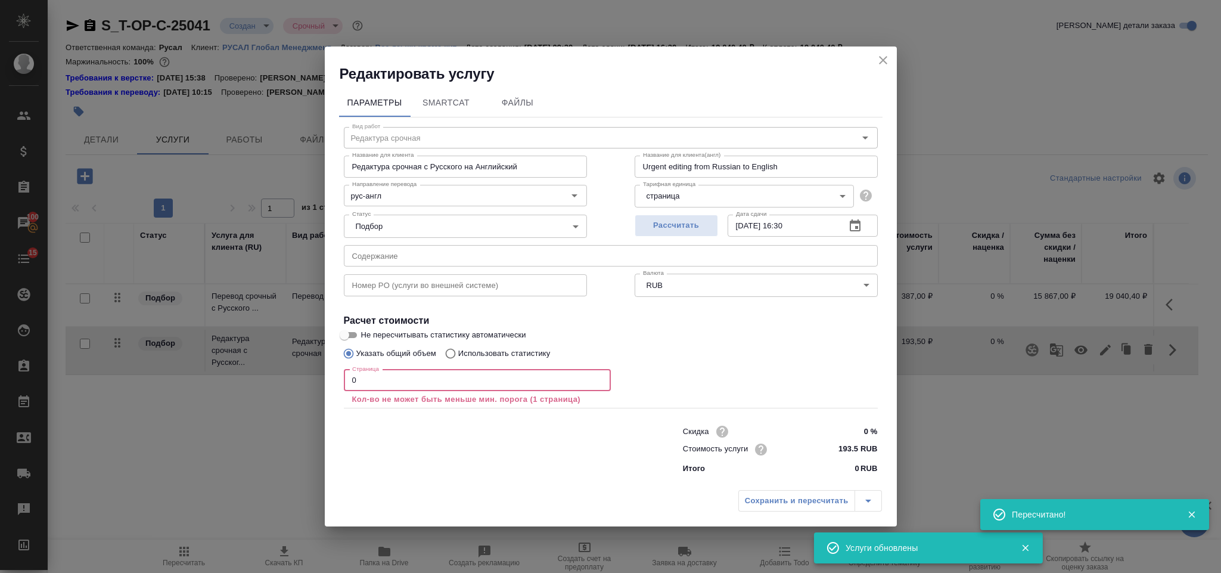
click at [440, 381] on input "0" at bounding box center [477, 379] width 267 height 21
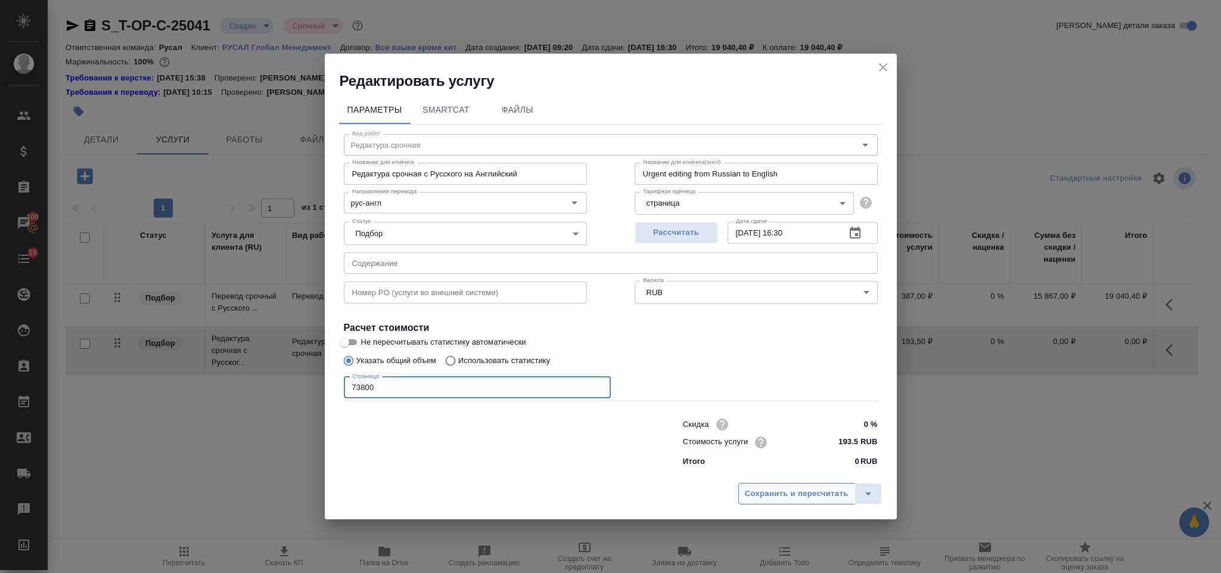
type input "73800"
click at [810, 498] on span "Сохранить и пересчитать" at bounding box center [797, 494] width 104 height 14
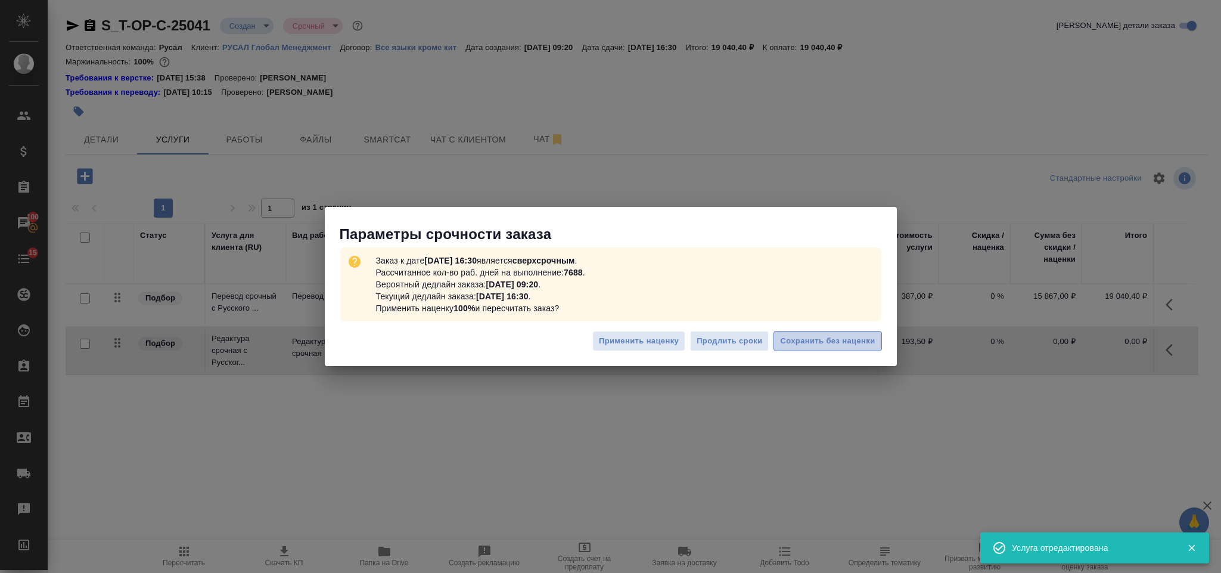
click at [828, 344] on span "Сохранить без наценки" at bounding box center [827, 341] width 95 height 14
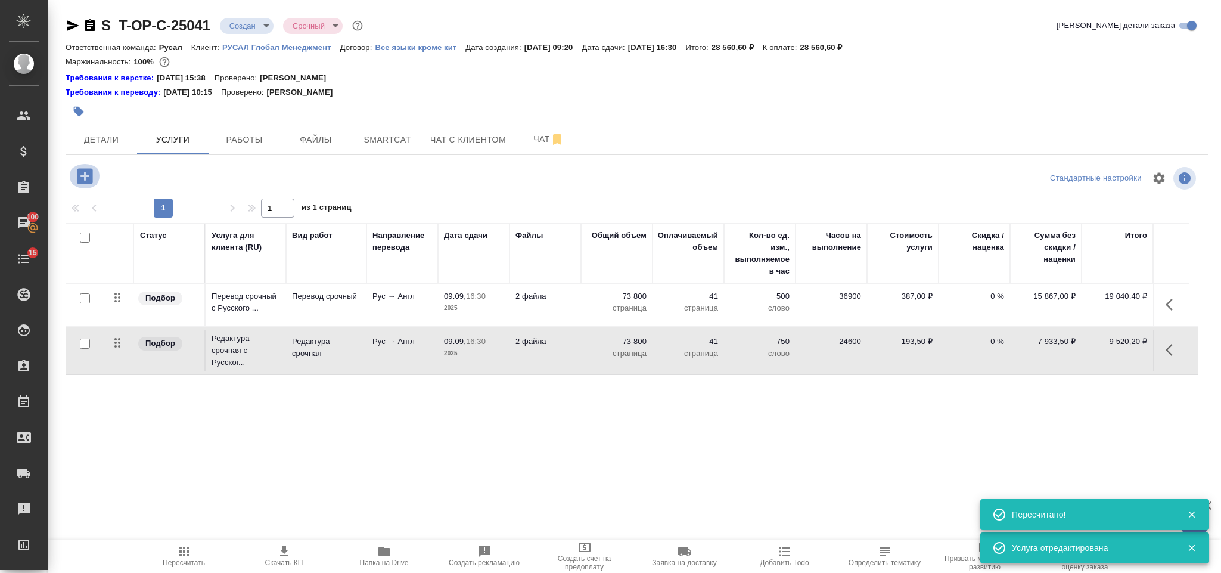
click at [92, 174] on icon "button" at bounding box center [84, 175] width 15 height 15
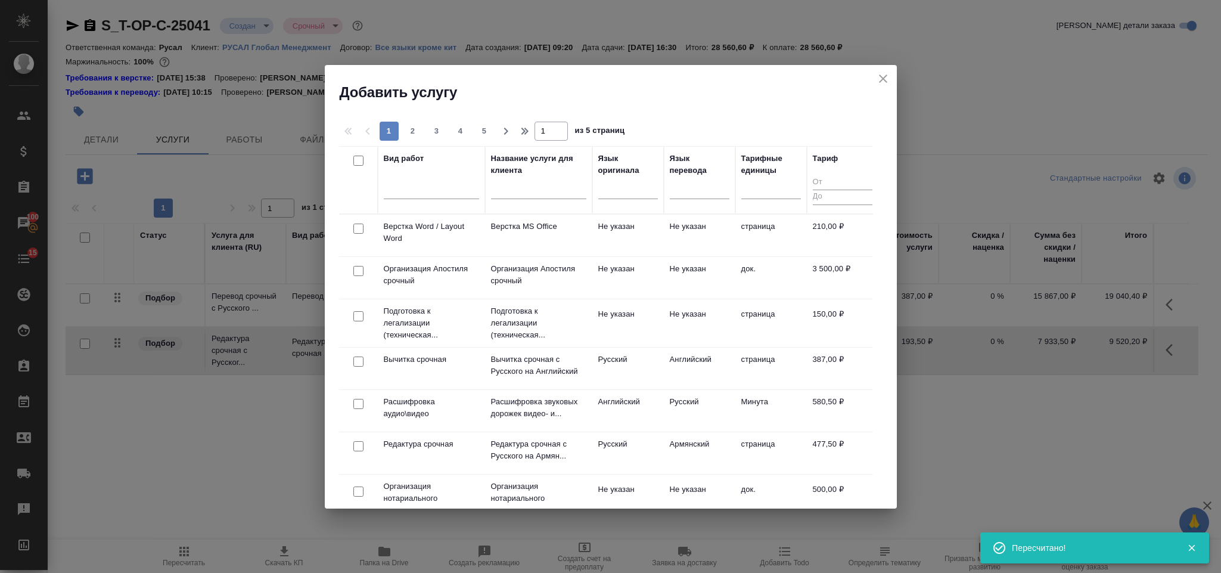
click at [358, 229] on input "checkbox" at bounding box center [358, 228] width 10 height 10
checkbox input "true"
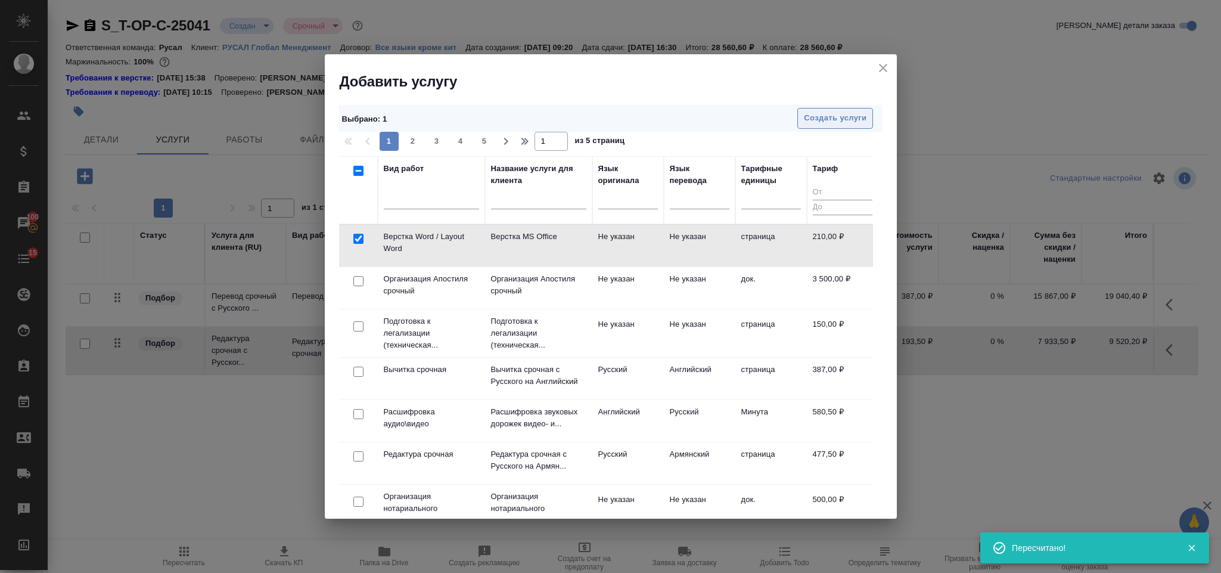
click at [806, 123] on span "Создать услуги" at bounding box center [835, 118] width 63 height 14
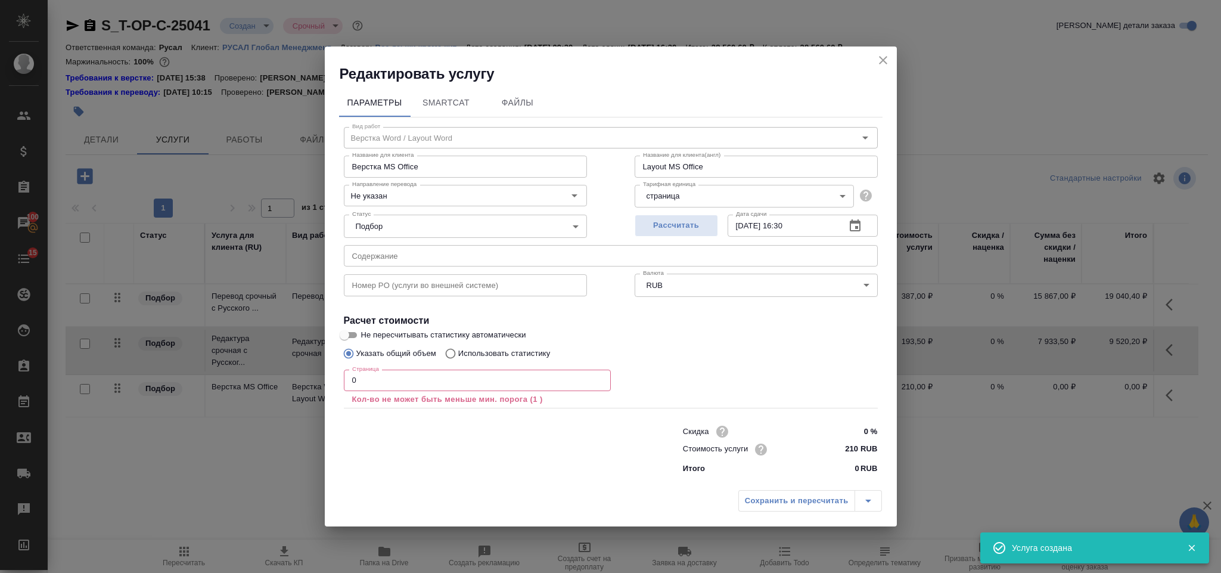
click at [431, 376] on input "0" at bounding box center [477, 379] width 267 height 21
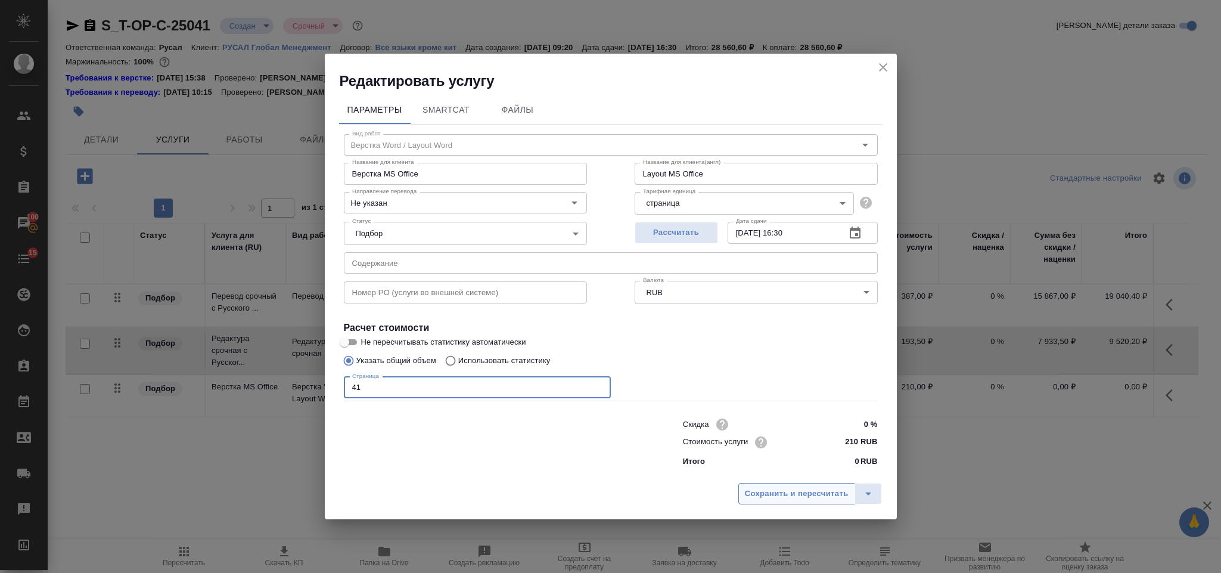
type input "41"
click at [760, 487] on span "Сохранить и пересчитать" at bounding box center [797, 494] width 104 height 14
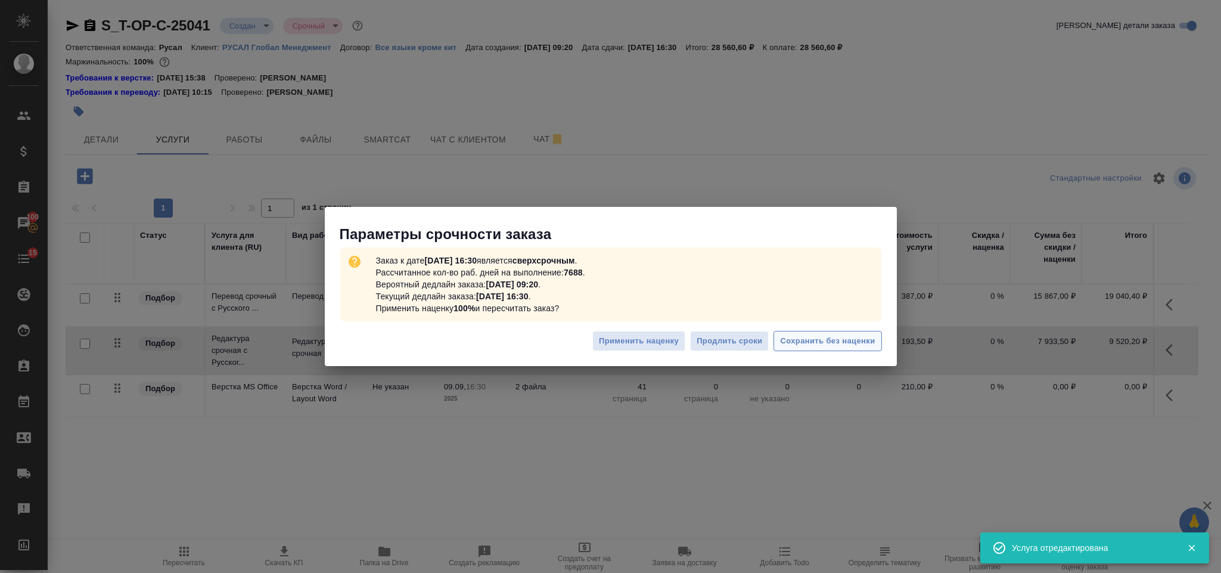
click at [808, 346] on span "Сохранить без наценки" at bounding box center [827, 341] width 95 height 14
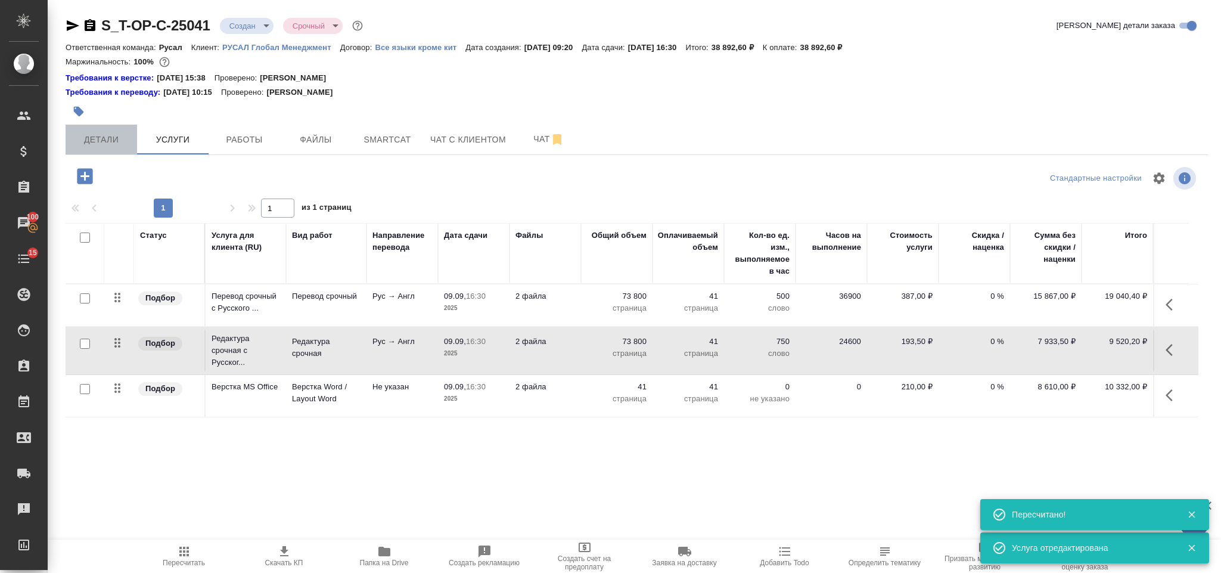
click at [104, 134] on span "Детали" at bounding box center [101, 139] width 57 height 15
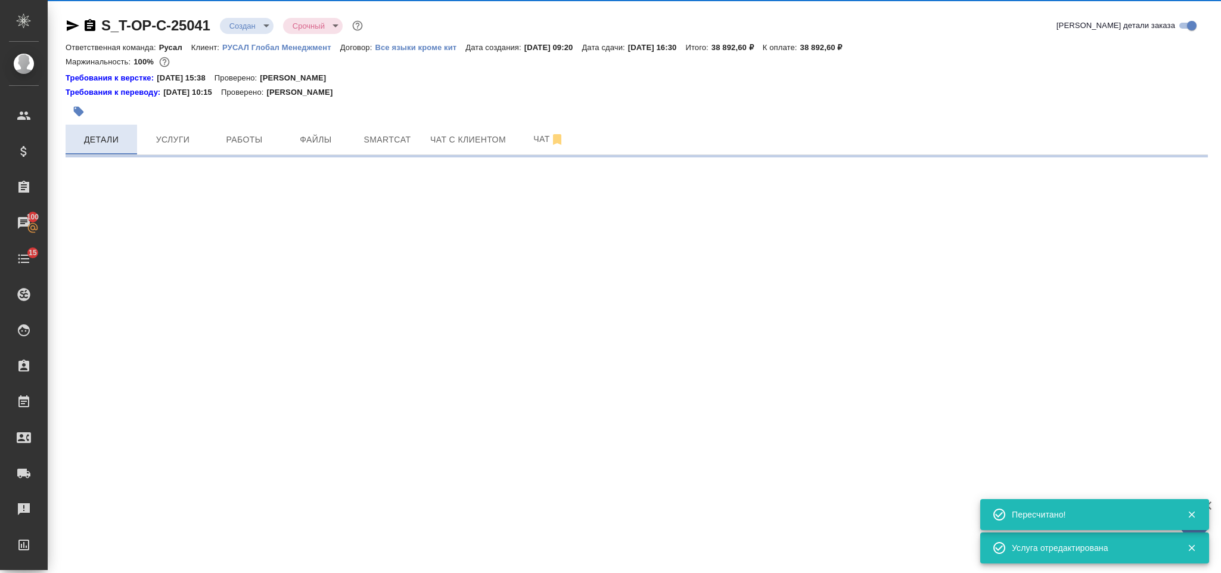
select select "RU"
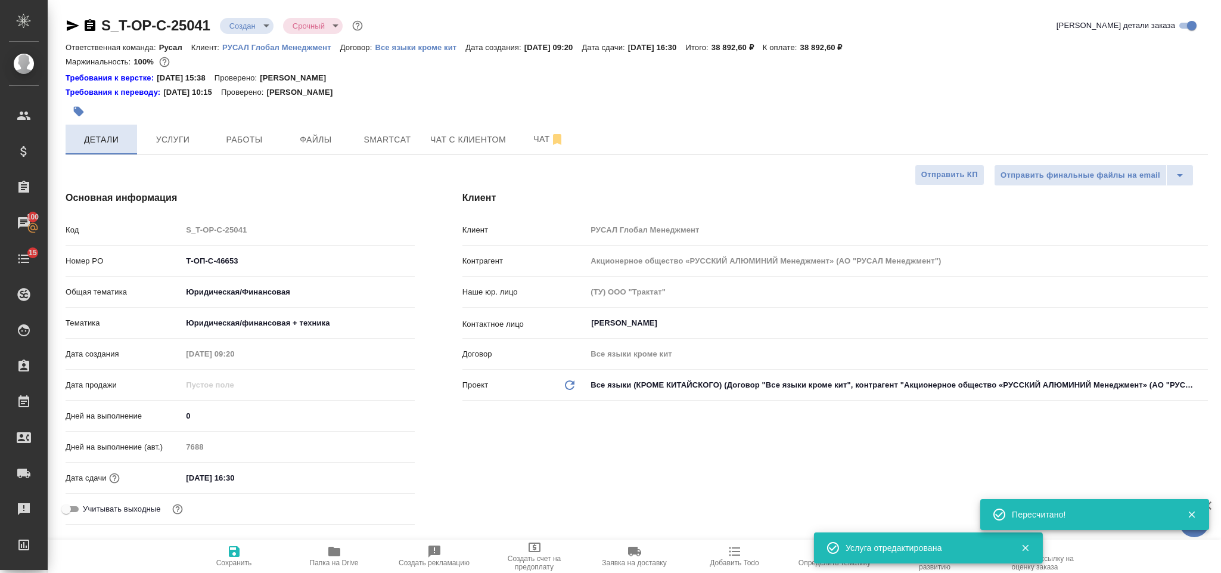
type textarea "x"
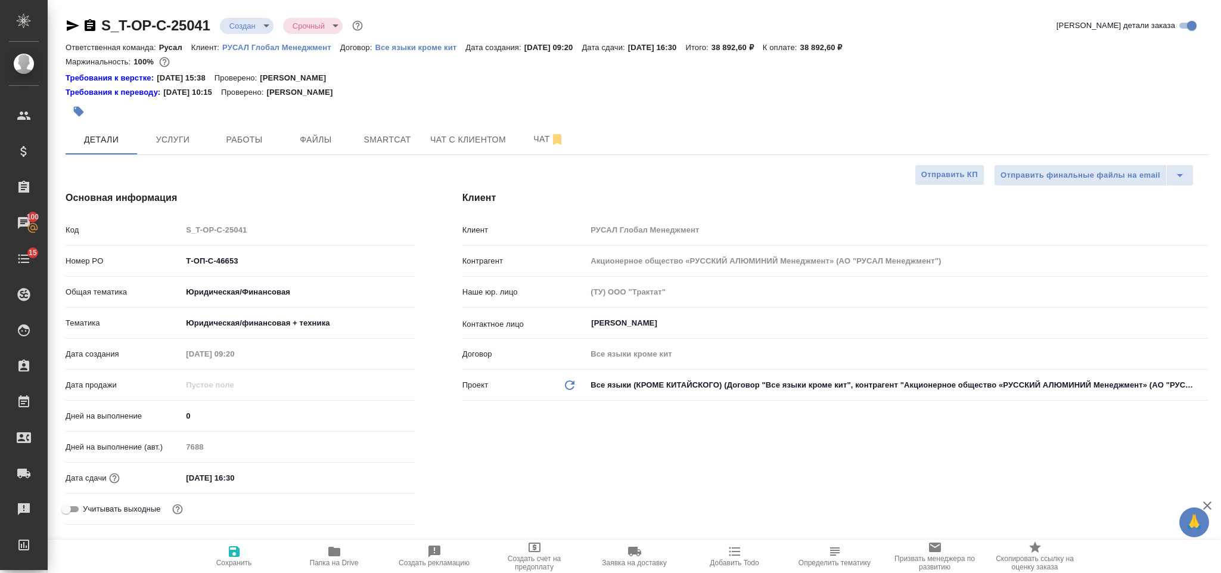
click at [91, 27] on icon "button" at bounding box center [90, 25] width 11 height 12
click at [70, 18] on icon "button" at bounding box center [73, 25] width 14 height 14
drag, startPoint x: 263, startPoint y: 270, endPoint x: 249, endPoint y: 265, distance: 14.5
click at [249, 265] on div "Номер PO Т-ОП-С-46653" at bounding box center [240, 260] width 349 height 21
drag, startPoint x: 249, startPoint y: 259, endPoint x: 167, endPoint y: 254, distance: 82.4
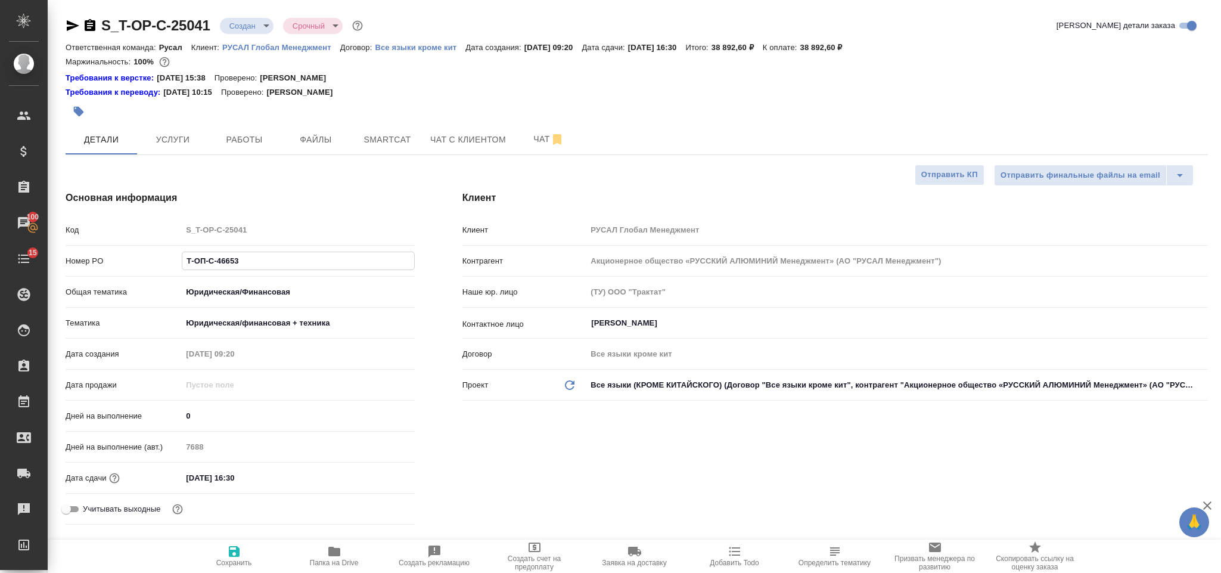
click at [167, 254] on div "Номер PO Т-ОП-С-46653" at bounding box center [240, 260] width 349 height 21
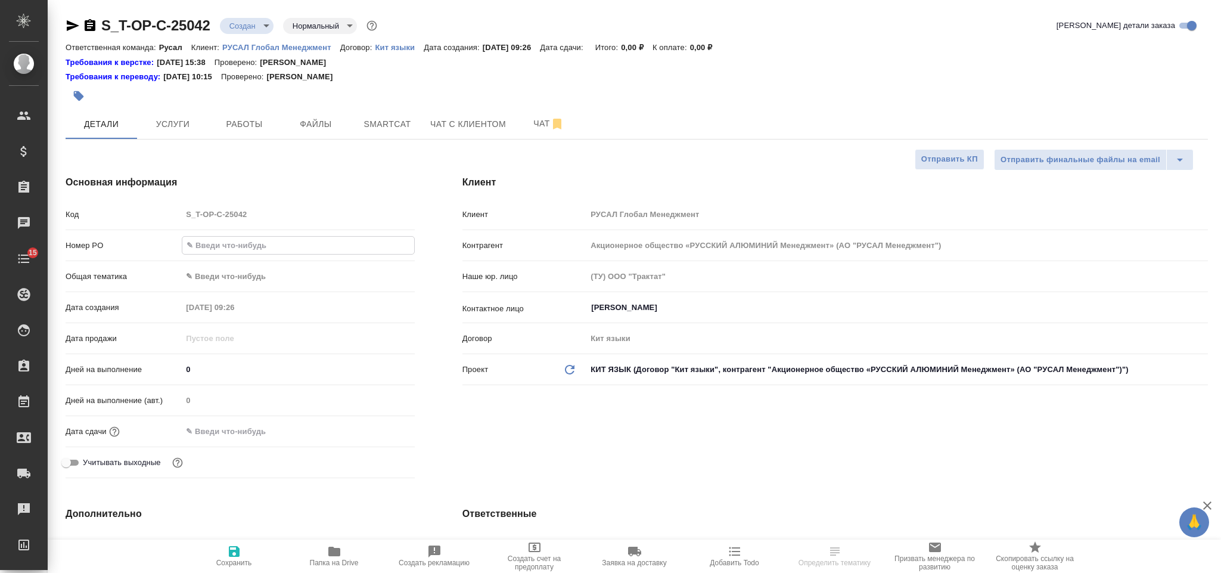
select select "RU"
type input "Т-ОП-С-46654"
click at [242, 272] on body "🙏 .cls-1 fill:#fff; AWATERA Gorlenko Yuliua Клиенты Спецификации Заказы Чаты 15…" at bounding box center [610, 286] width 1221 height 573
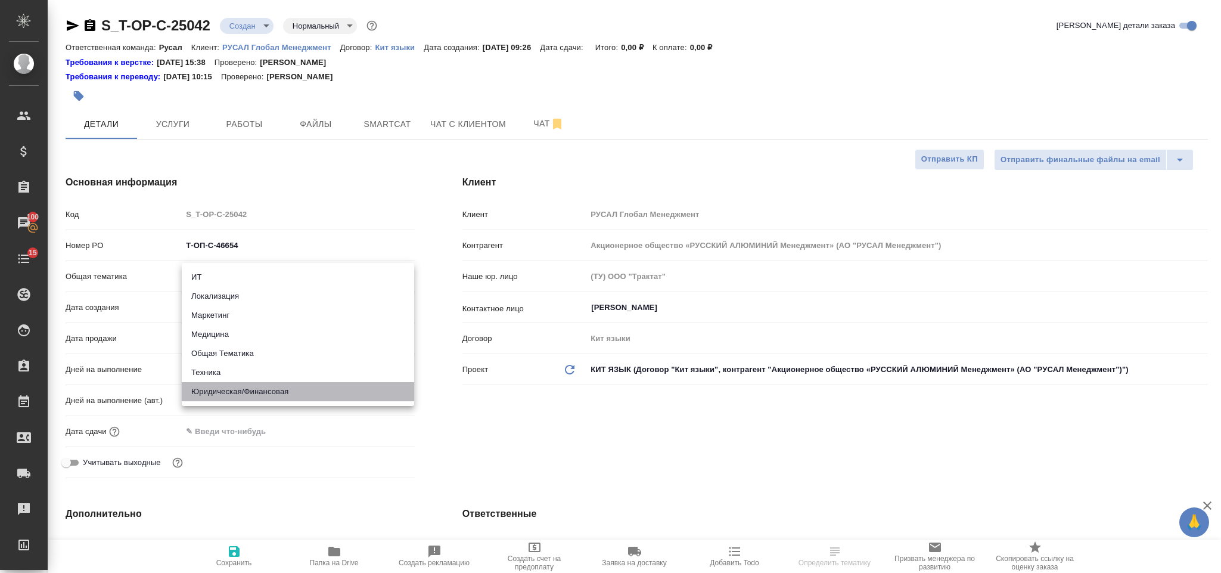
click at [256, 387] on li "Юридическая/Финансовая" at bounding box center [298, 391] width 232 height 19
type input "yr-fn"
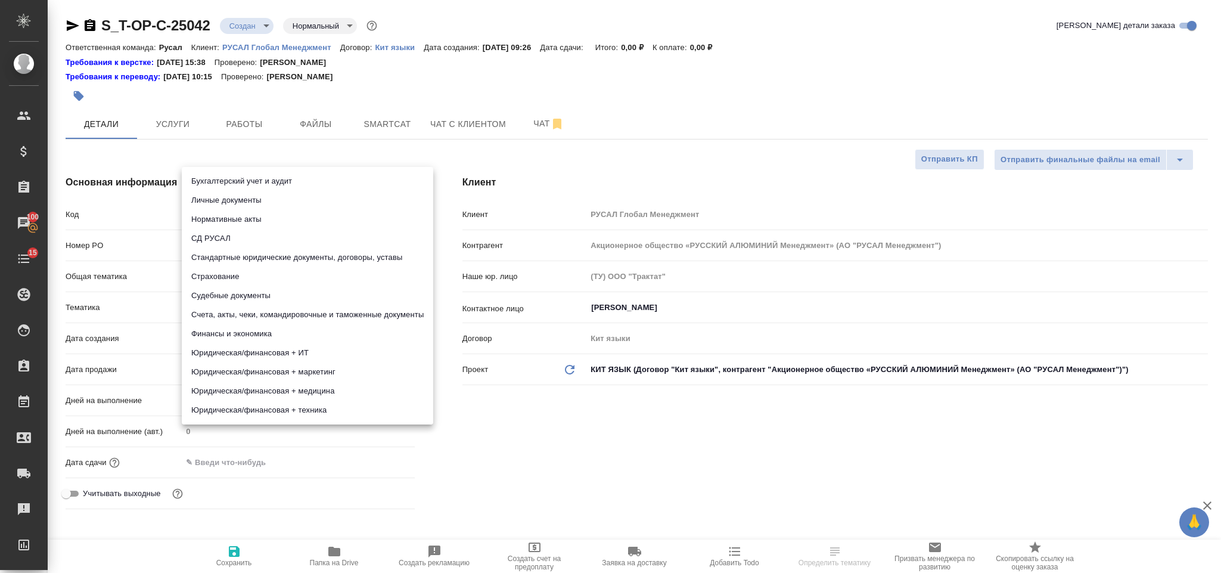
click at [249, 311] on body "🙏 .cls-1 fill:#fff; AWATERA Gorlenko Yuliua Клиенты Спецификации Заказы 100 Чат…" at bounding box center [610, 286] width 1221 height 573
click at [315, 411] on li "Юридическая/финансовая + техника" at bounding box center [307, 409] width 251 height 19
type input "5a8b8b956a9677013d343e73"
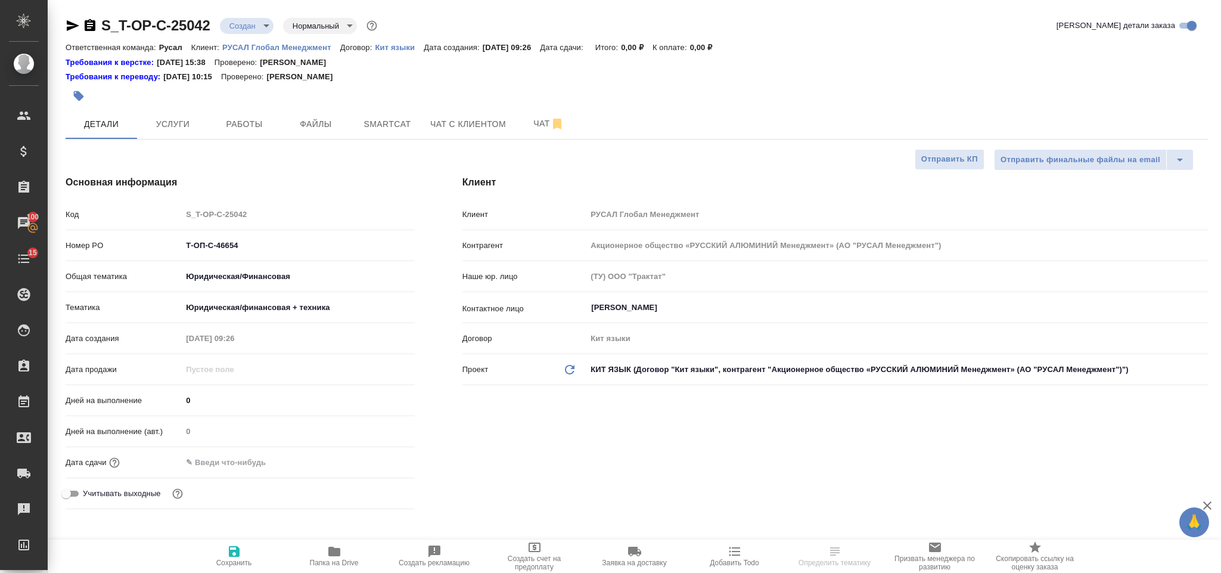
click at [271, 465] on input "text" at bounding box center [234, 461] width 104 height 17
click at [375, 458] on icon "button" at bounding box center [380, 462] width 14 height 14
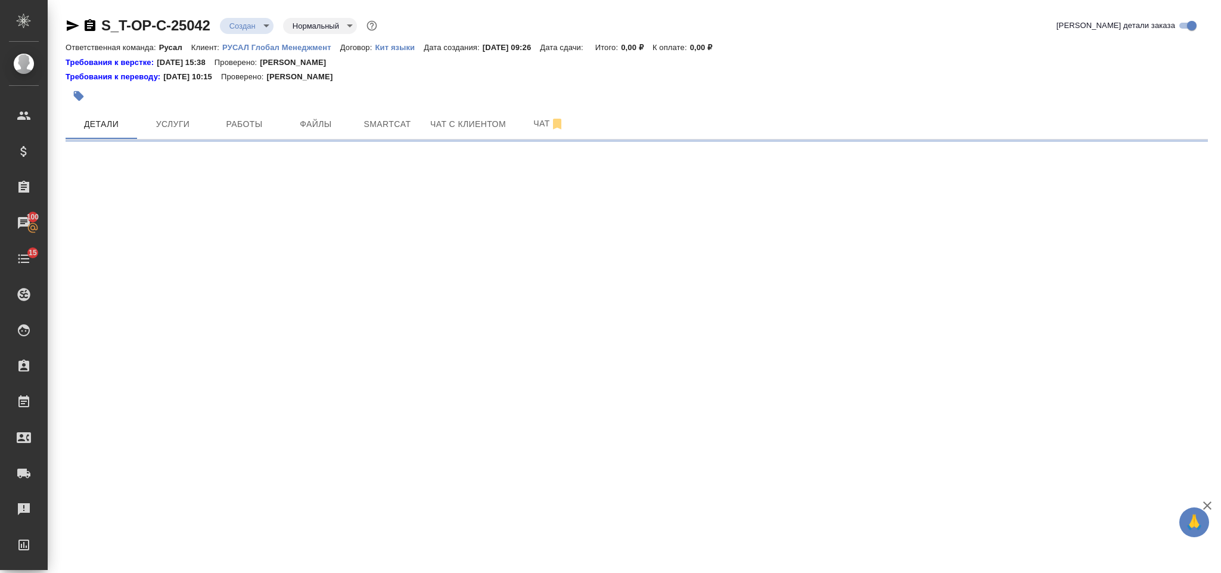
select select "RU"
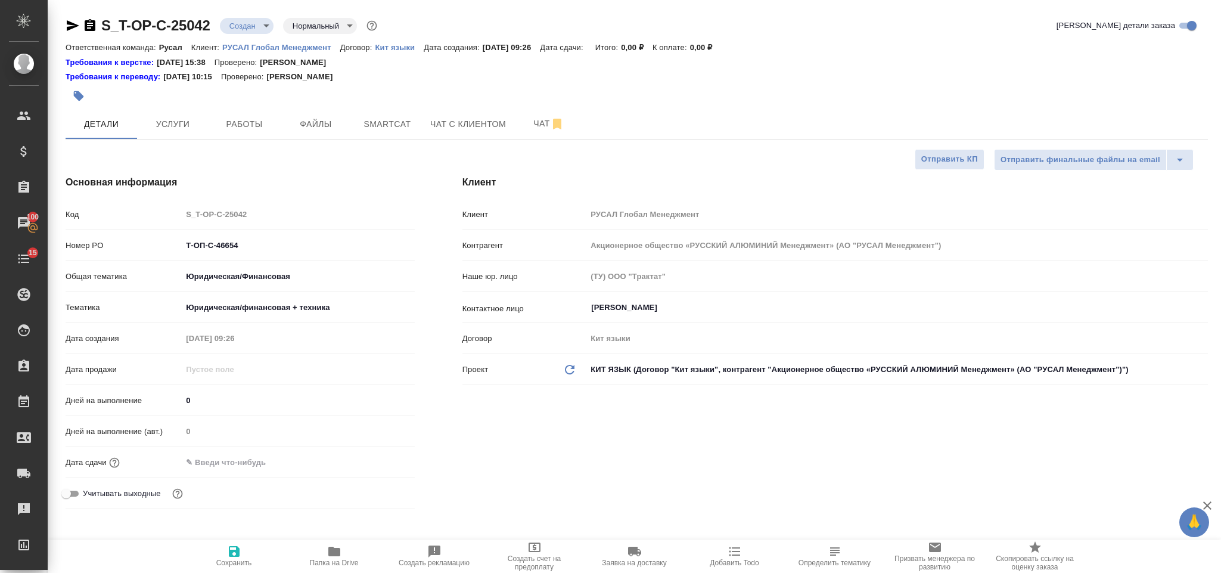
type textarea "x"
click at [261, 449] on div "Дней на выполнение (авт.) 0" at bounding box center [240, 436] width 349 height 31
click at [277, 463] on input "text" at bounding box center [234, 461] width 104 height 17
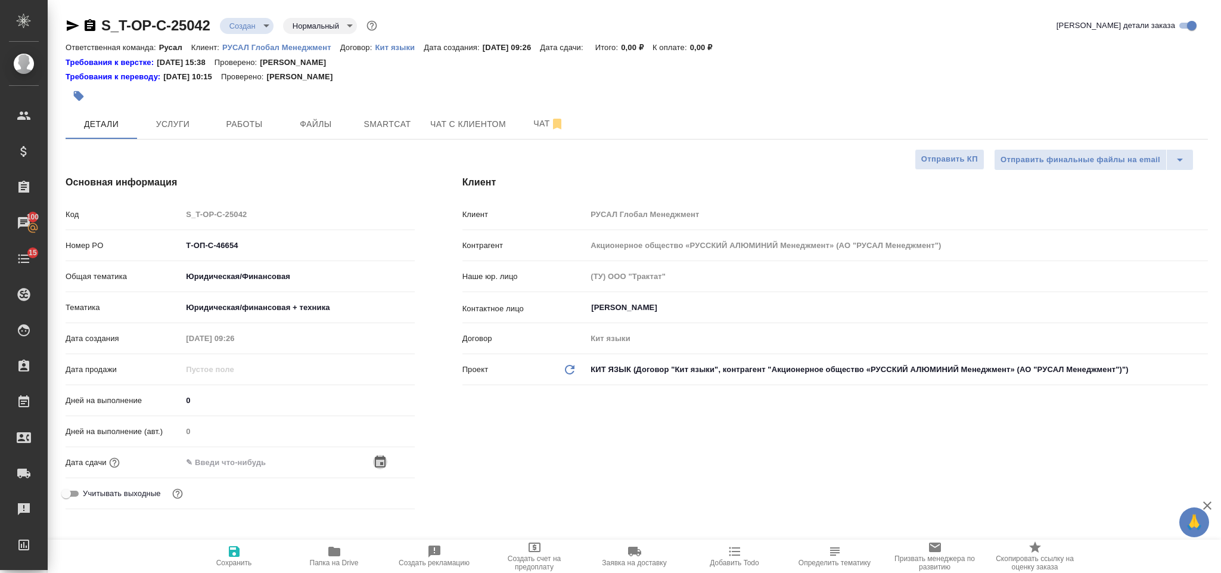
click at [381, 458] on icon "button" at bounding box center [380, 461] width 11 height 12
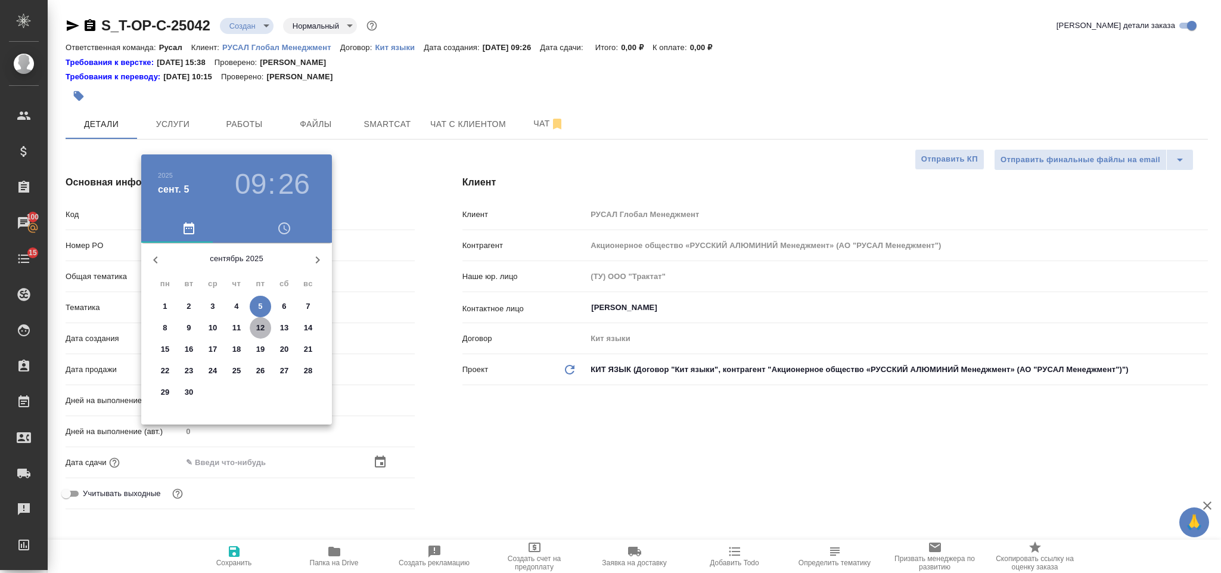
click at [258, 324] on p "12" at bounding box center [260, 328] width 9 height 12
type input "12.09.2025 09:26"
type textarea "x"
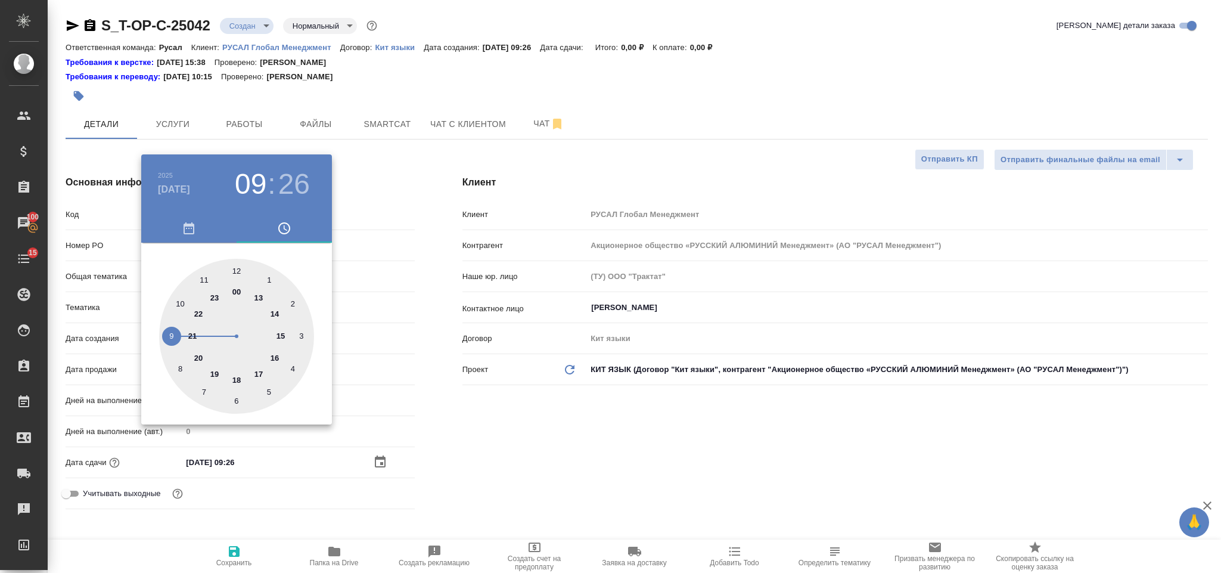
click at [274, 355] on div at bounding box center [236, 336] width 155 height 155
type input "12.09.2025 16:26"
type textarea "x"
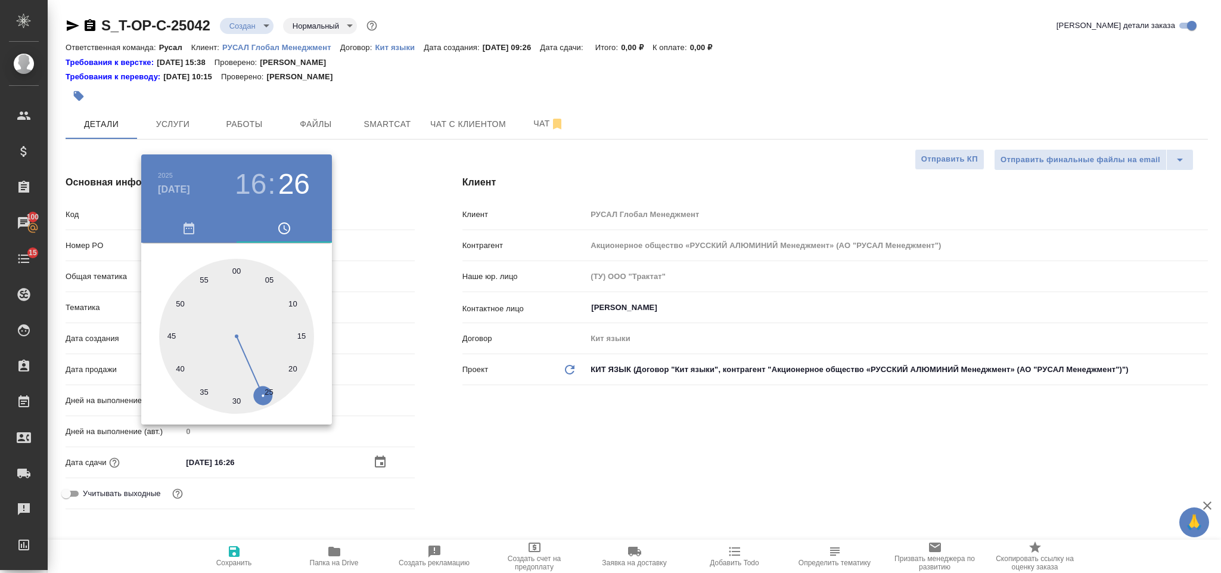
click at [236, 401] on div at bounding box center [236, 336] width 155 height 155
type input "12.09.2025 16:30"
type textarea "x"
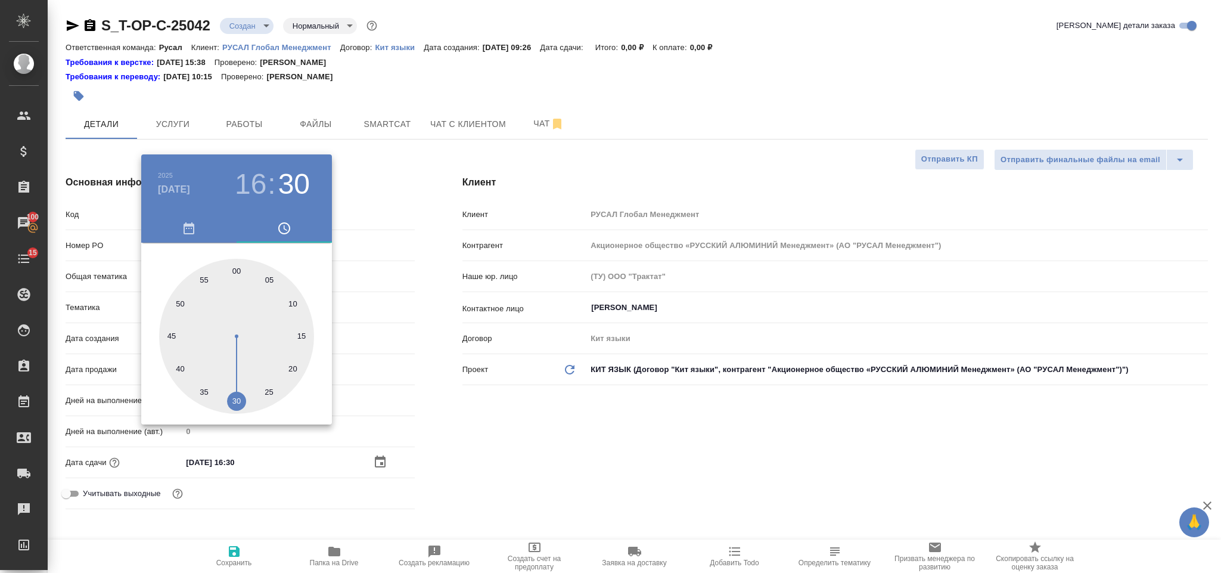
click at [447, 442] on div at bounding box center [610, 286] width 1221 height 573
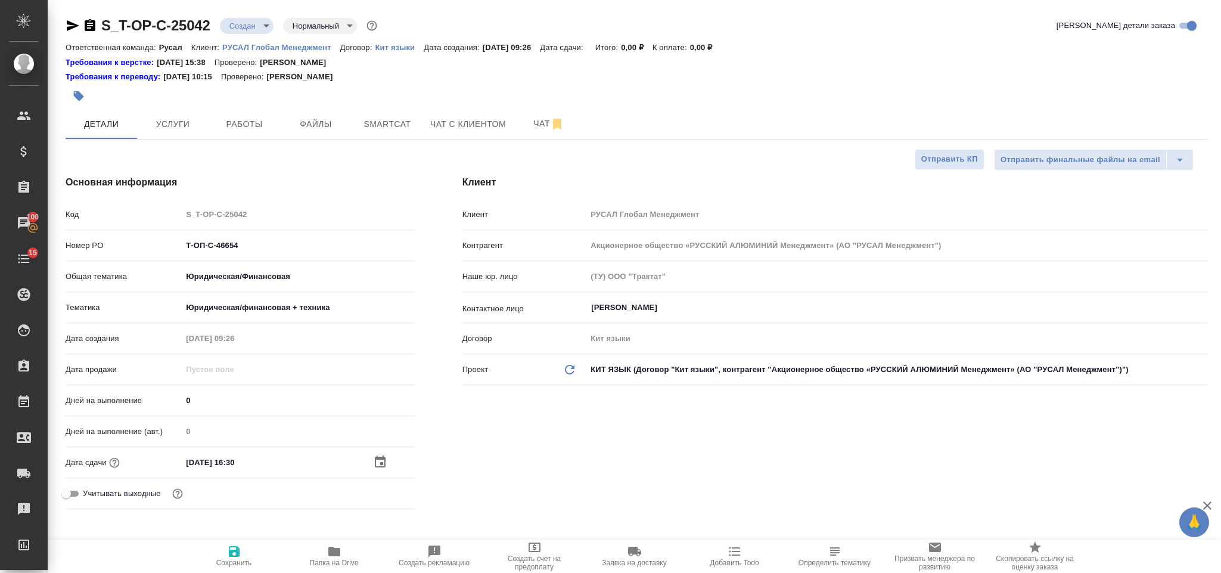
click at [231, 551] on icon "button" at bounding box center [234, 551] width 11 height 11
type textarea "x"
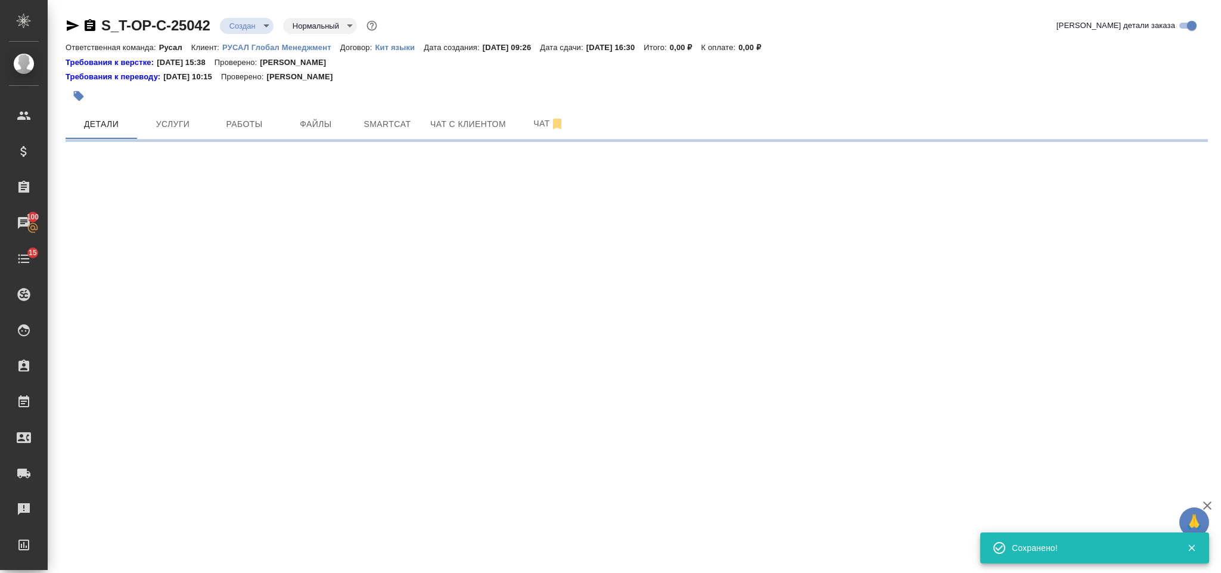
select select "RU"
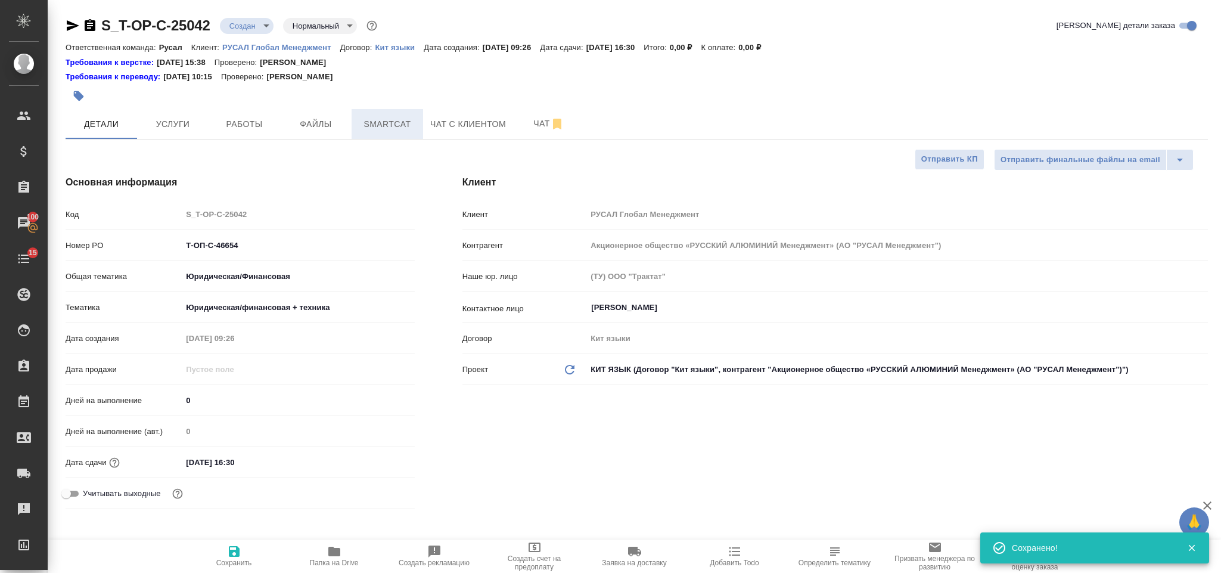
type textarea "x"
click at [328, 120] on span "Файлы" at bounding box center [315, 124] width 57 height 15
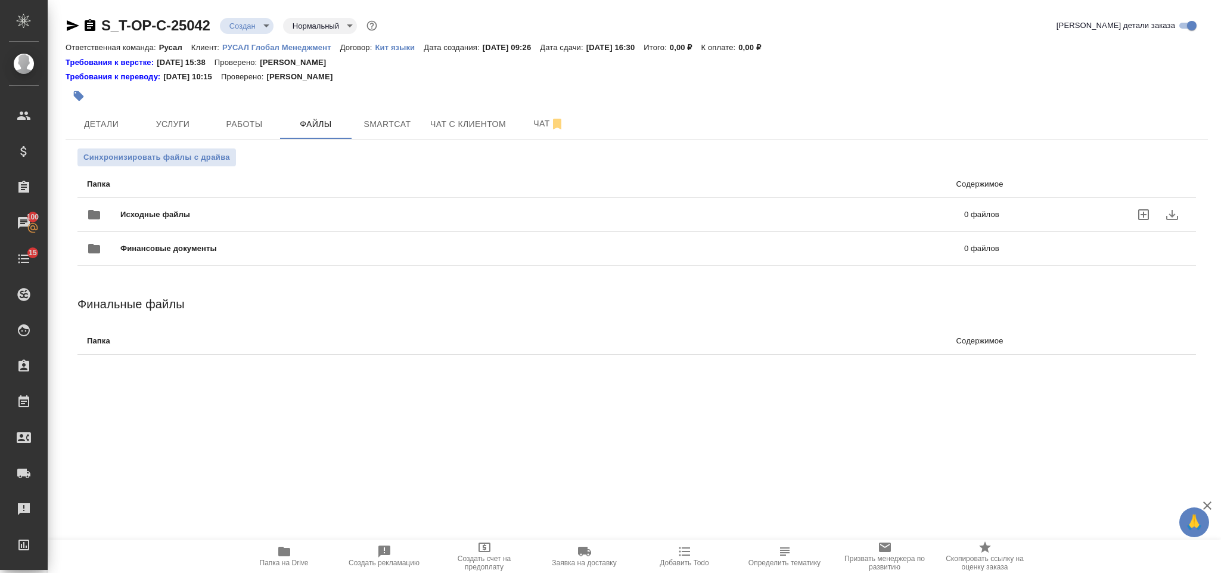
click at [288, 206] on div "Исходные файлы 0 файлов" at bounding box center [543, 214] width 912 height 29
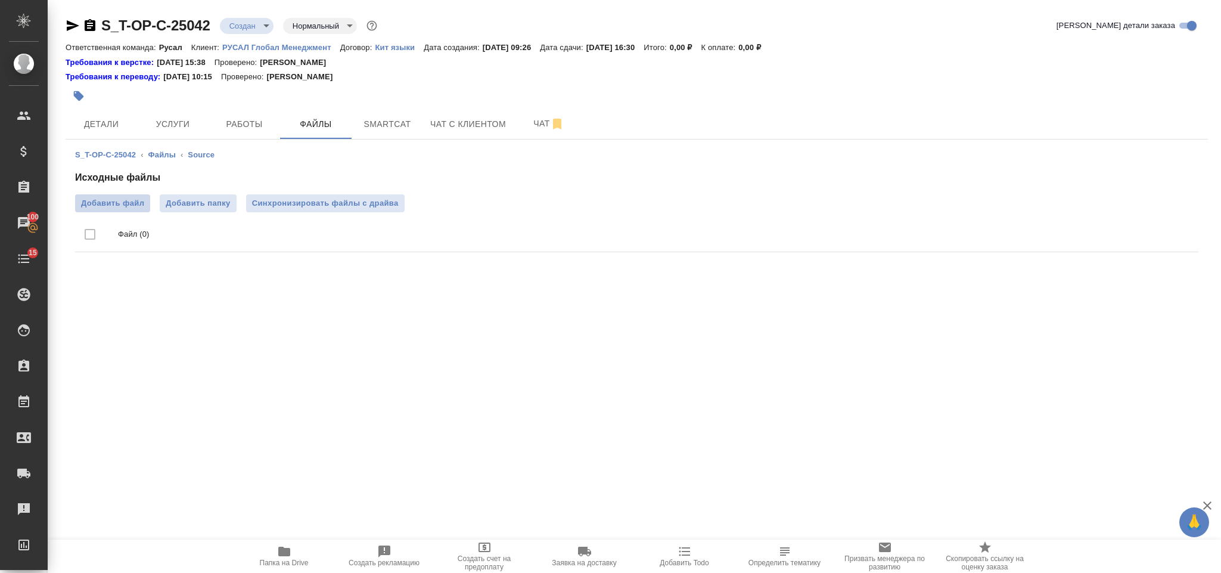
click at [138, 195] on label "Добавить файл" at bounding box center [112, 203] width 75 height 18
click at [0, 0] on input "Добавить файл" at bounding box center [0, 0] width 0 height 0
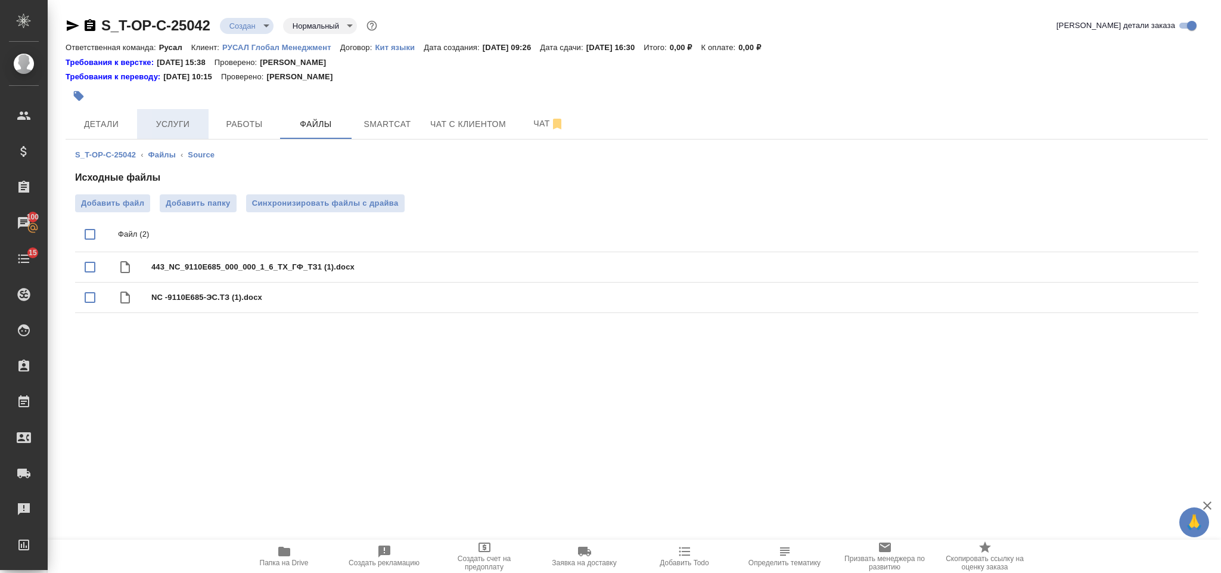
click at [163, 118] on span "Услуги" at bounding box center [172, 124] width 57 height 15
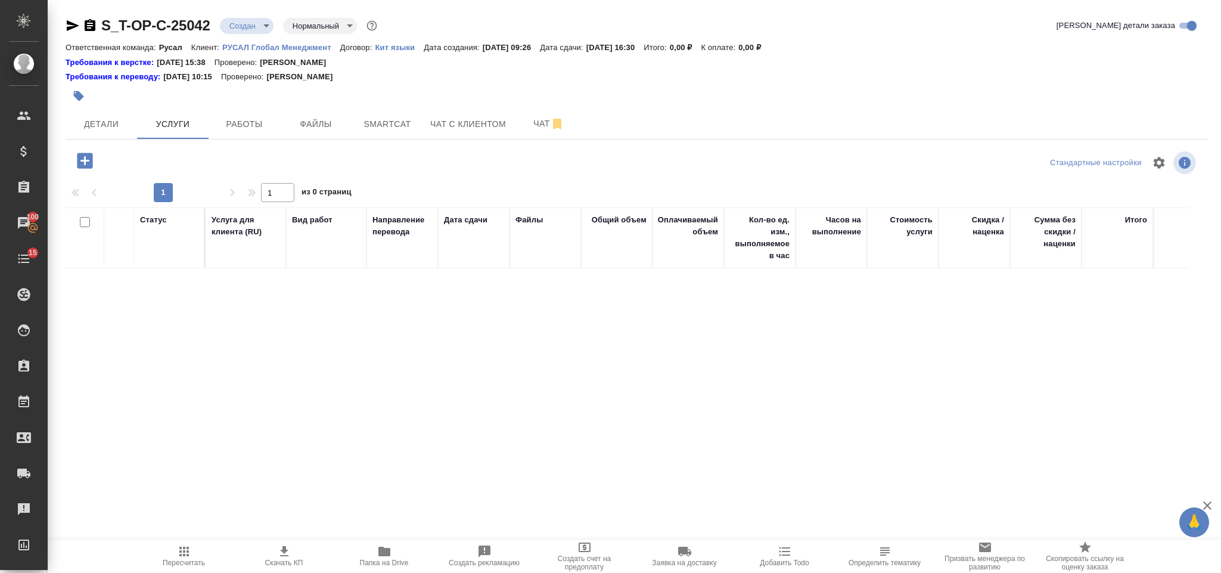
click at [93, 164] on icon "button" at bounding box center [84, 160] width 21 height 21
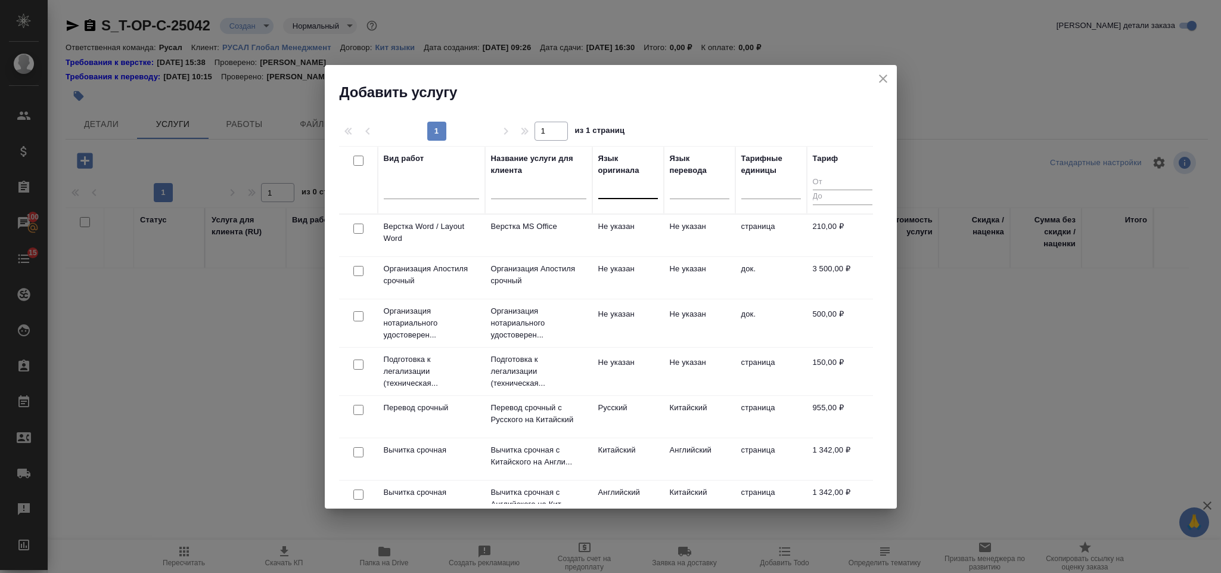
click at [614, 188] on div at bounding box center [628, 186] width 60 height 17
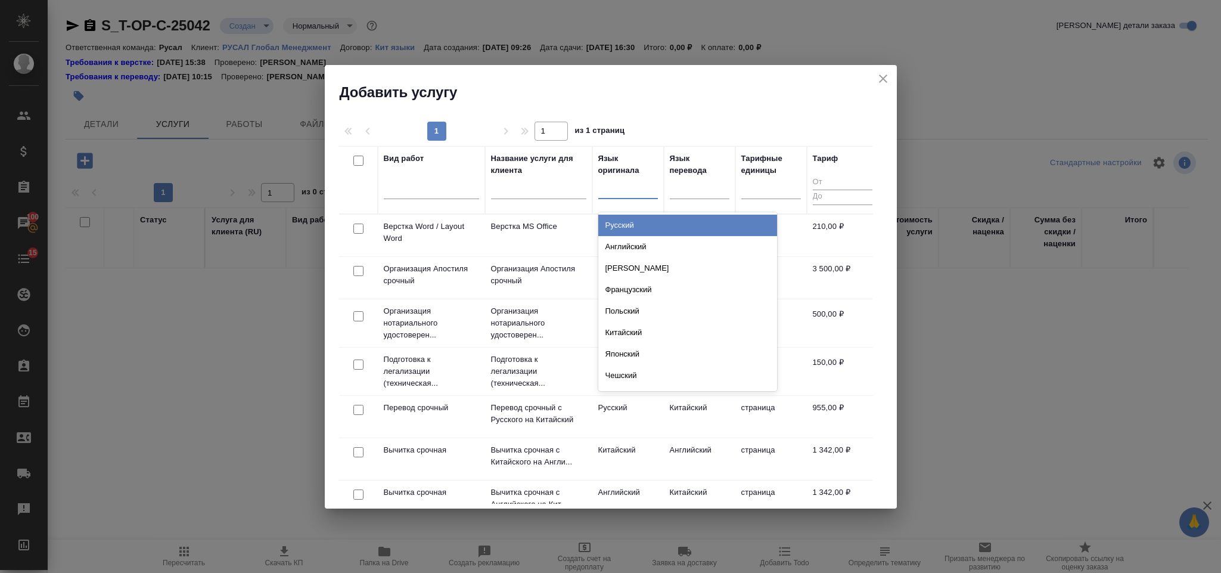
click at [666, 224] on div "Русский" at bounding box center [687, 224] width 179 height 21
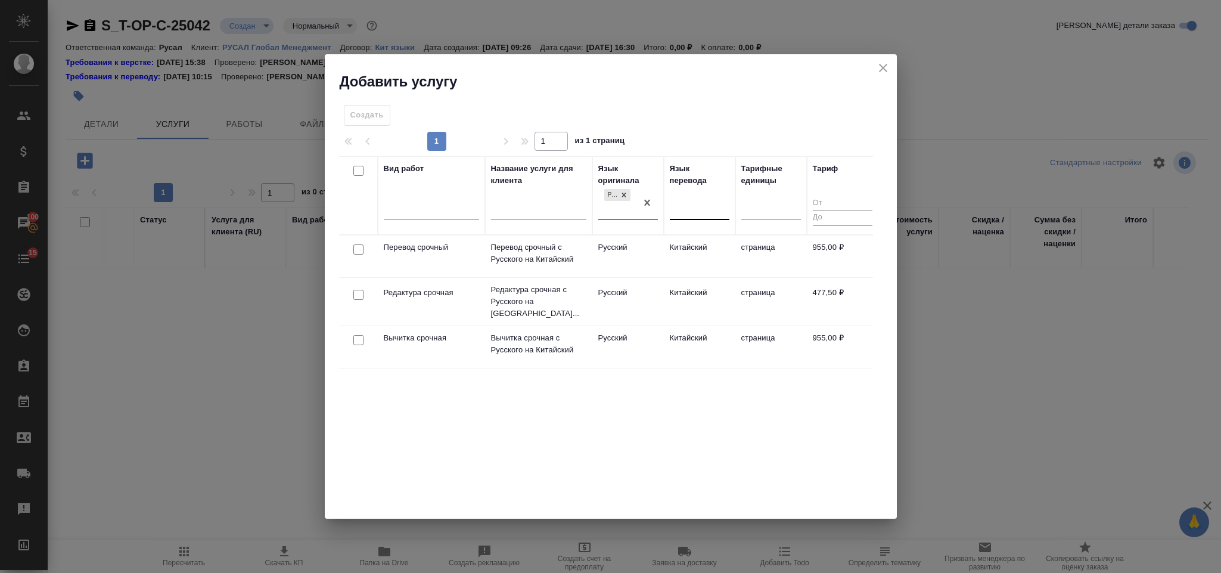
click at [692, 206] on div at bounding box center [700, 207] width 60 height 17
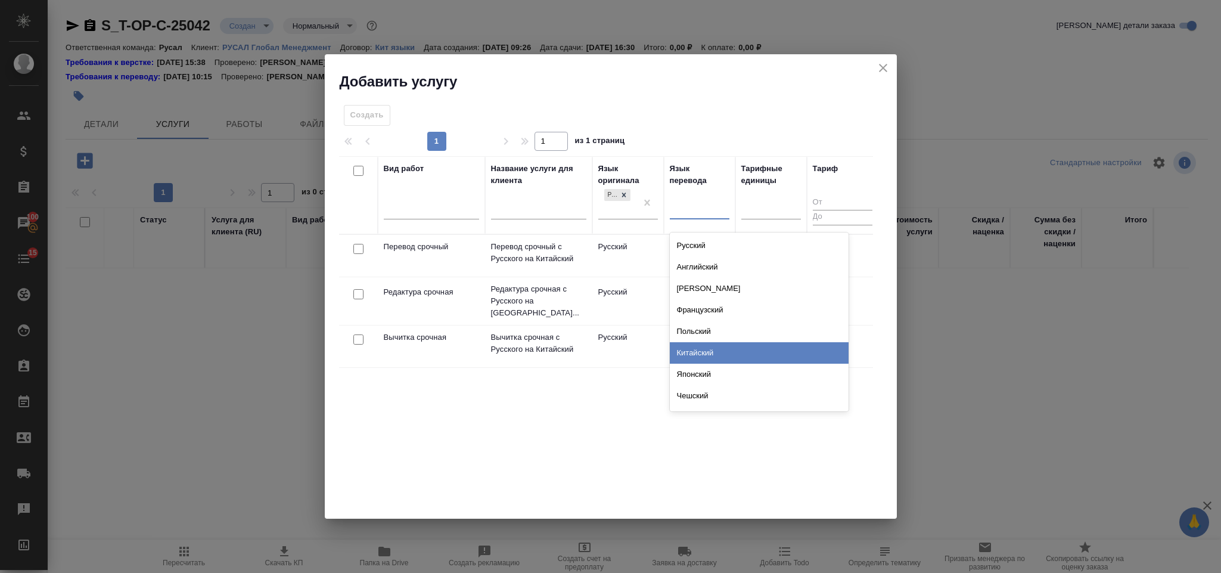
click at [716, 350] on div "Китайский" at bounding box center [759, 352] width 179 height 21
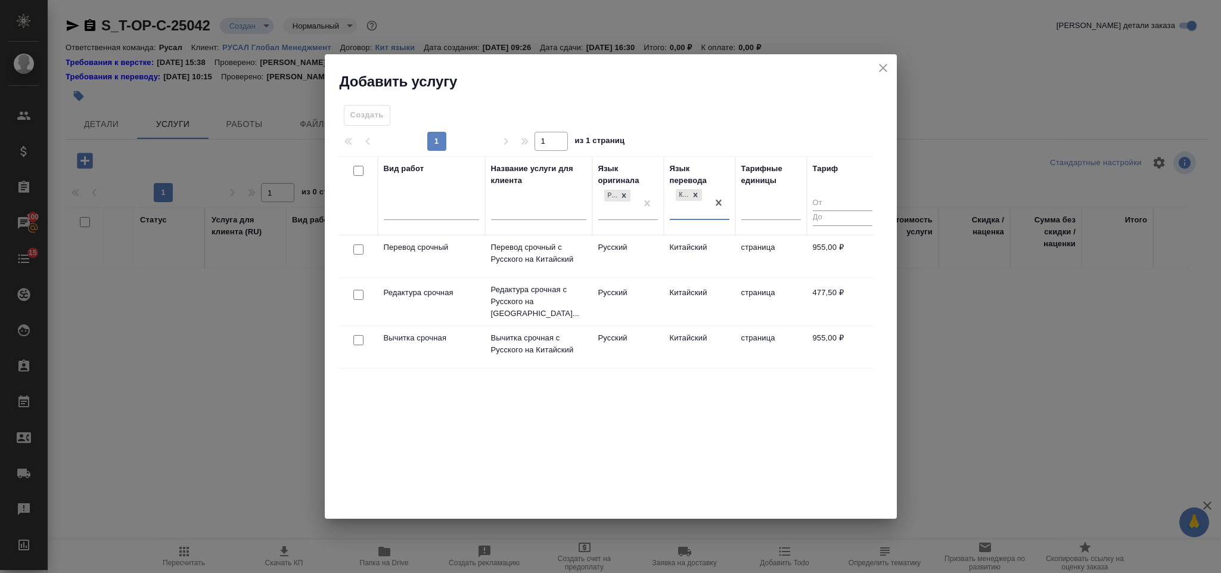
click at [363, 249] on div at bounding box center [358, 249] width 27 height 17
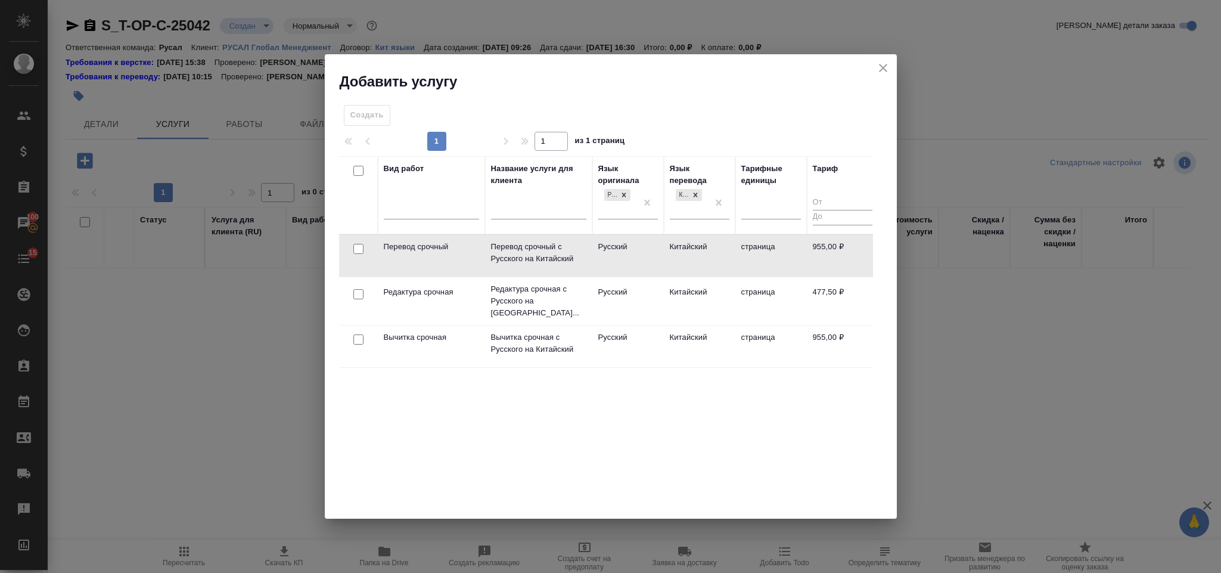
click at [355, 249] on input "checkbox" at bounding box center [358, 249] width 10 height 10
checkbox input "true"
click at [356, 292] on input "checkbox" at bounding box center [358, 294] width 10 height 10
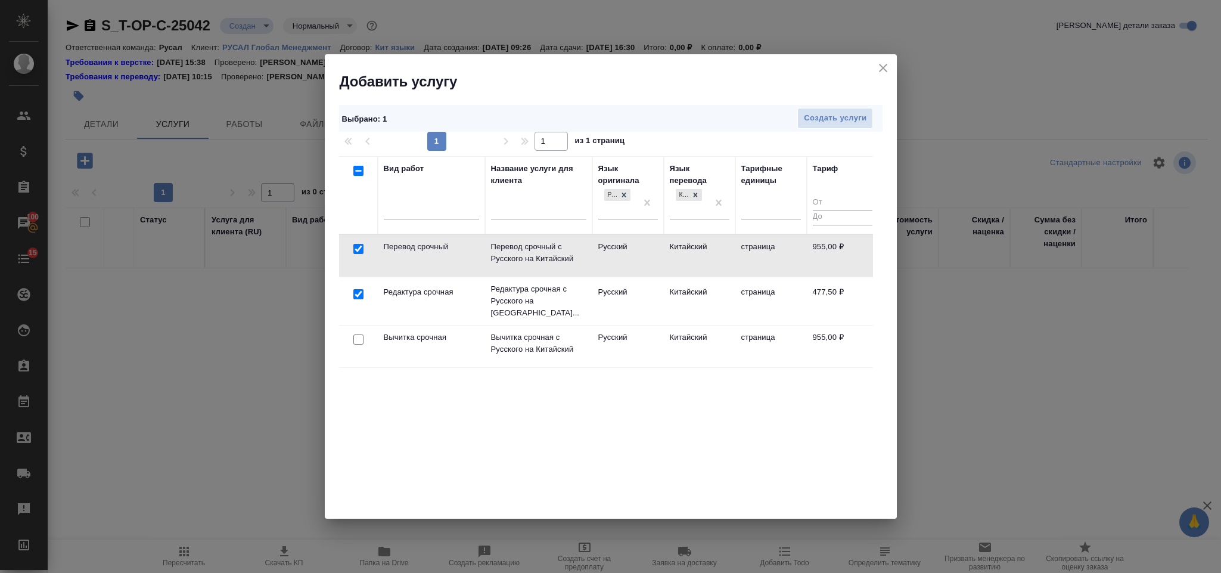
checkbox input "true"
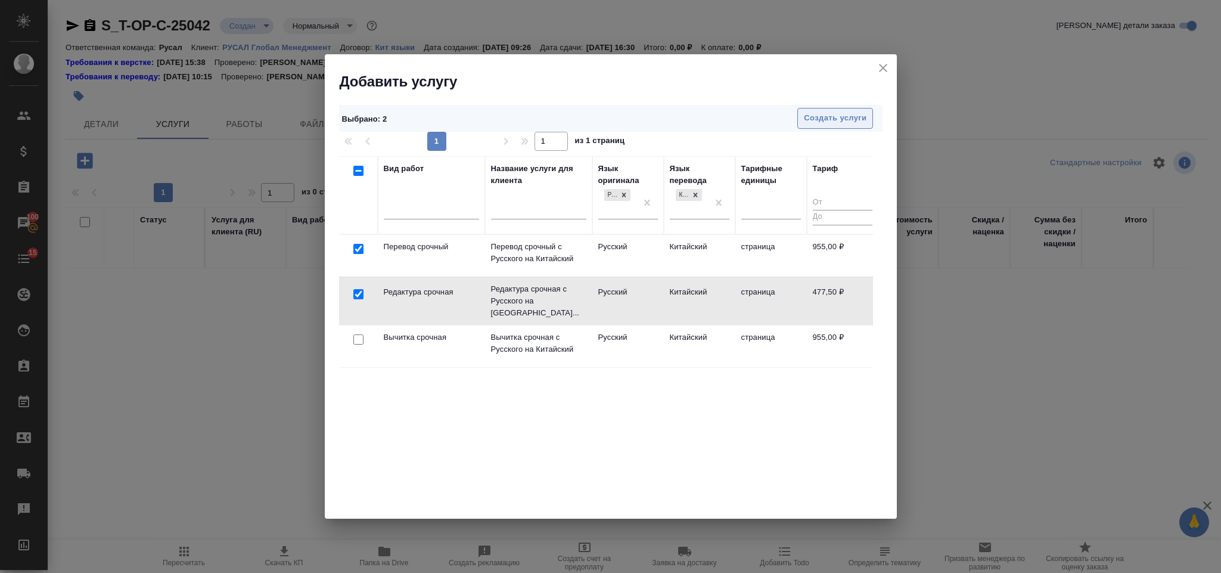
click at [812, 122] on span "Создать услуги" at bounding box center [835, 118] width 63 height 14
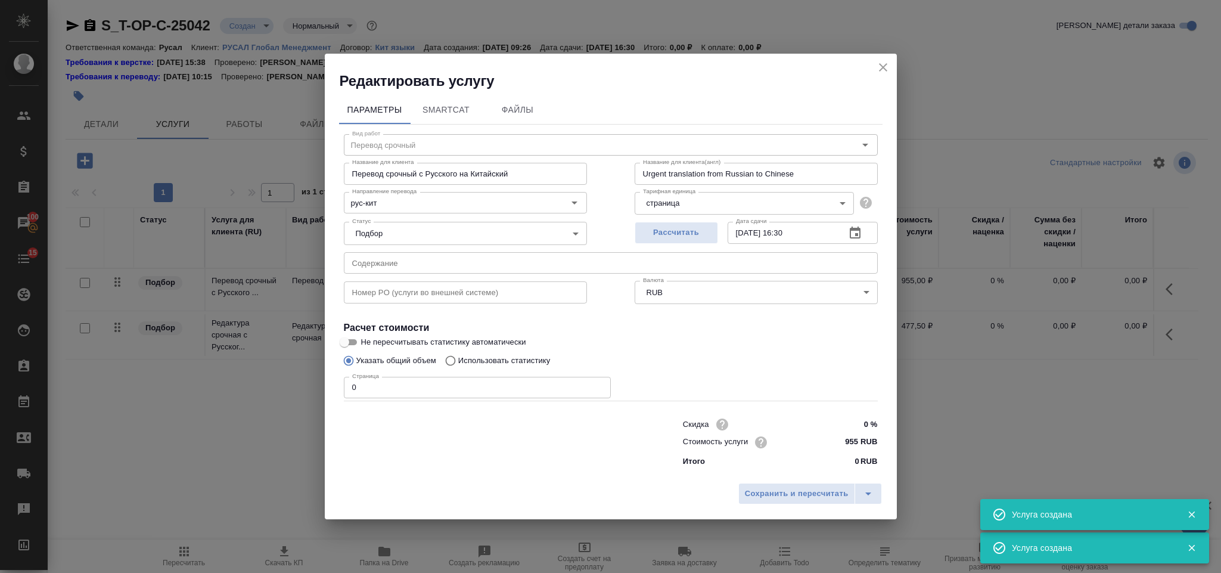
type input "Перевод срочный"
type input "Перевод срочный с Русского на Китайский"
type input "Urgent translation from Russian to Chinese"
type input "955 RUB"
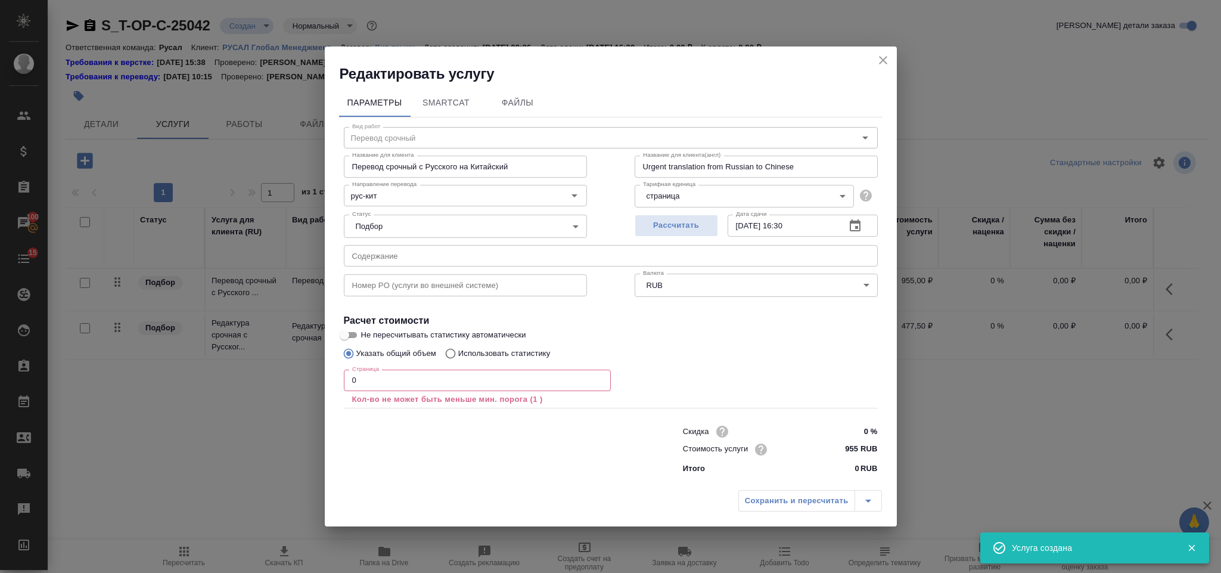
click at [439, 251] on input "text" at bounding box center [611, 255] width 534 height 21
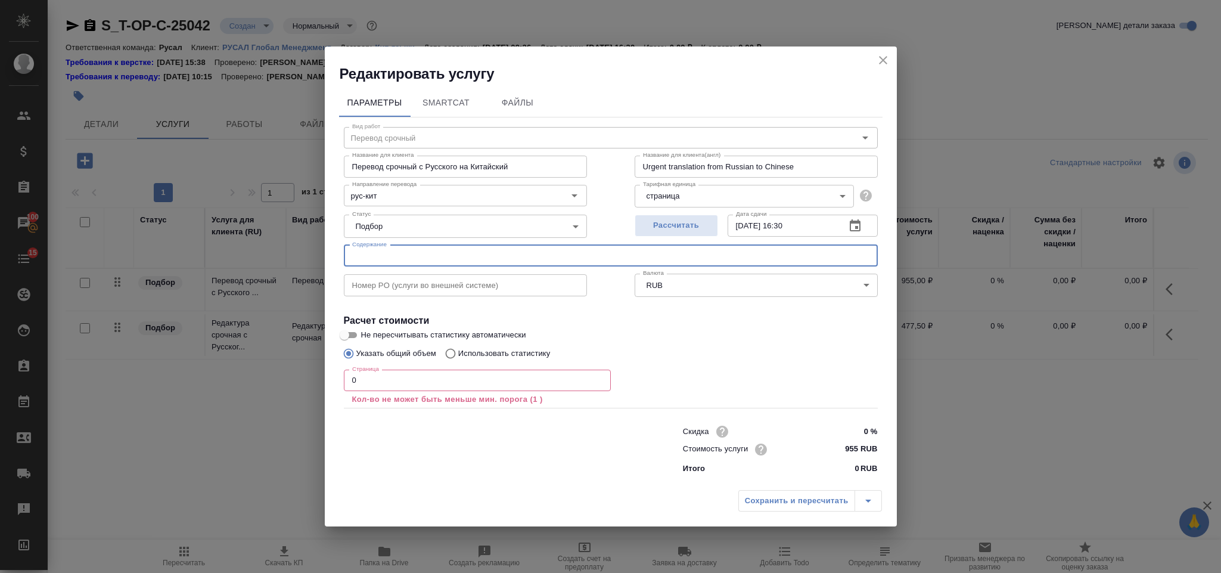
paste input "443_NC_9110Е685_000_000_1_6_ТХ_ГФ_ТЗ1 (1)"
type input "443_NC_9110Е685_000_000_1_6_ТХ_ГФ_ТЗ1 (1)"
click at [422, 387] on input "0" at bounding box center [477, 379] width 267 height 21
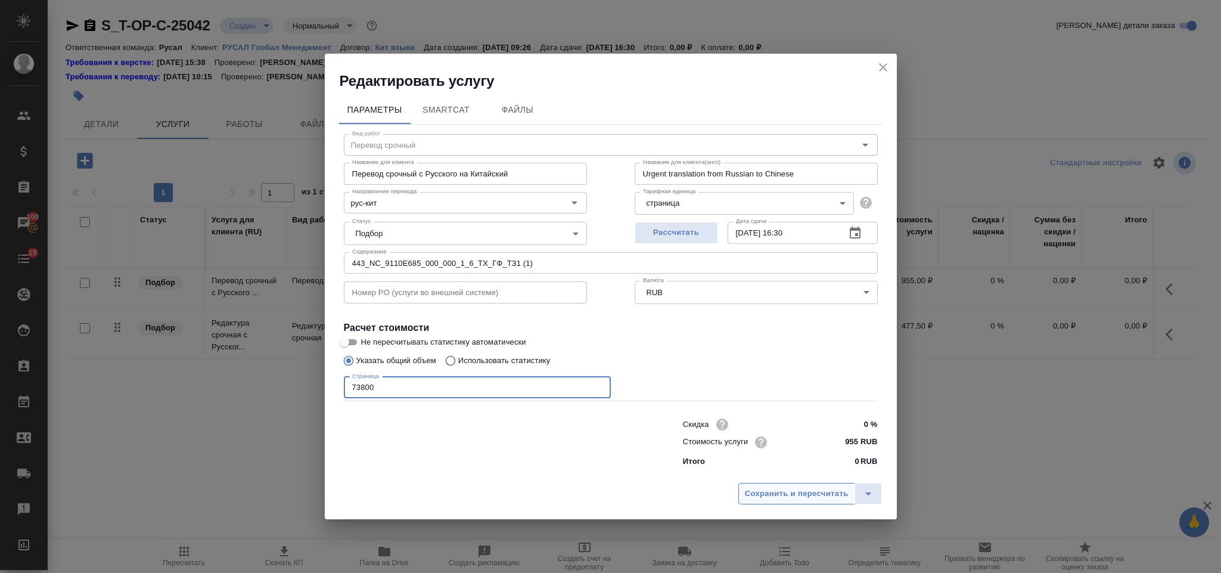
type input "73800"
click at [749, 492] on span "Сохранить и пересчитать" at bounding box center [797, 494] width 104 height 14
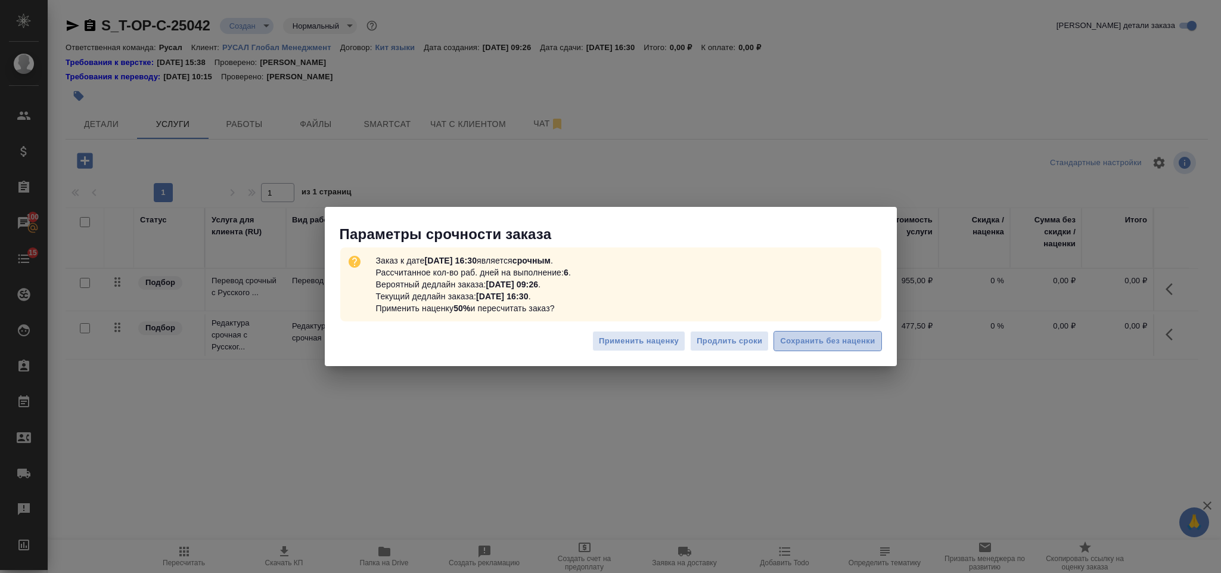
click at [847, 331] on button "Сохранить без наценки" at bounding box center [827, 341] width 108 height 21
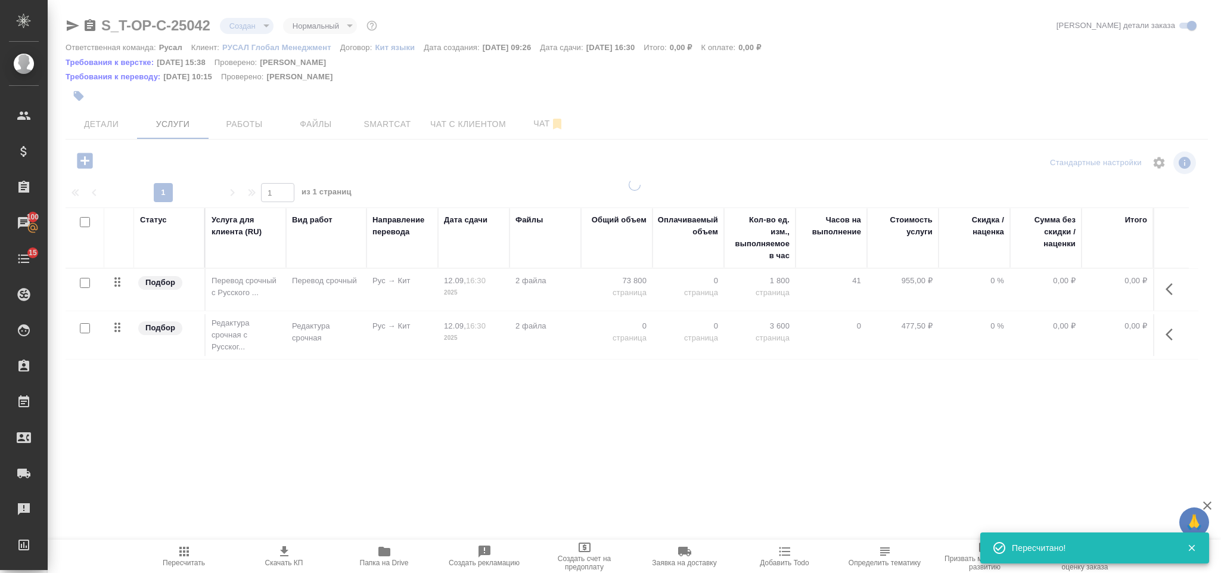
type input "urgent"
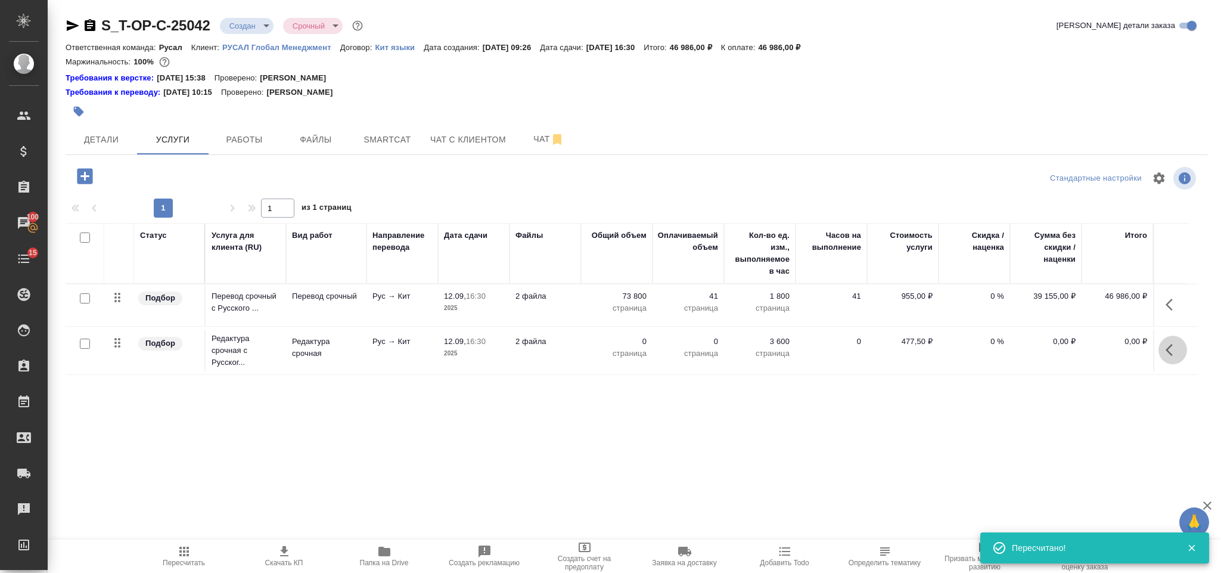
click at [1167, 349] on icon "button" at bounding box center [1172, 350] width 14 height 14
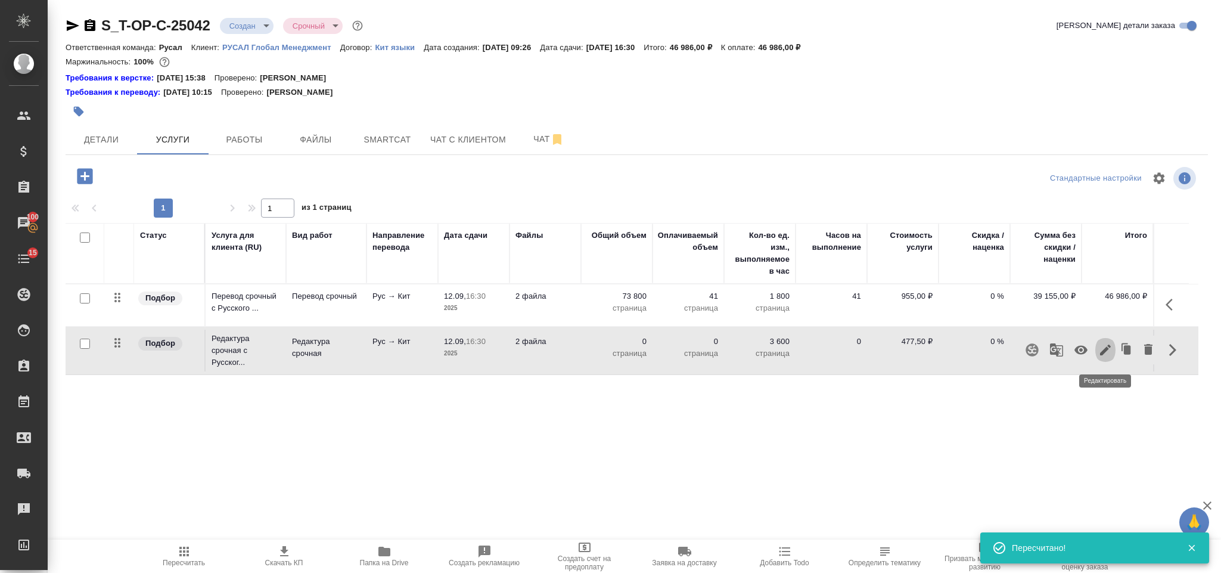
click at [1108, 344] on icon "button" at bounding box center [1105, 350] width 14 height 14
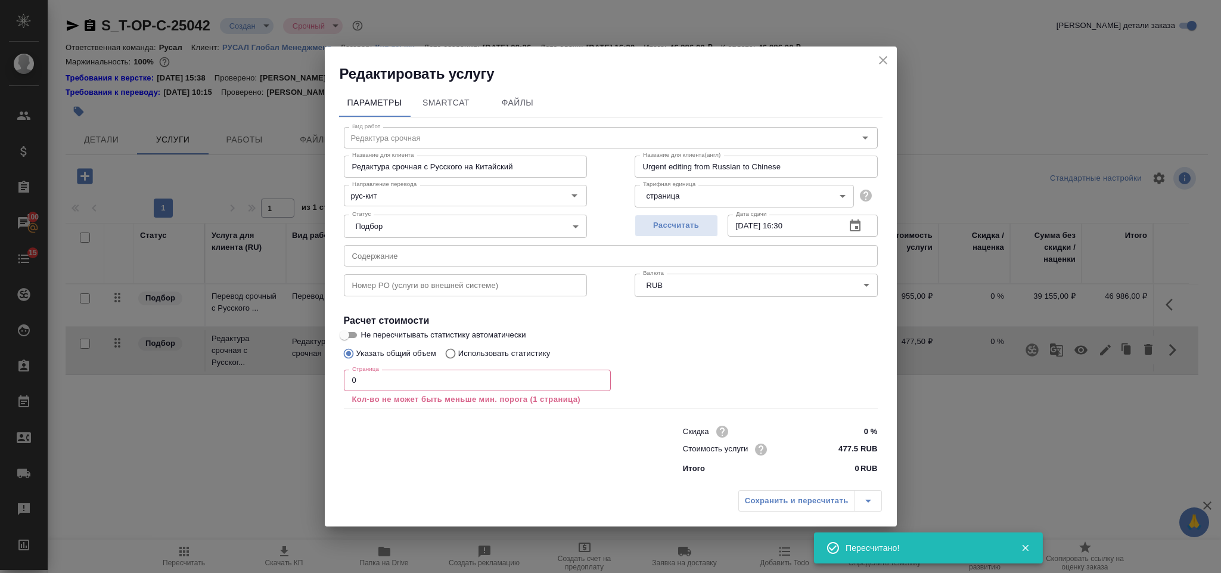
click at [495, 390] on input "0" at bounding box center [477, 379] width 267 height 21
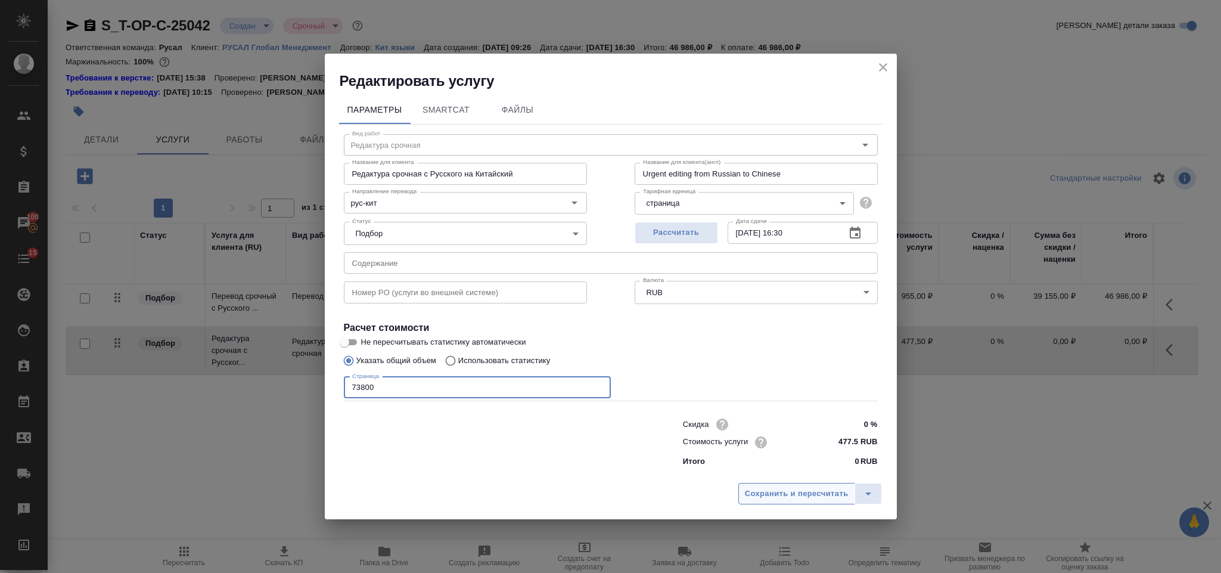
type input "73800"
click at [760, 497] on span "Сохранить и пересчитать" at bounding box center [797, 494] width 104 height 14
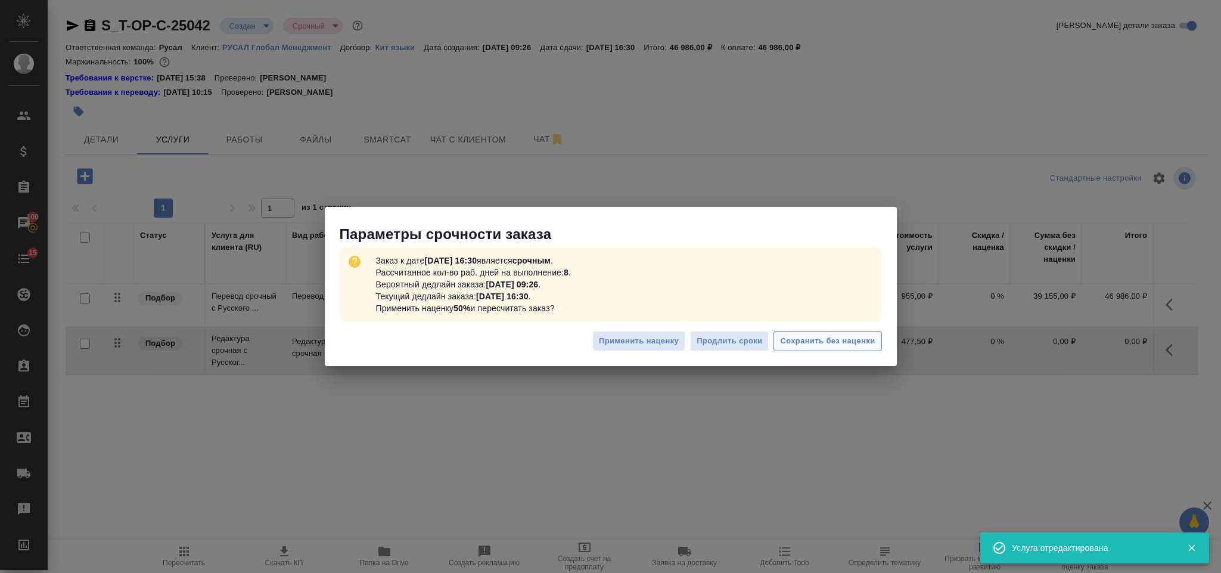
click at [807, 340] on span "Сохранить без наценки" at bounding box center [827, 341] width 95 height 14
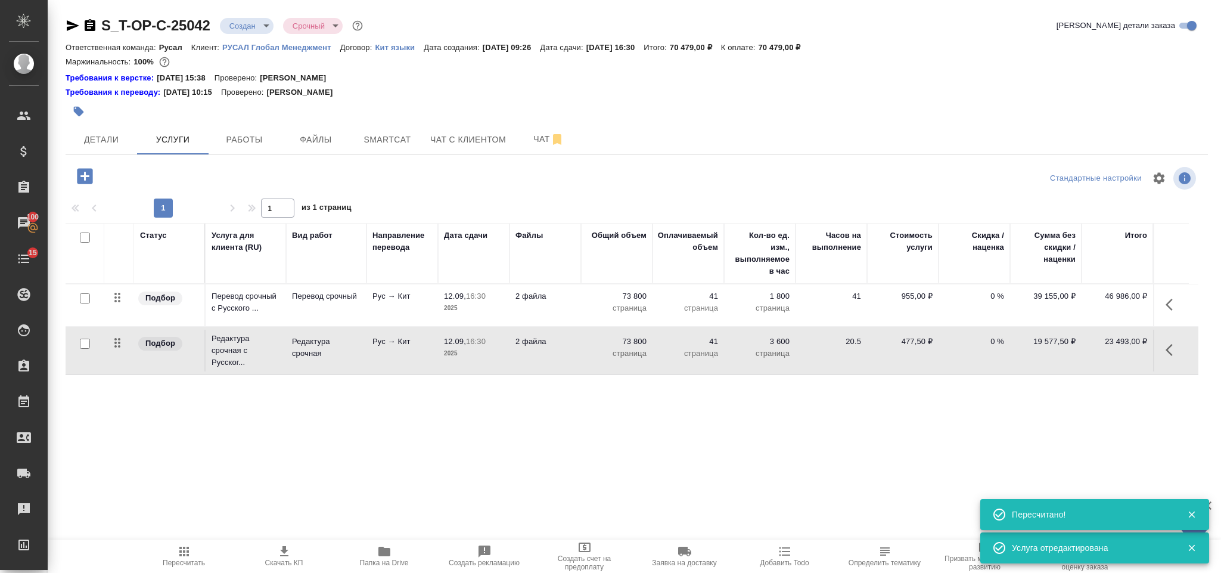
click at [89, 178] on icon "button" at bounding box center [84, 175] width 15 height 15
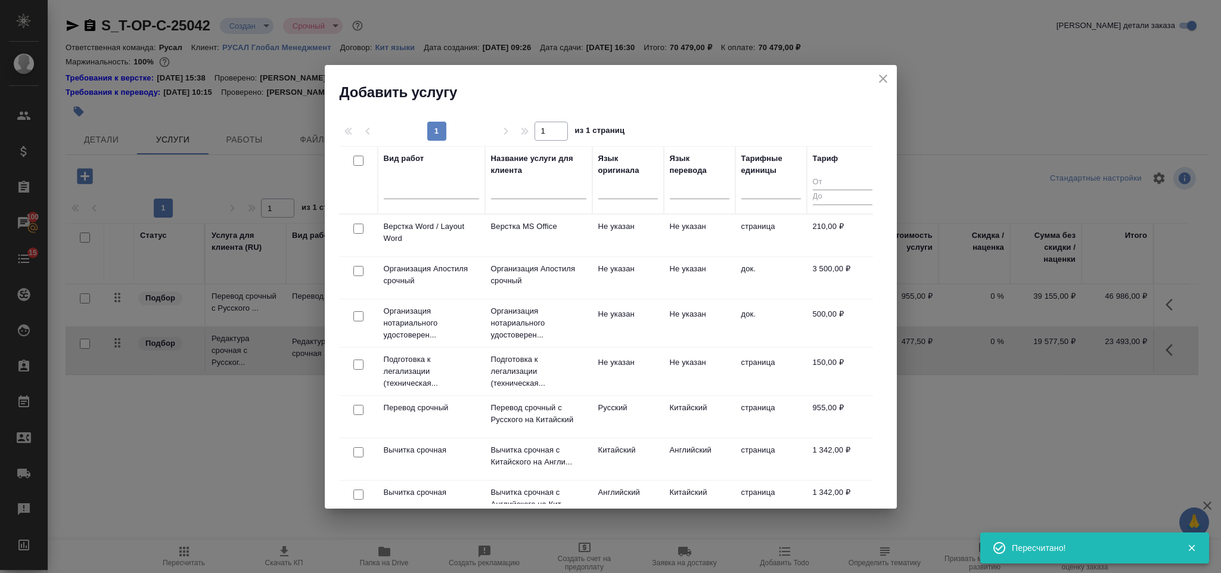
click at [357, 227] on input "checkbox" at bounding box center [358, 228] width 10 height 10
checkbox input "true"
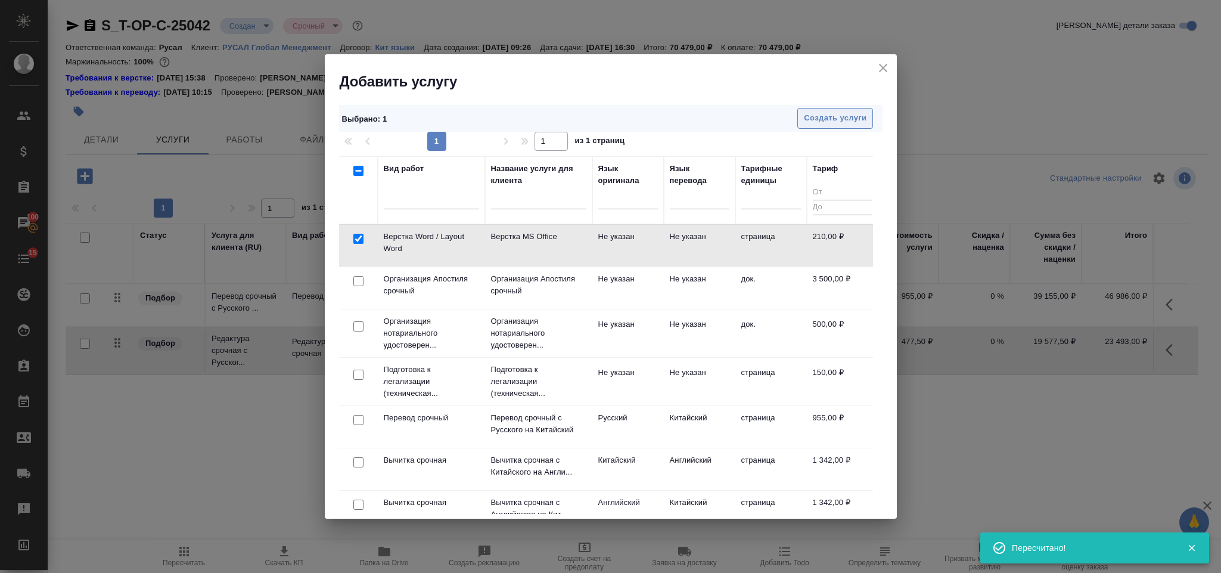
click at [844, 119] on span "Создать услуги" at bounding box center [835, 118] width 63 height 14
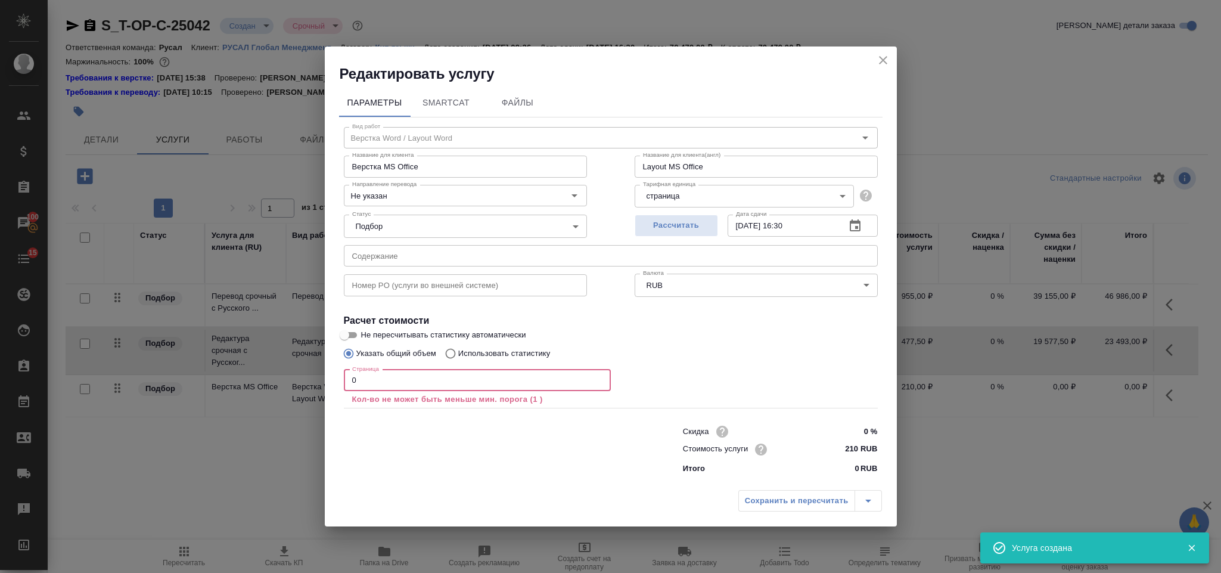
click at [383, 388] on input "0" at bounding box center [477, 379] width 267 height 21
type input "2"
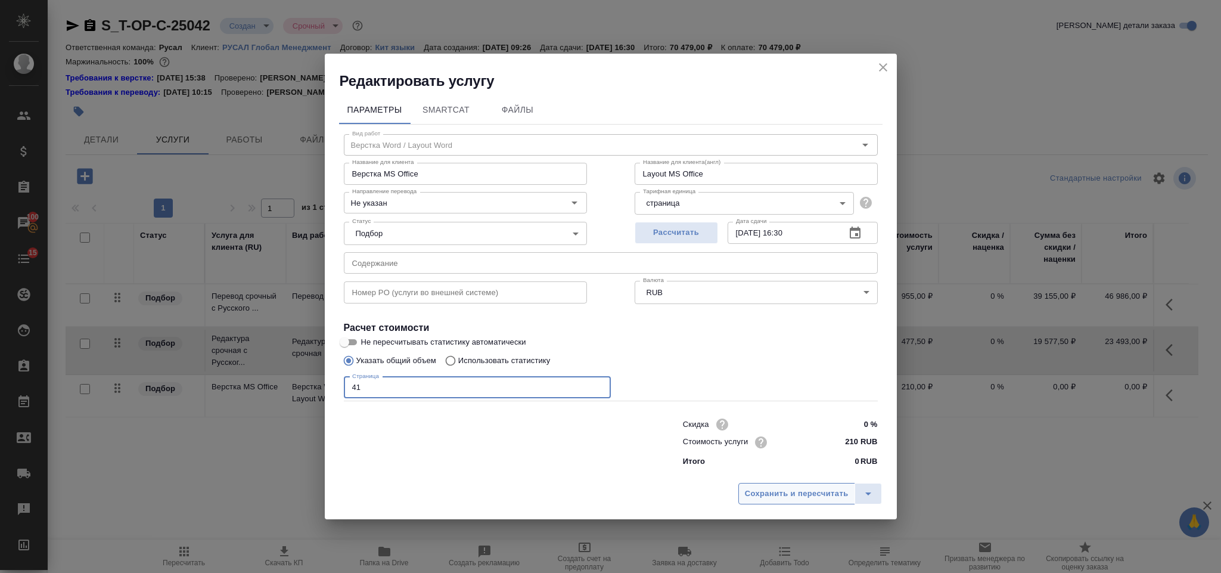
type input "41"
click at [786, 490] on span "Сохранить и пересчитать" at bounding box center [797, 494] width 104 height 14
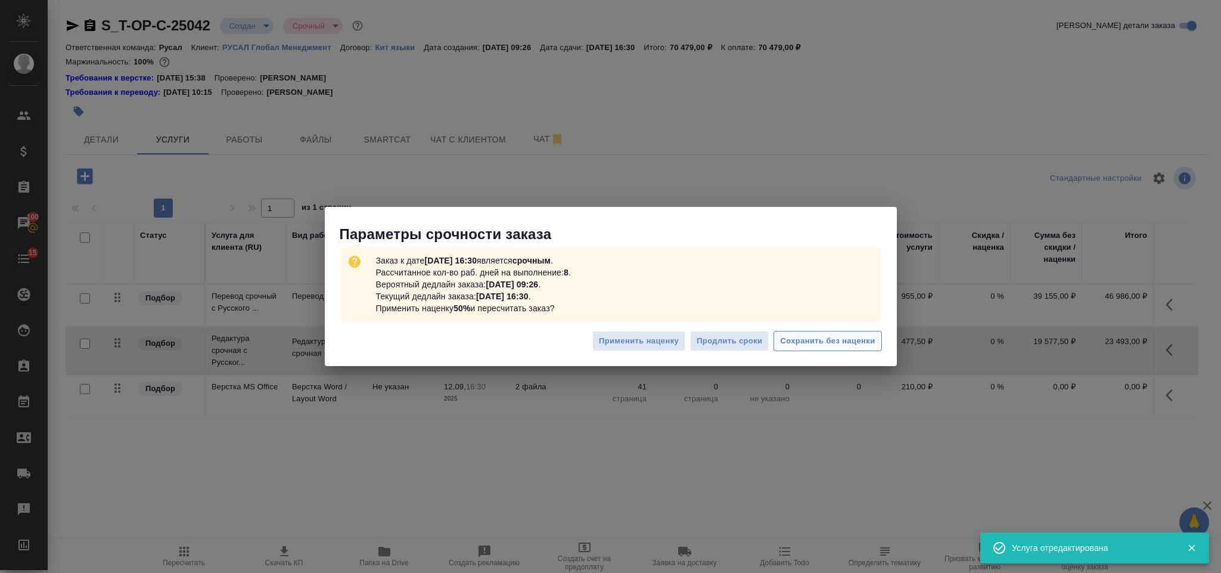
click at [828, 336] on span "Сохранить без наценки" at bounding box center [827, 341] width 95 height 14
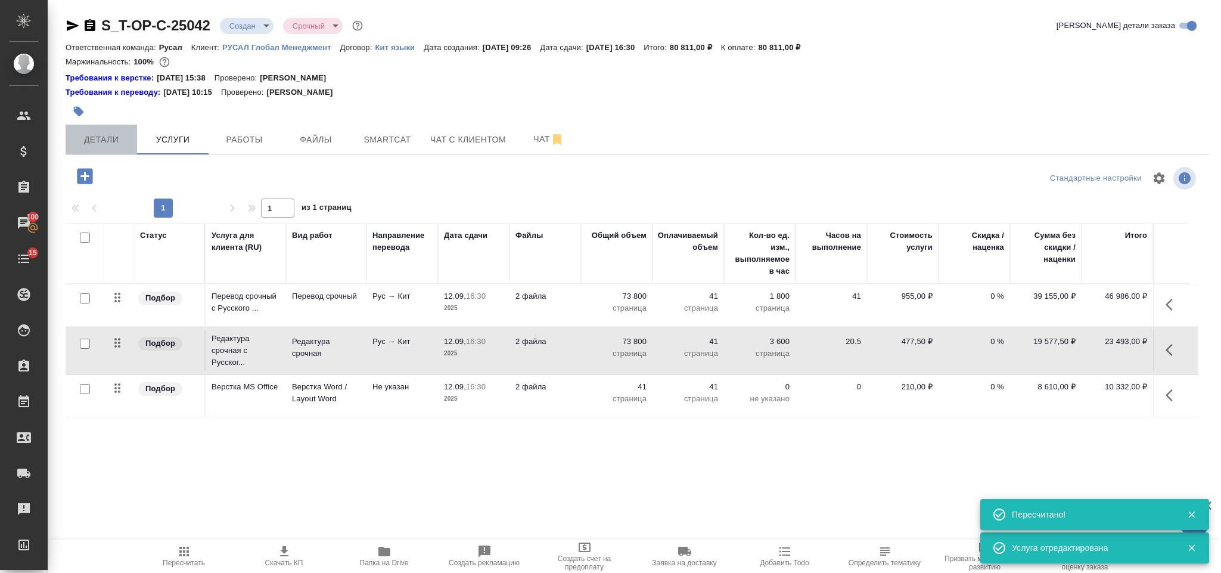
click at [104, 138] on span "Детали" at bounding box center [101, 139] width 57 height 15
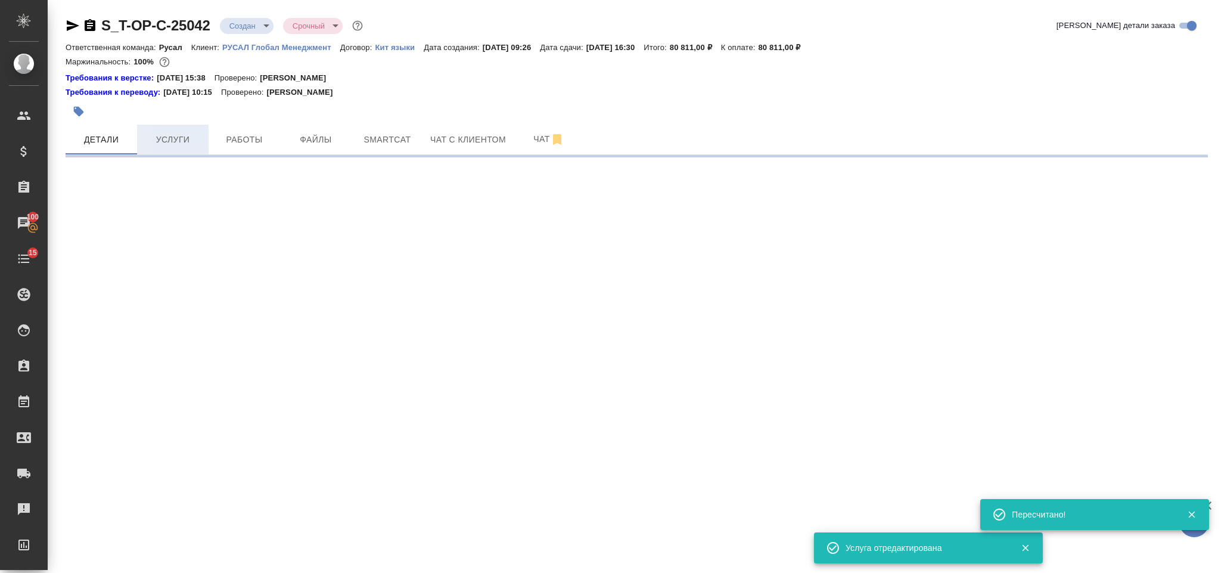
select select "RU"
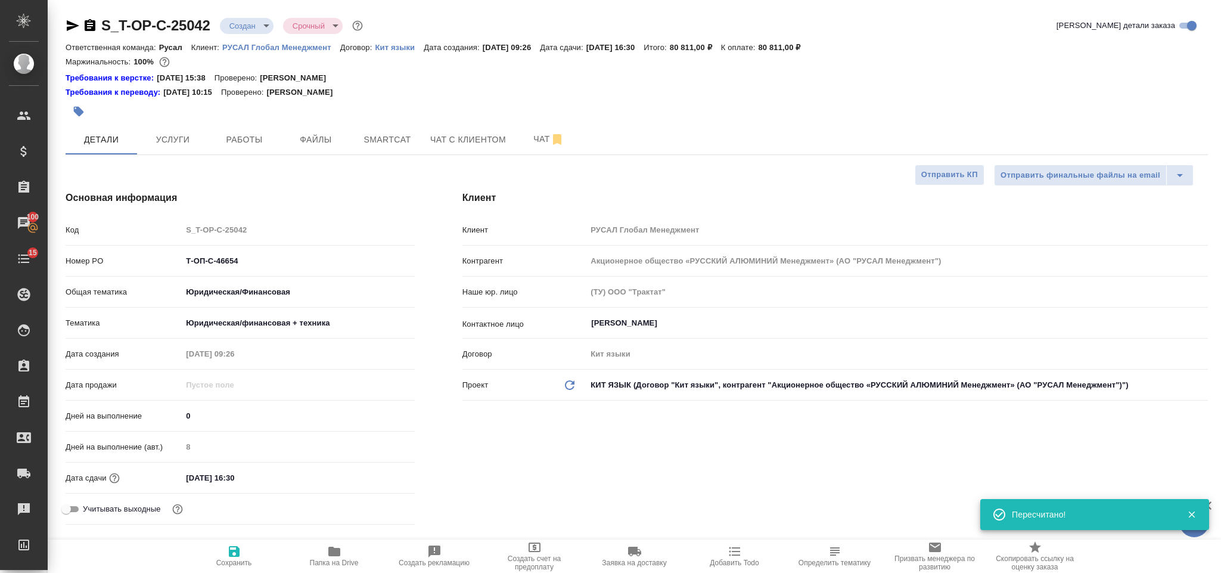
type textarea "x"
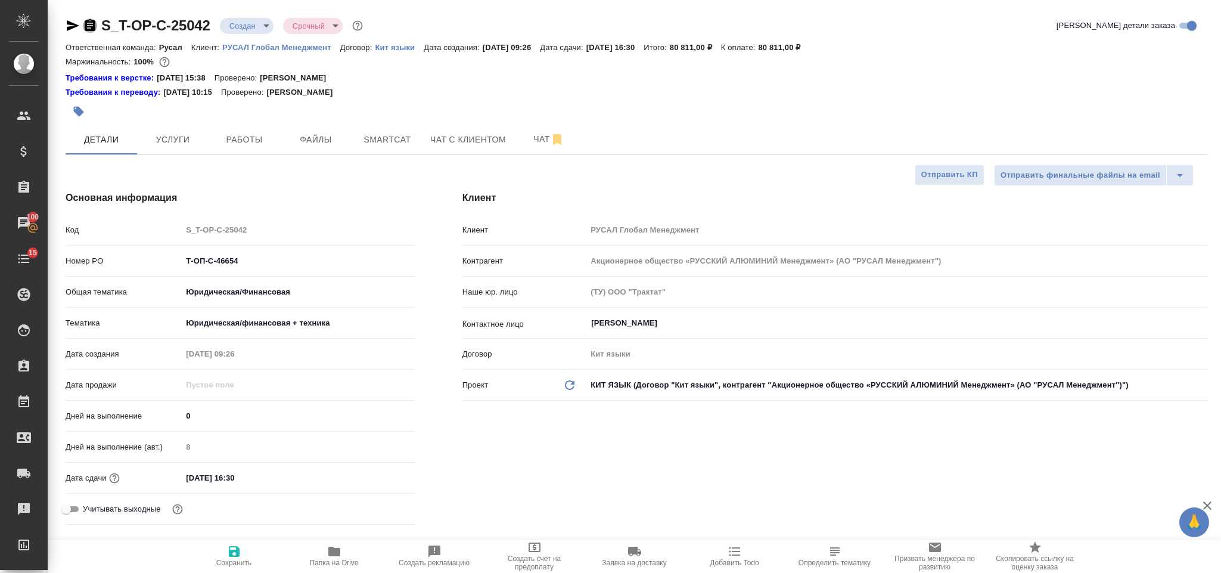
click at [89, 21] on icon "button" at bounding box center [90, 25] width 11 height 12
click at [72, 22] on icon "button" at bounding box center [73, 25] width 14 height 14
drag, startPoint x: 250, startPoint y: 271, endPoint x: 238, endPoint y: 269, distance: 12.6
click at [238, 269] on div "Номер PO Т-ОП-С-46654" at bounding box center [240, 260] width 349 height 21
drag, startPoint x: 242, startPoint y: 263, endPoint x: 177, endPoint y: 253, distance: 65.7
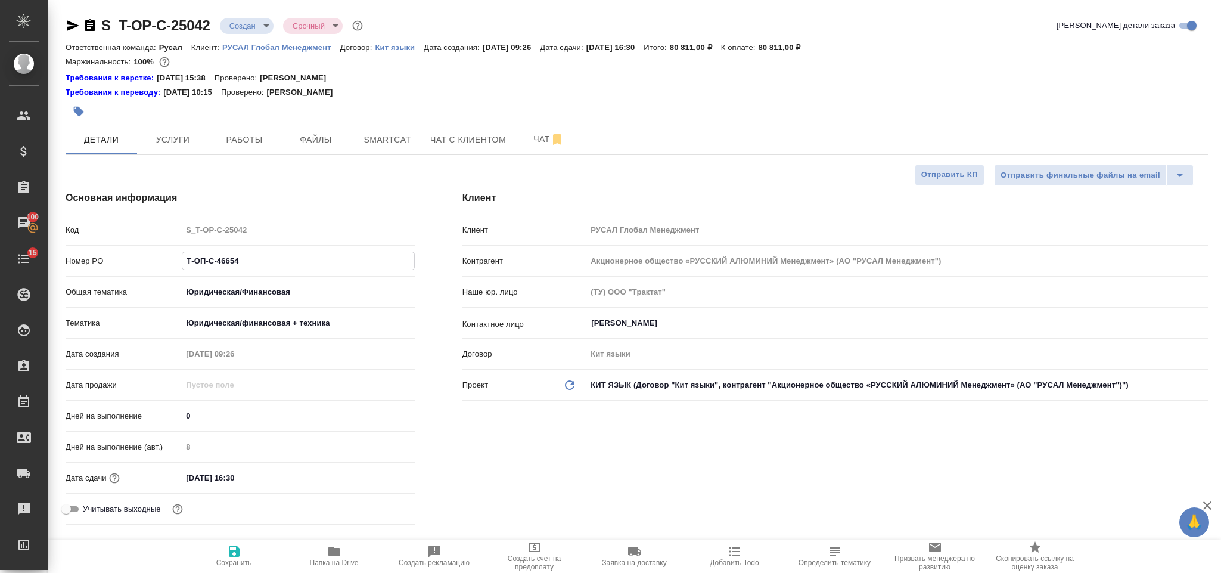
click at [177, 253] on div "Номер PO Т-ОП-С-46654" at bounding box center [240, 260] width 349 height 21
